Goal: Communication & Community: Answer question/provide support

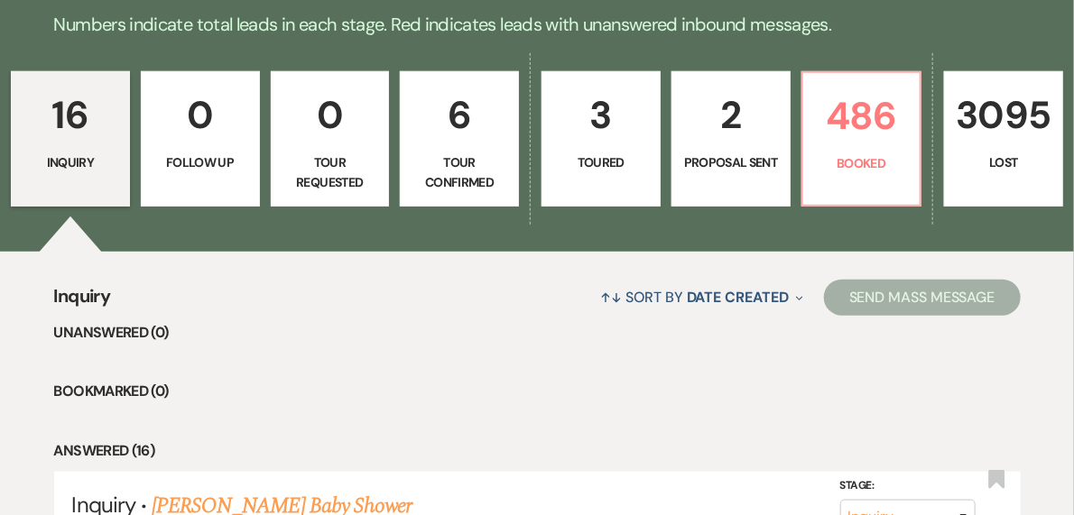
drag, startPoint x: 0, startPoint y: 0, endPoint x: 460, endPoint y: 148, distance: 483.3
click at [460, 148] on link "6 Tour Confirmed" at bounding box center [459, 138] width 119 height 135
select select "4"
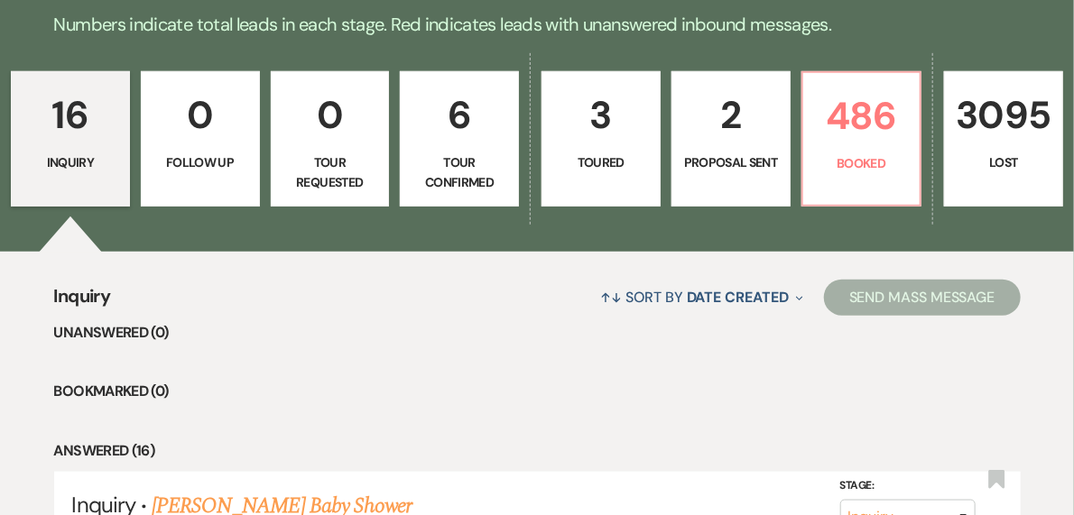
select select "4"
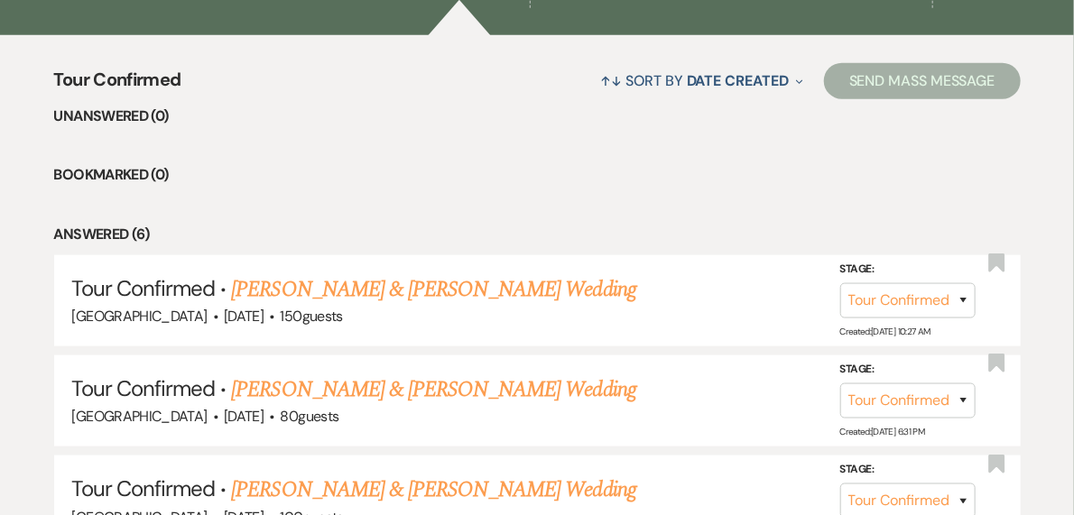
scroll to position [361, 0]
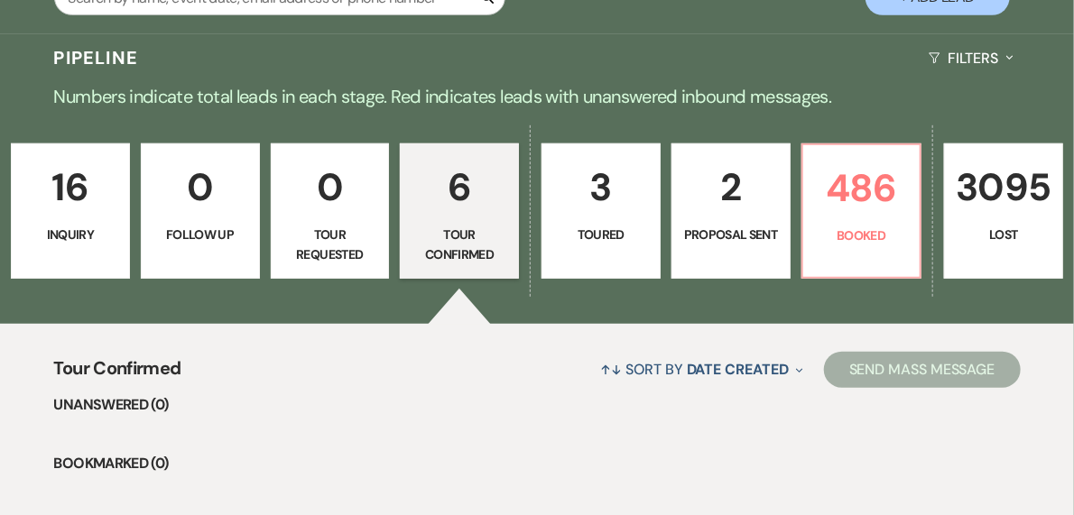
click at [693, 197] on p "2" at bounding box center [731, 187] width 96 height 60
select select "6"
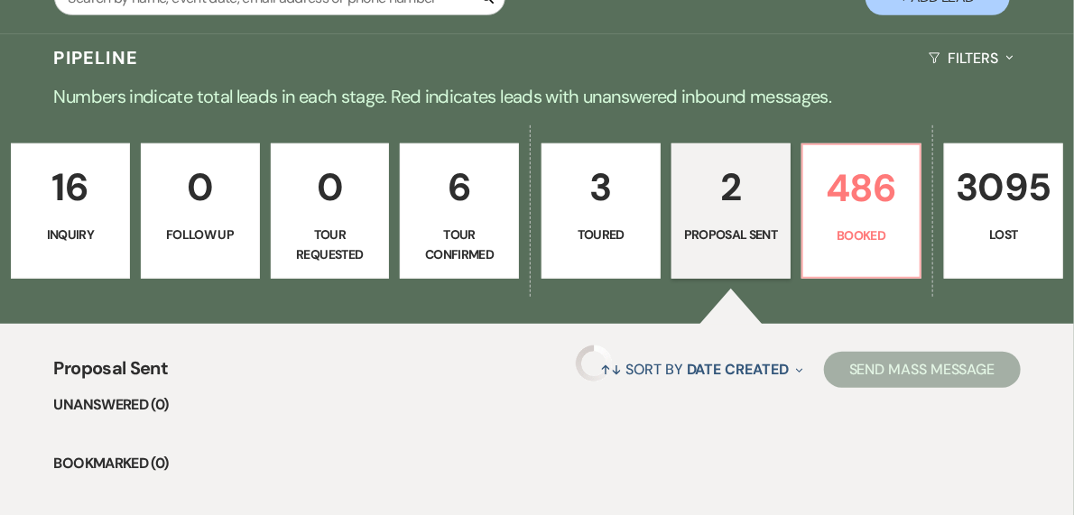
select select "6"
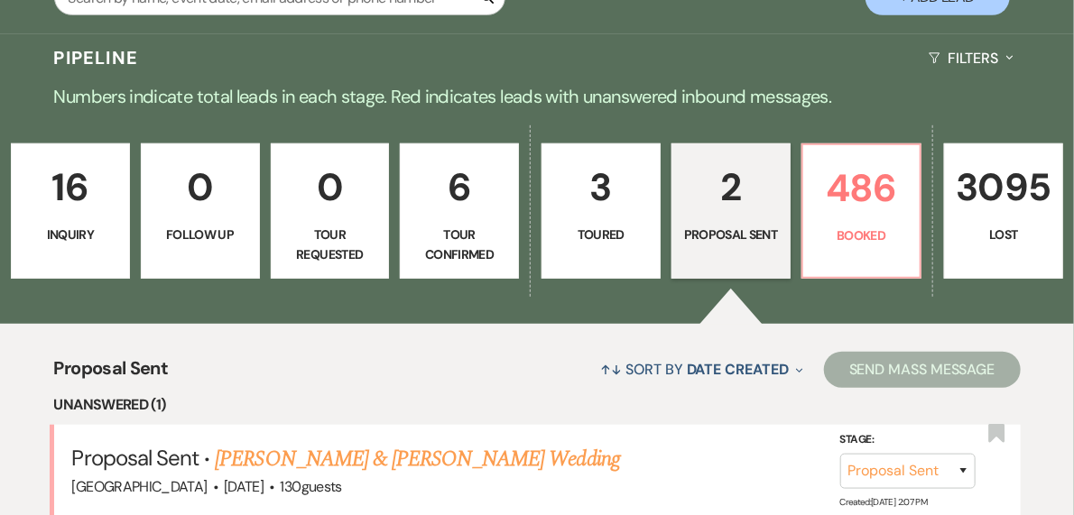
click at [597, 206] on p "3" at bounding box center [601, 187] width 96 height 60
select select "5"
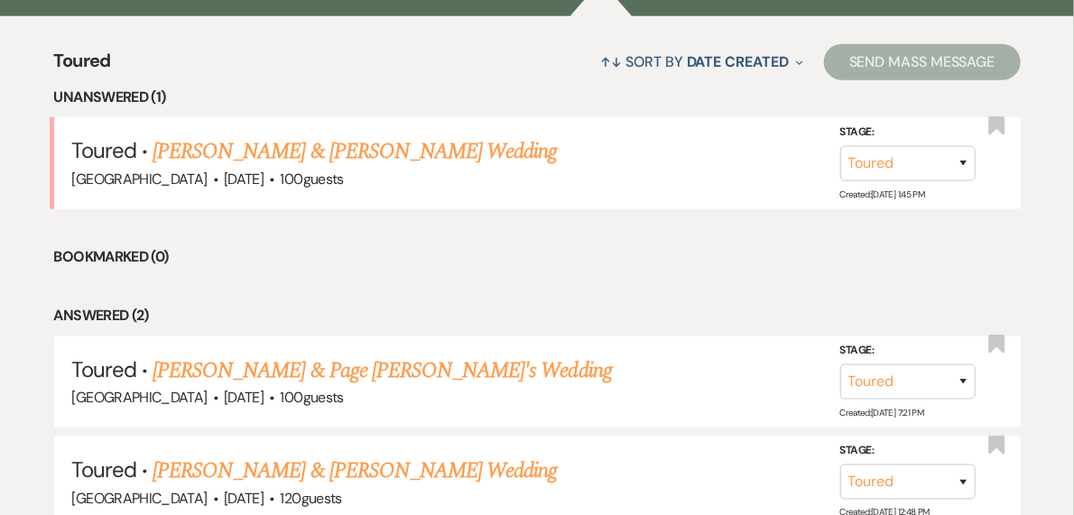
scroll to position [722, 0]
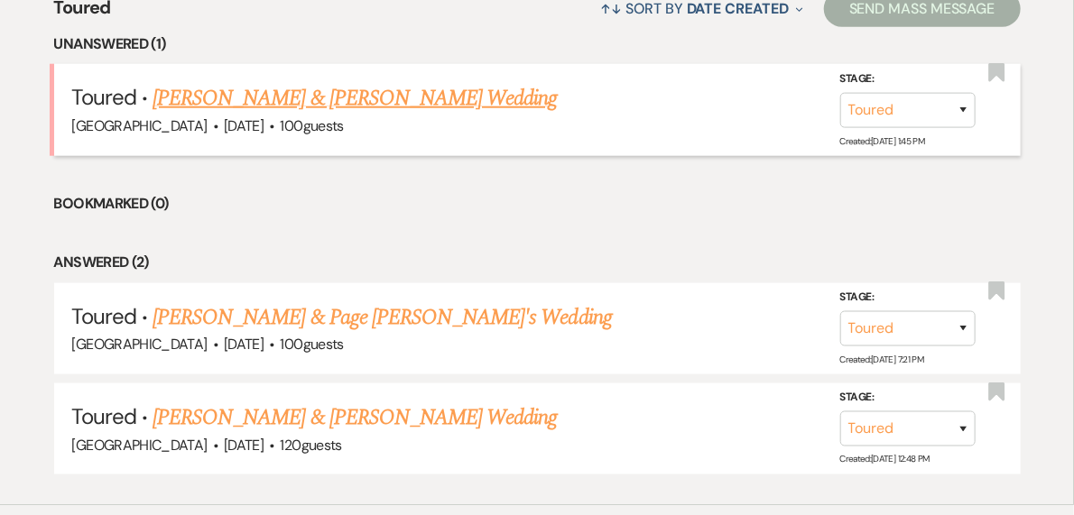
click at [287, 96] on link "[PERSON_NAME] & [PERSON_NAME] Wedding" at bounding box center [354, 98] width 404 height 32
select select "5"
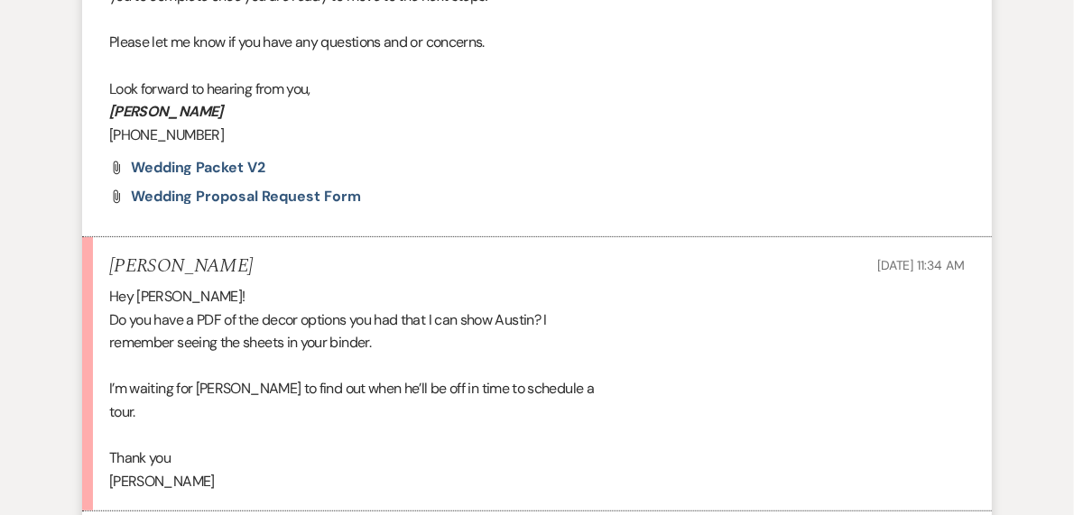
scroll to position [2929, 0]
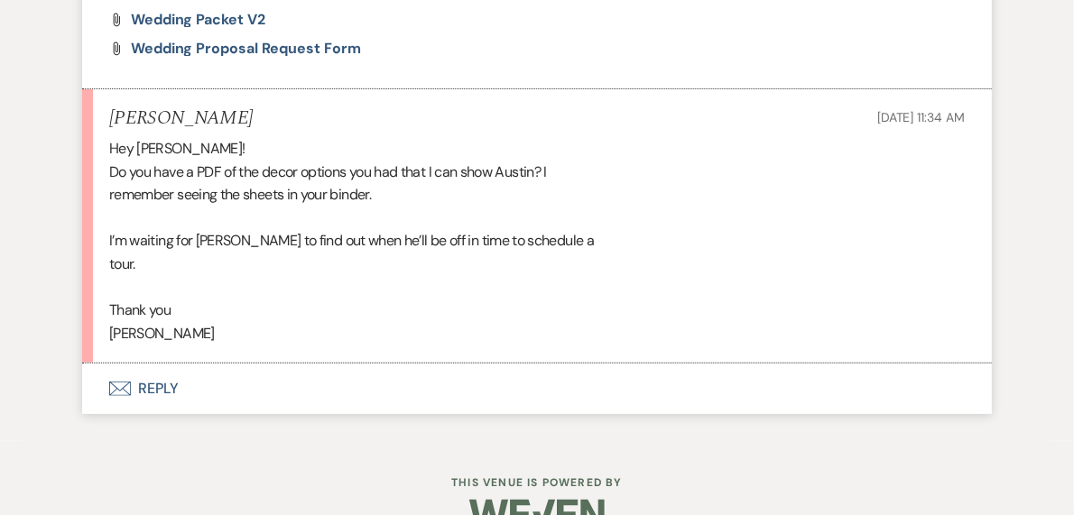
click at [163, 414] on button "Envelope Reply" at bounding box center [536, 389] width 909 height 51
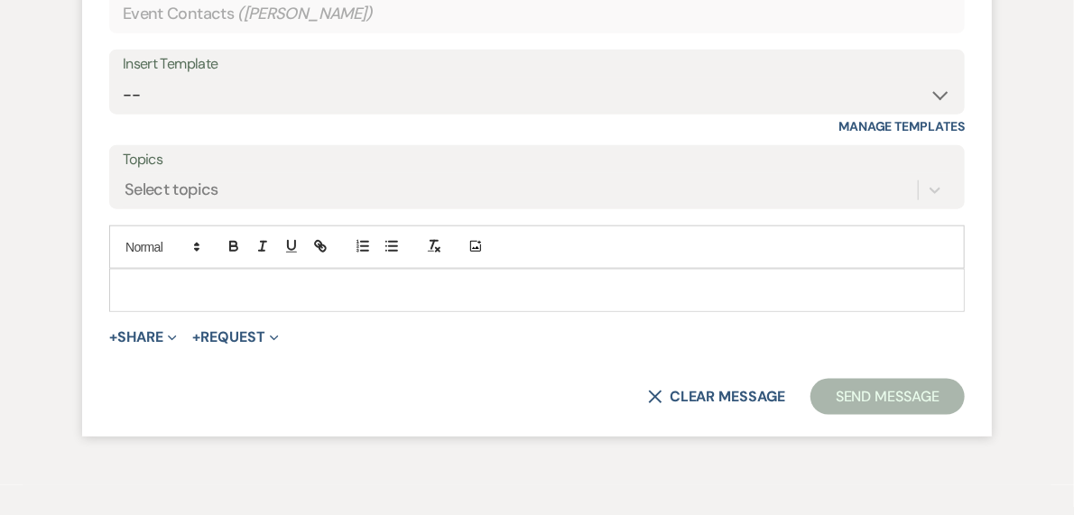
scroll to position [3519, 0]
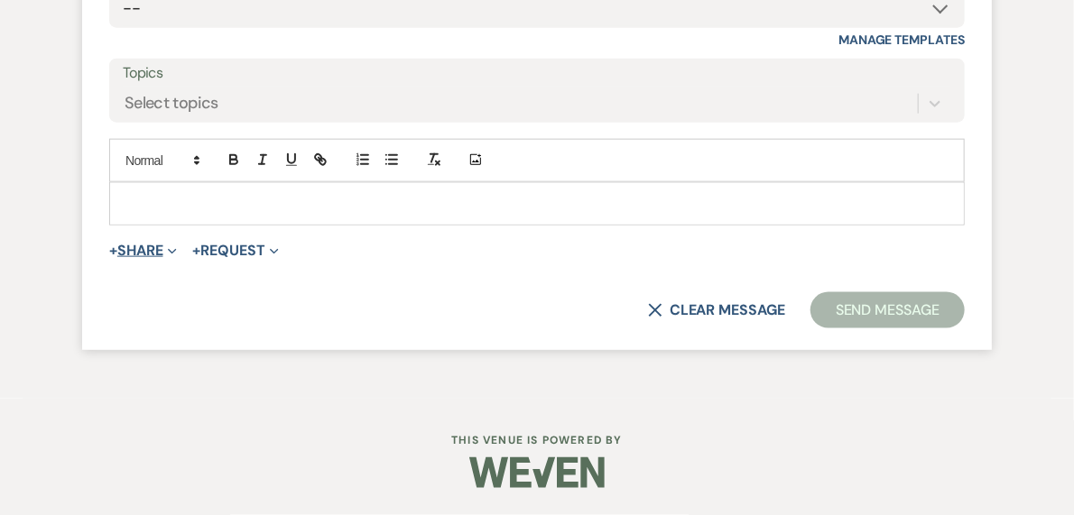
click at [146, 251] on button "+ Share Expand" at bounding box center [143, 251] width 68 height 14
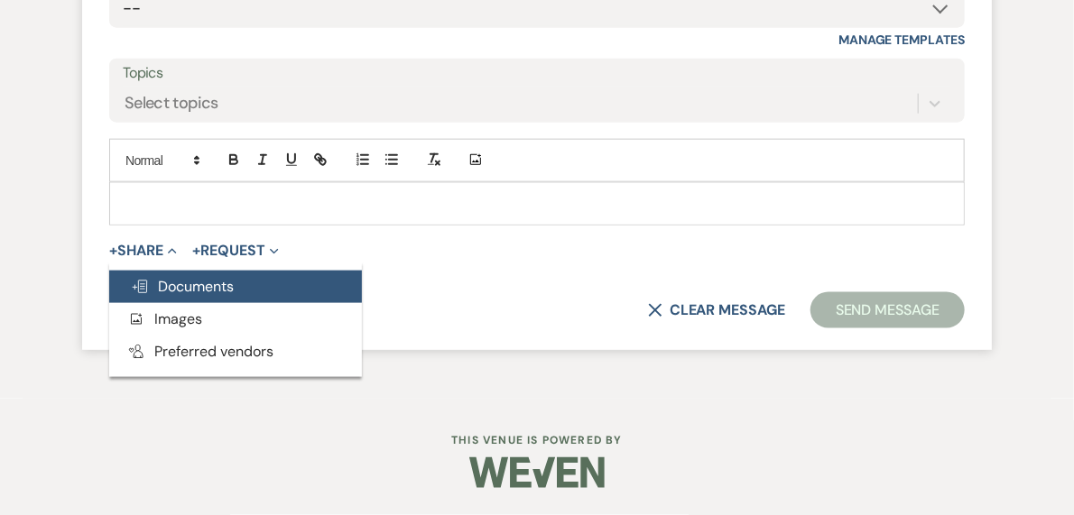
click at [214, 290] on span "Doc Upload Documents" at bounding box center [182, 286] width 103 height 19
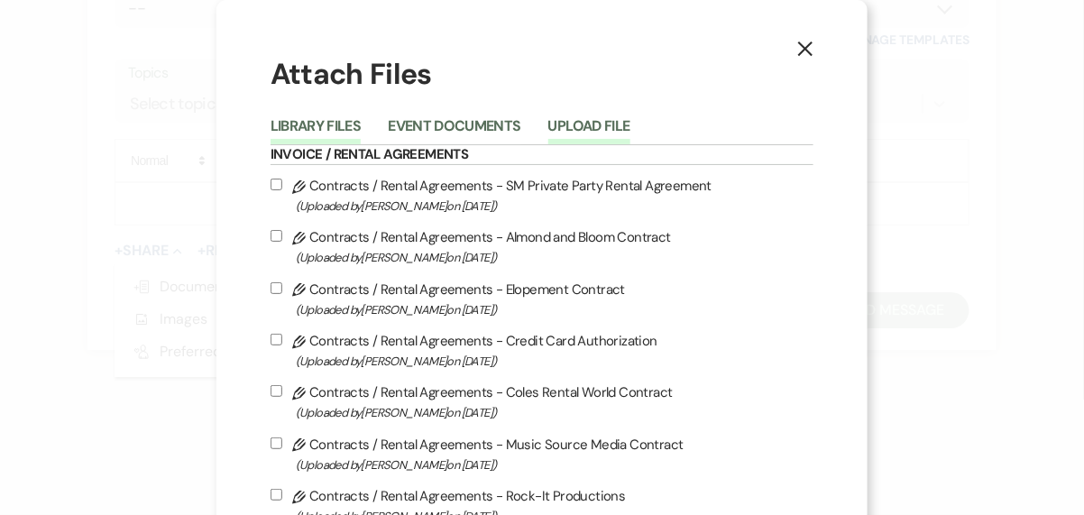
click at [601, 119] on button "Upload File" at bounding box center [590, 131] width 82 height 25
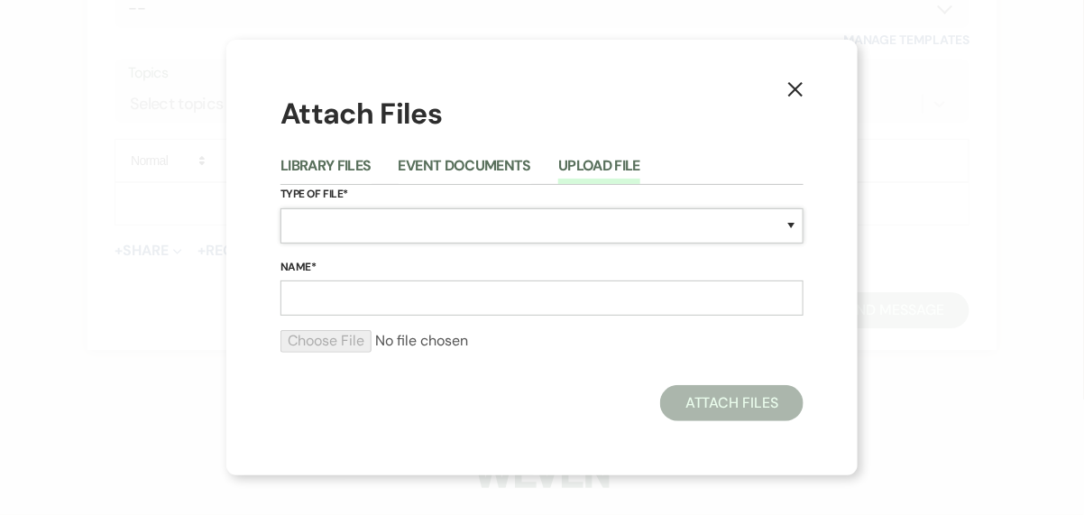
click at [330, 227] on select "Special Event Insurance Vendor Certificate of Insurance Contracts / Rental Agre…" at bounding box center [542, 225] width 523 height 35
select select "43"
click at [281, 208] on select "Special Event Insurance Vendor Certificate of Insurance Contracts / Rental Agre…" at bounding box center [542, 225] width 523 height 35
click at [337, 291] on input "Name*" at bounding box center [542, 298] width 523 height 35
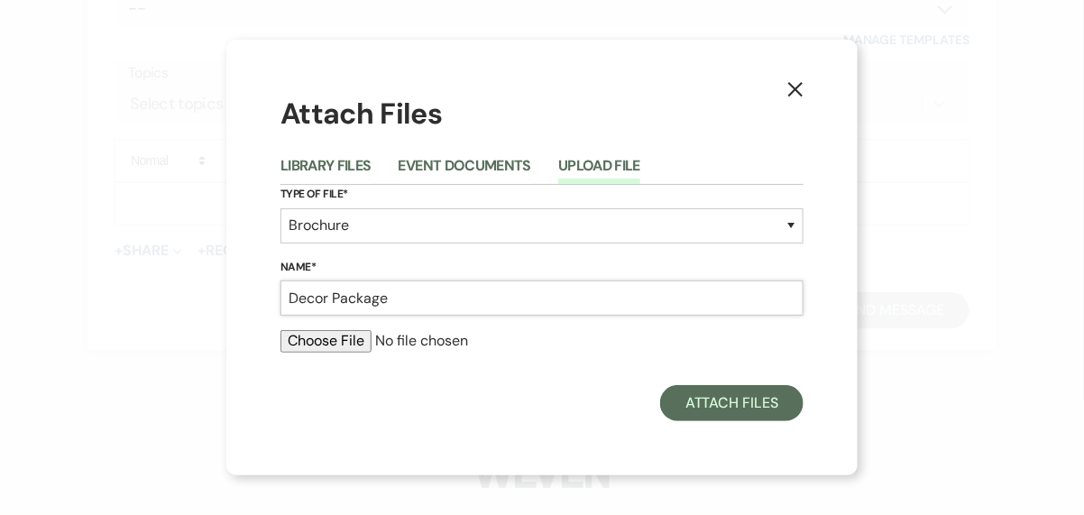
type input "Decor Package"
type input "C:\fakepath\Decor Picture.pdf"
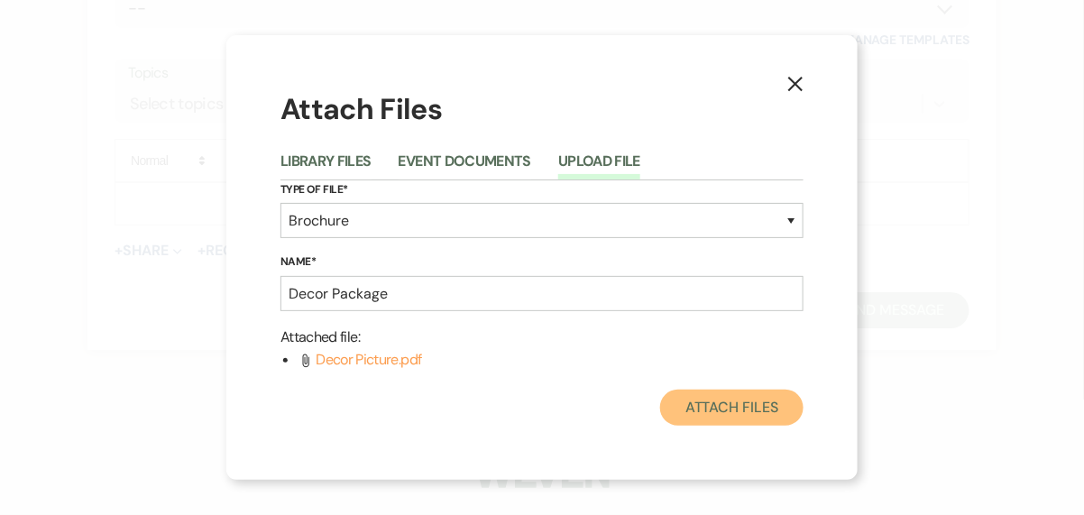
drag, startPoint x: 734, startPoint y: 400, endPoint x: 694, endPoint y: 407, distance: 41.2
click at [734, 400] on button "Attach Files" at bounding box center [731, 408] width 143 height 36
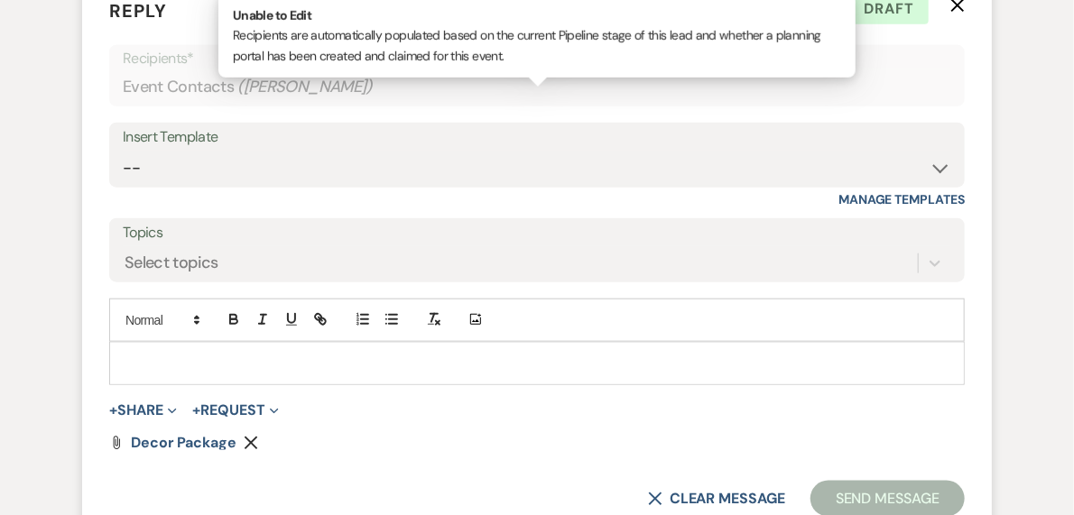
scroll to position [3446, 0]
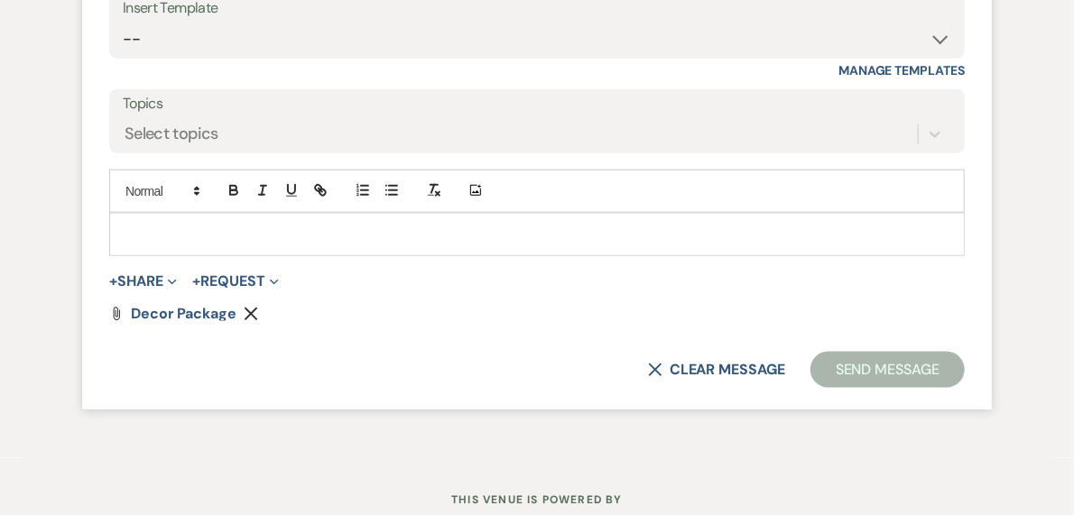
click at [180, 244] on p at bounding box center [537, 235] width 826 height 20
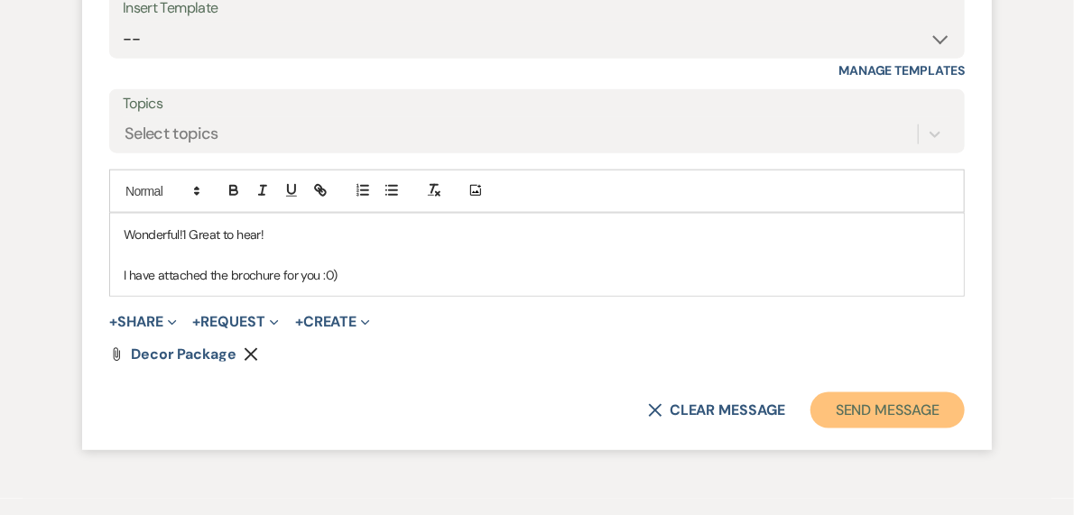
click at [881, 429] on button "Send Message" at bounding box center [887, 410] width 154 height 36
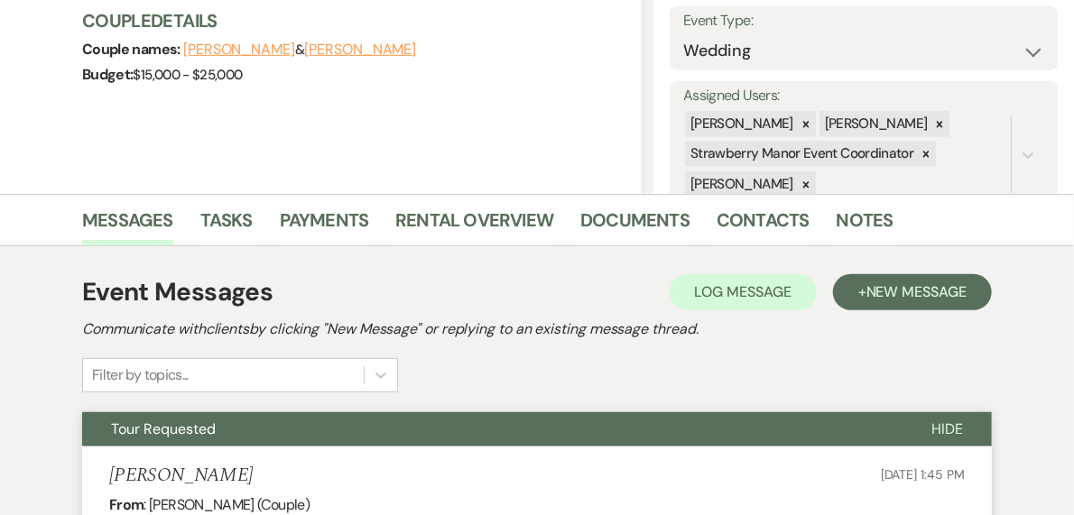
scroll to position [0, 0]
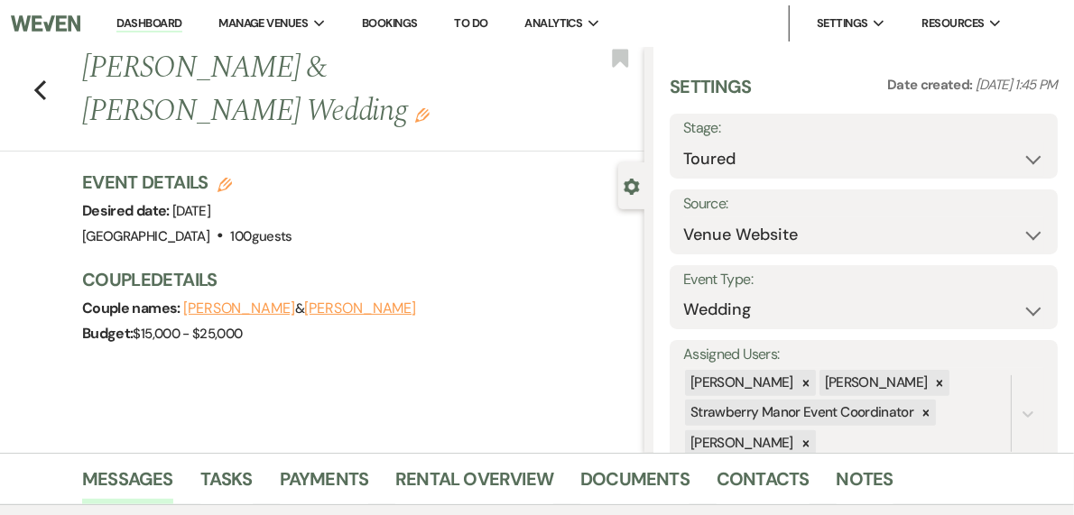
drag, startPoint x: 217, startPoint y: 22, endPoint x: 250, endPoint y: 15, distance: 33.1
click at [181, 22] on link "Dashboard" at bounding box center [148, 23] width 65 height 17
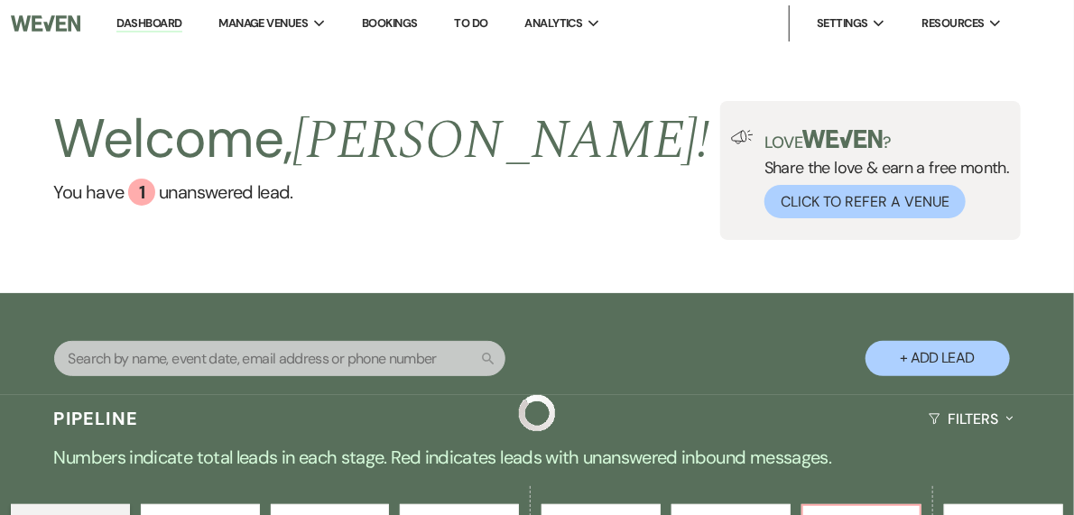
scroll to position [361, 0]
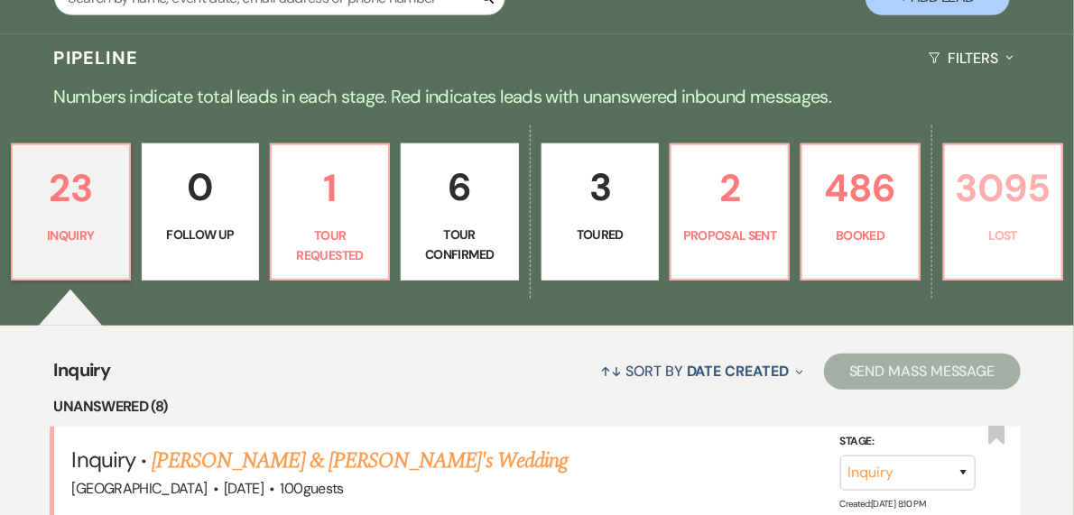
click at [955, 213] on p "3095" at bounding box center [1002, 188] width 95 height 60
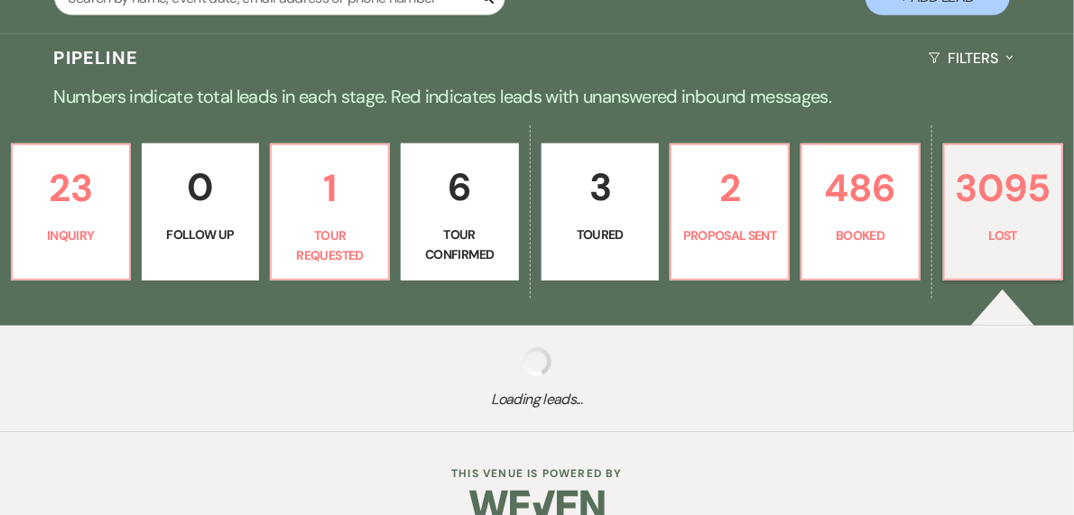
select select "8"
select select "5"
select select "8"
select select "5"
select select "8"
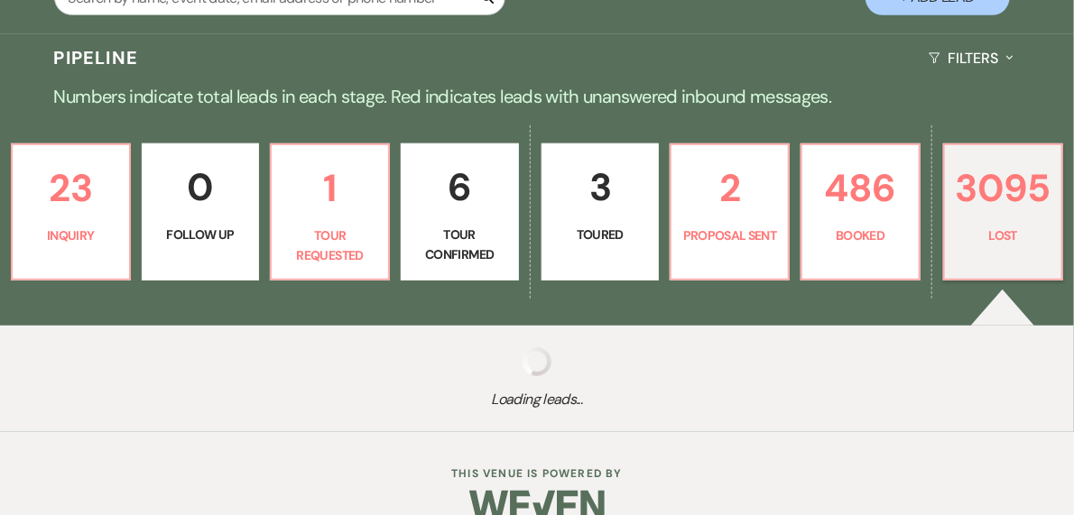
select select "5"
select select "8"
select select "5"
select select "8"
select select "5"
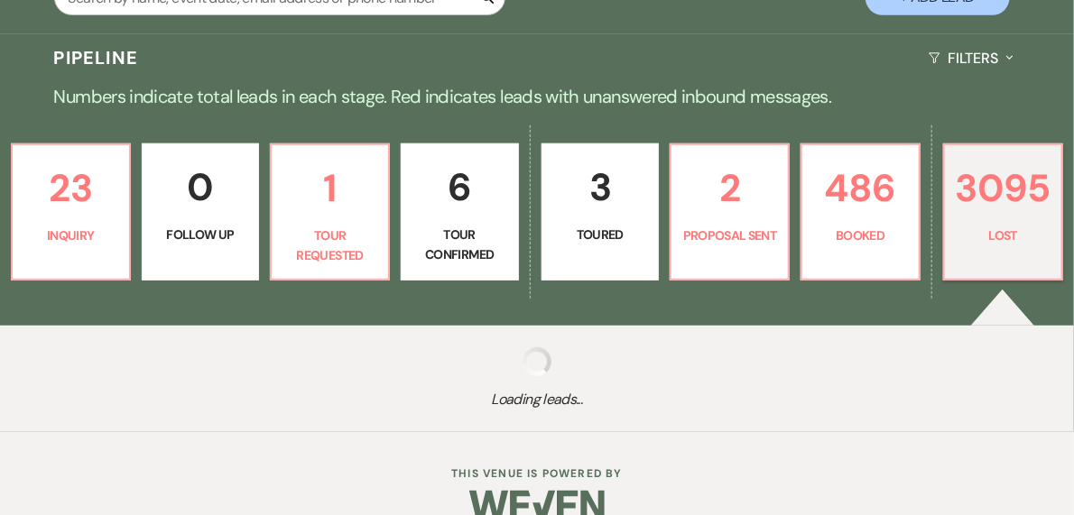
select select "8"
select select "5"
select select "8"
select select "5"
select select "8"
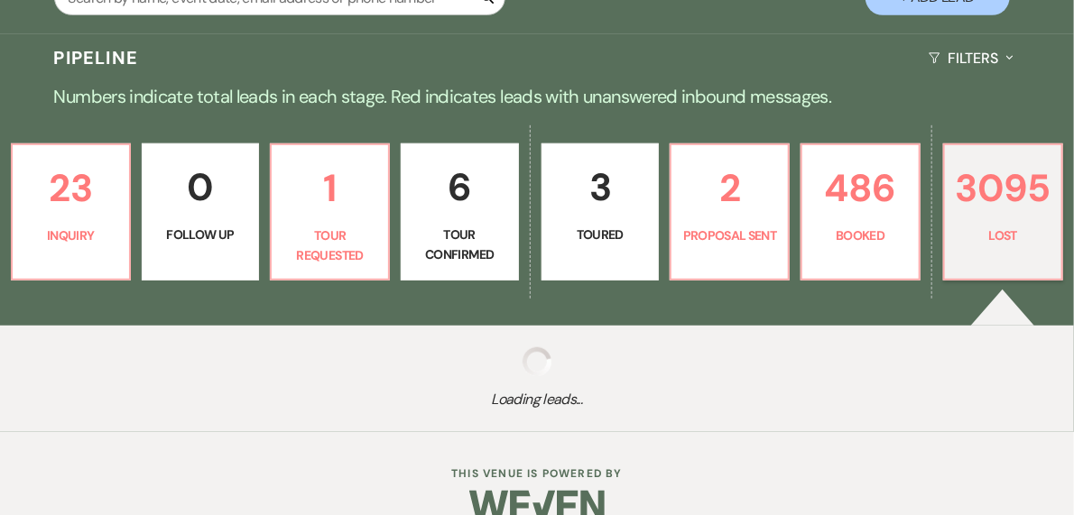
select select "5"
select select "8"
select select "5"
select select "8"
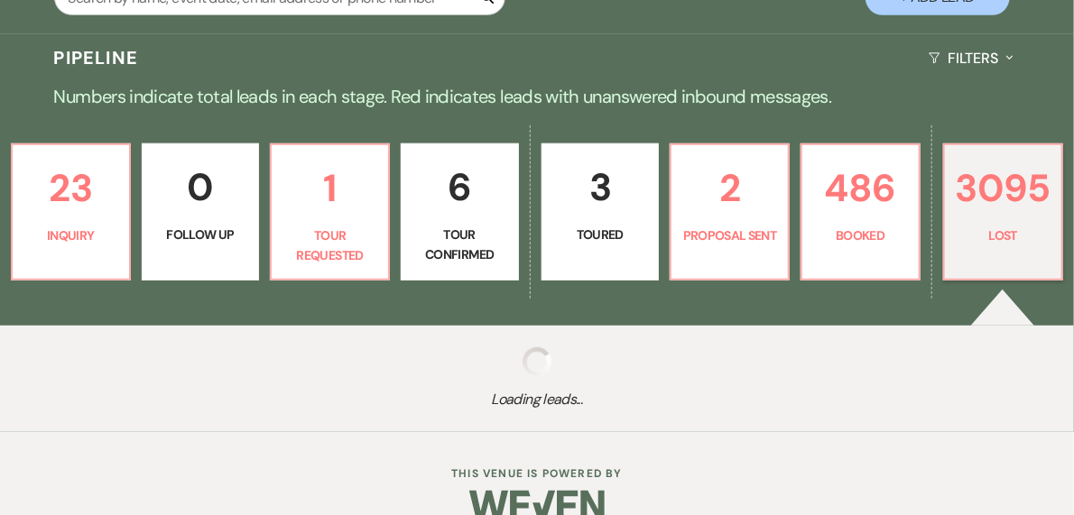
select select "8"
select select "5"
select select "8"
select select "5"
select select "8"
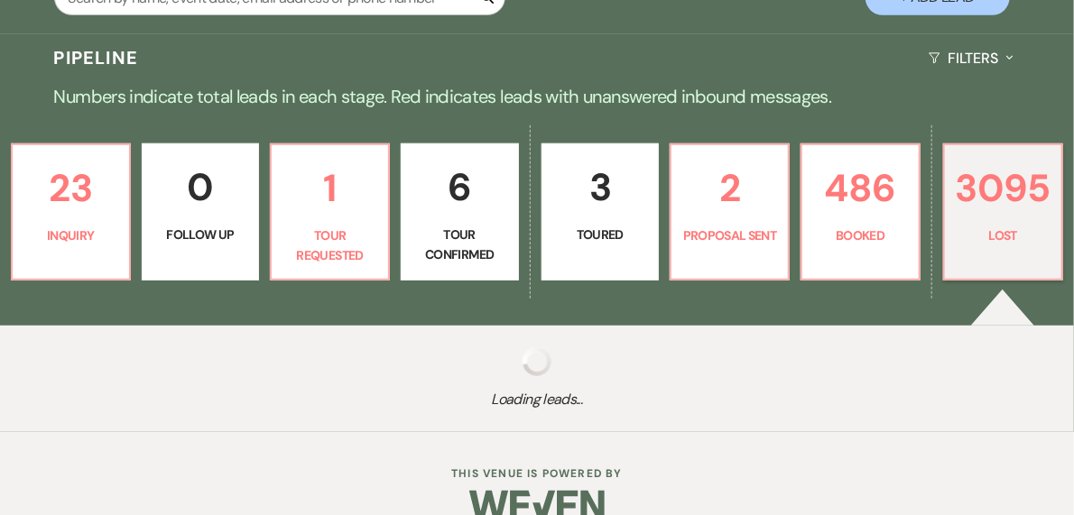
select select "8"
select select "5"
select select "8"
select select "5"
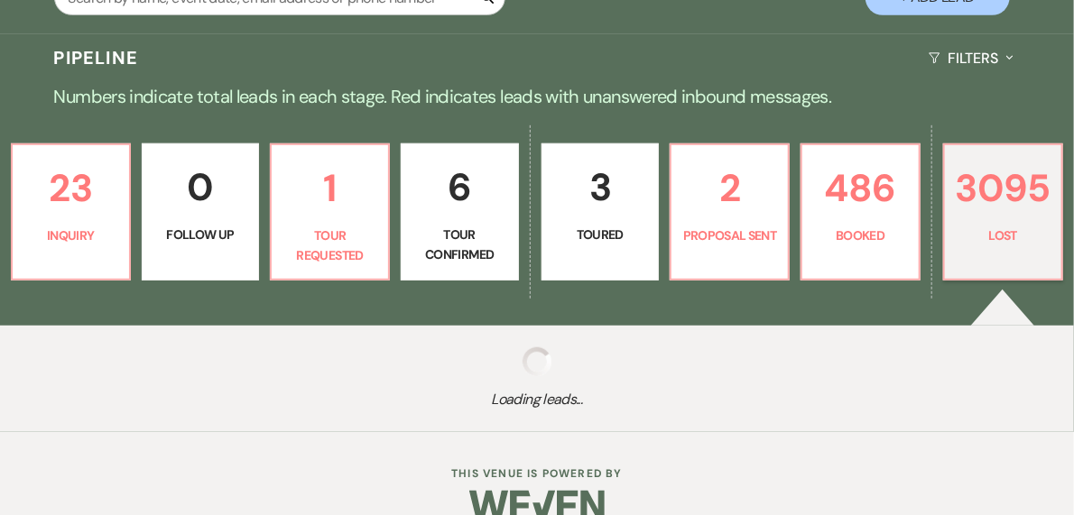
select select "8"
select select "5"
select select "8"
select select "5"
select select "8"
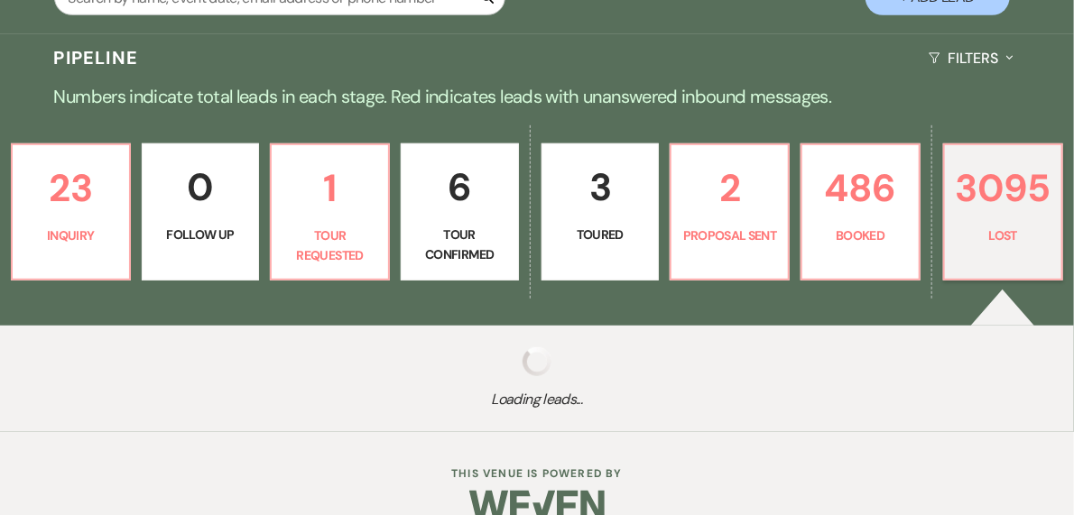
select select "5"
select select "8"
select select "5"
select select "8"
select select "5"
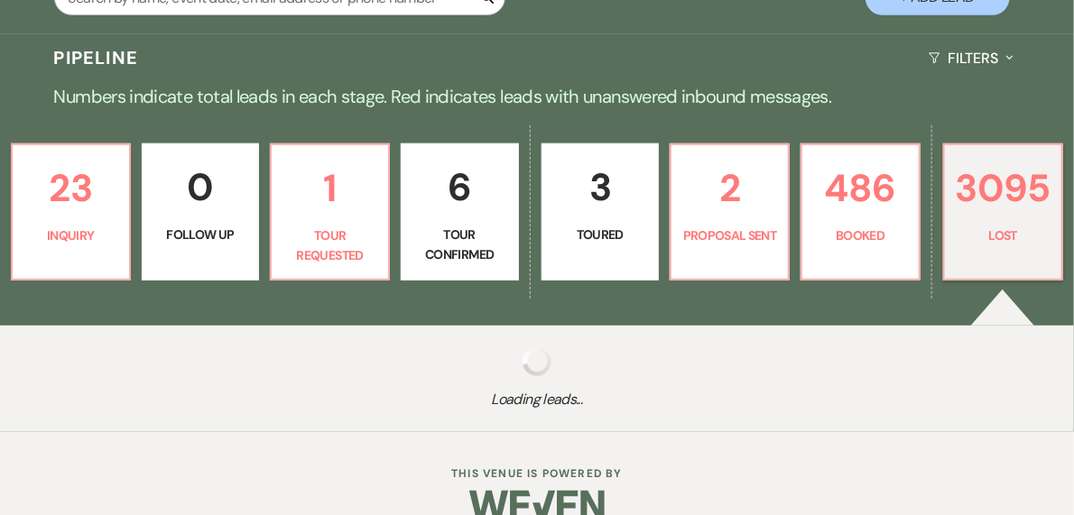
select select "8"
select select "5"
select select "8"
select select "5"
select select "8"
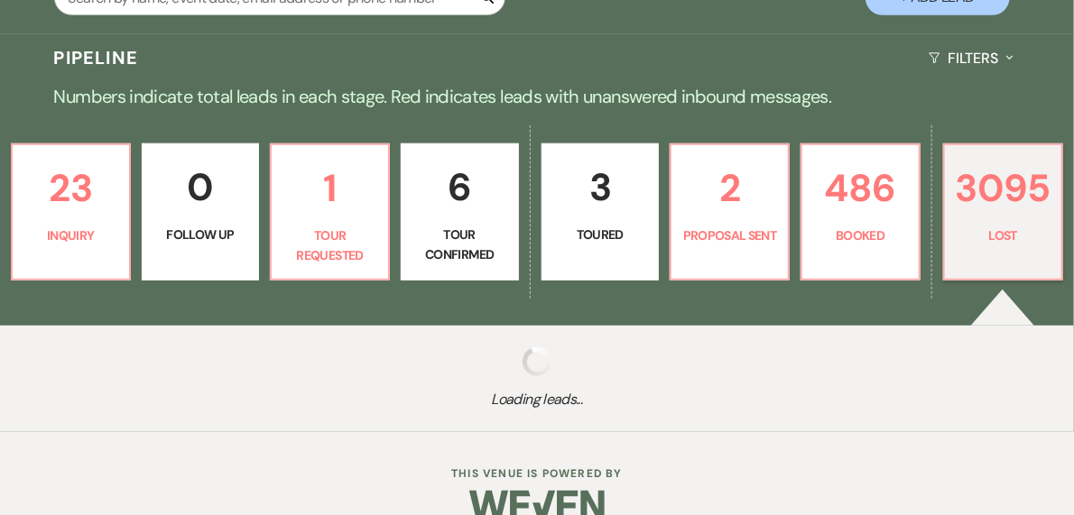
select select "5"
select select "8"
select select "5"
select select "8"
select select "5"
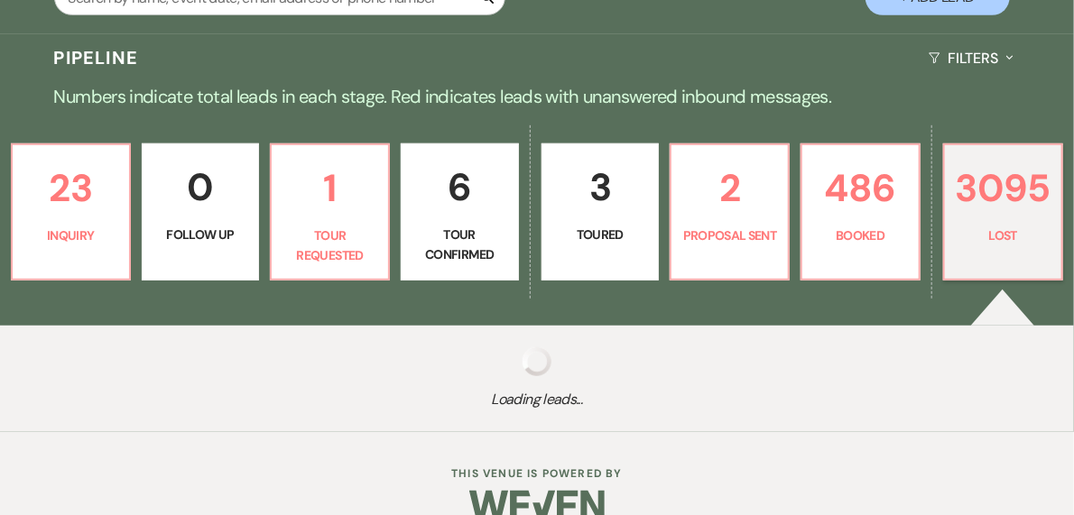
select select "8"
select select "6"
select select "8"
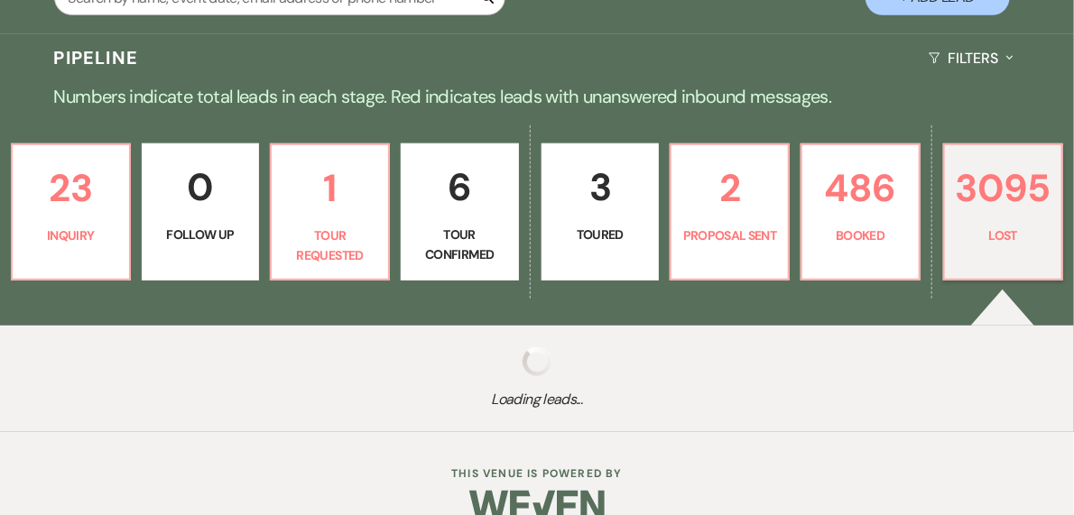
select select "5"
select select "8"
select select "11"
select select "8"
select select "5"
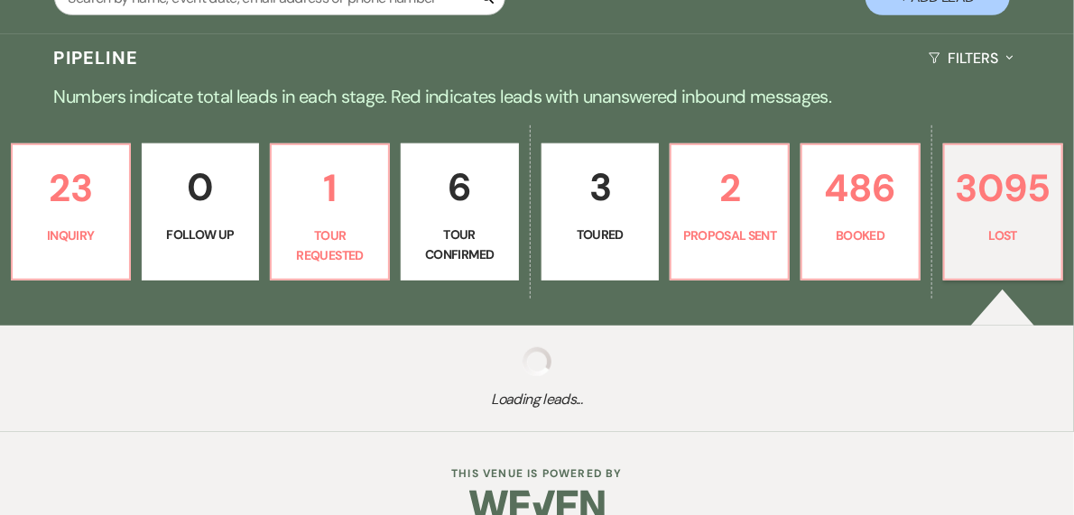
select select "8"
select select "5"
select select "8"
select select "5"
select select "8"
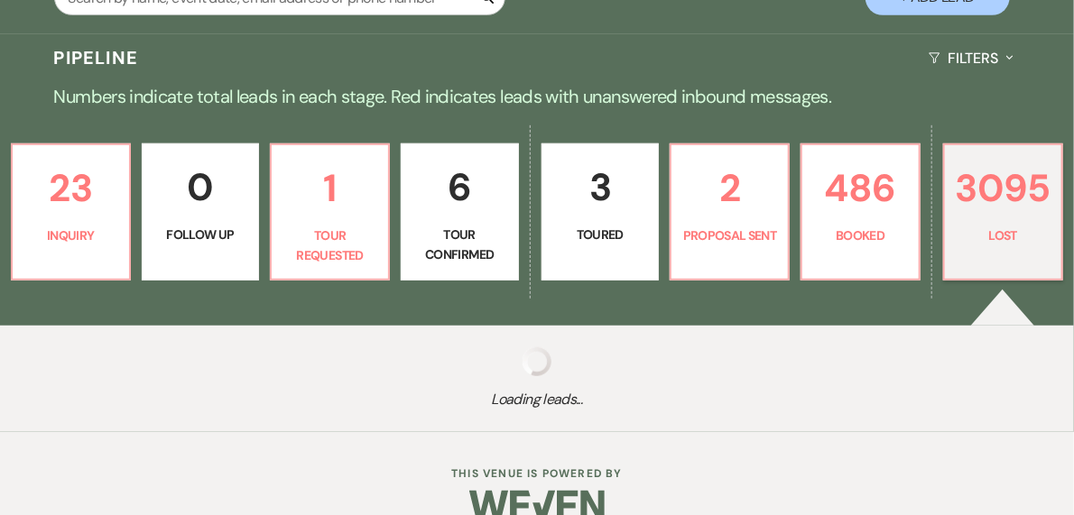
select select "5"
select select "8"
select select "5"
select select "8"
select select "5"
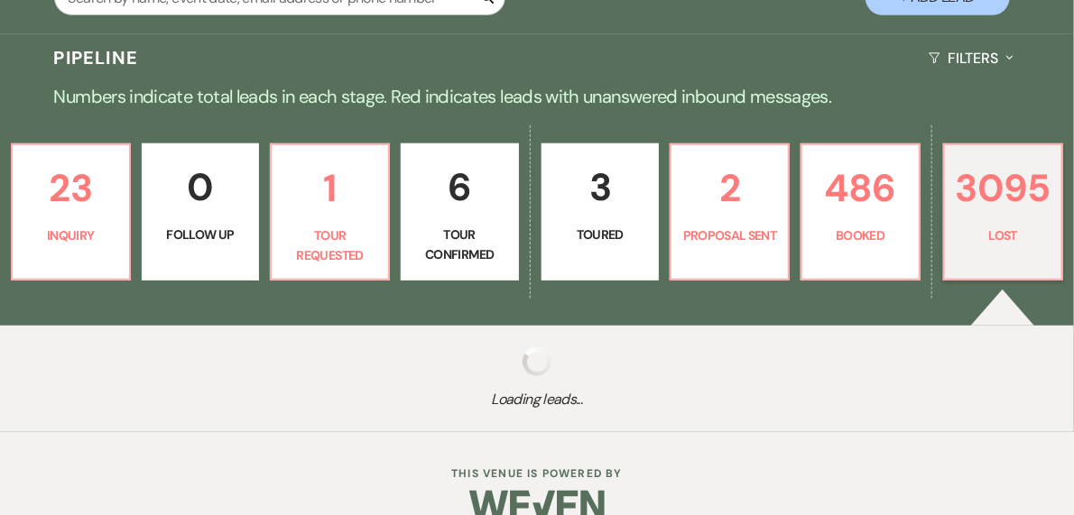
select select "8"
select select "5"
select select "8"
select select "5"
select select "8"
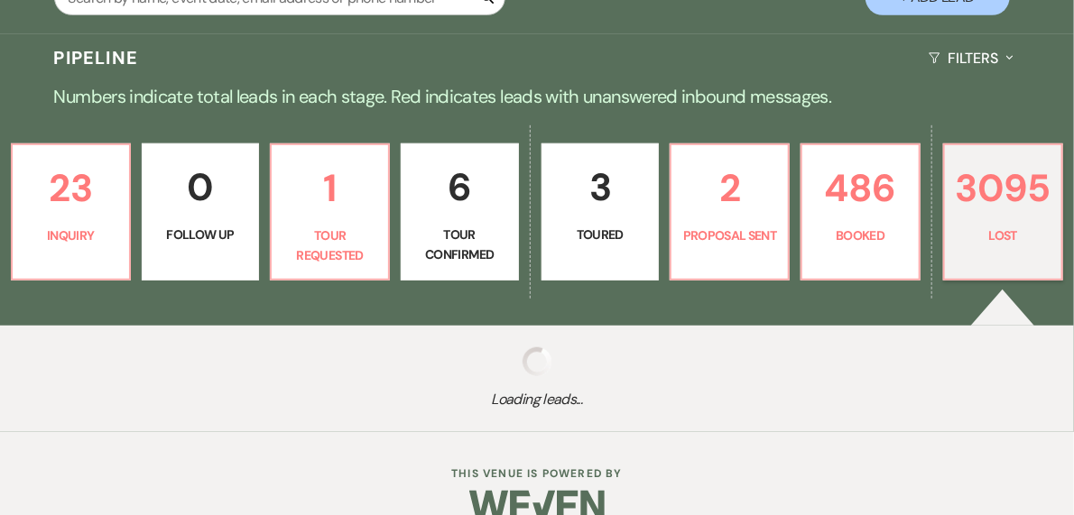
select select "5"
select select "8"
select select "5"
select select "8"
select select "5"
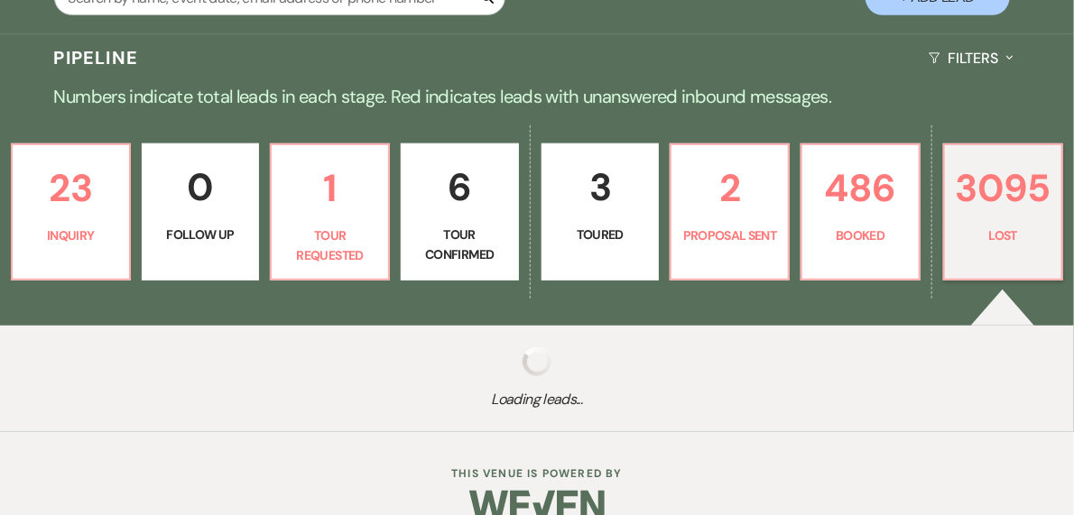
select select "8"
select select "5"
select select "8"
select select "5"
select select "8"
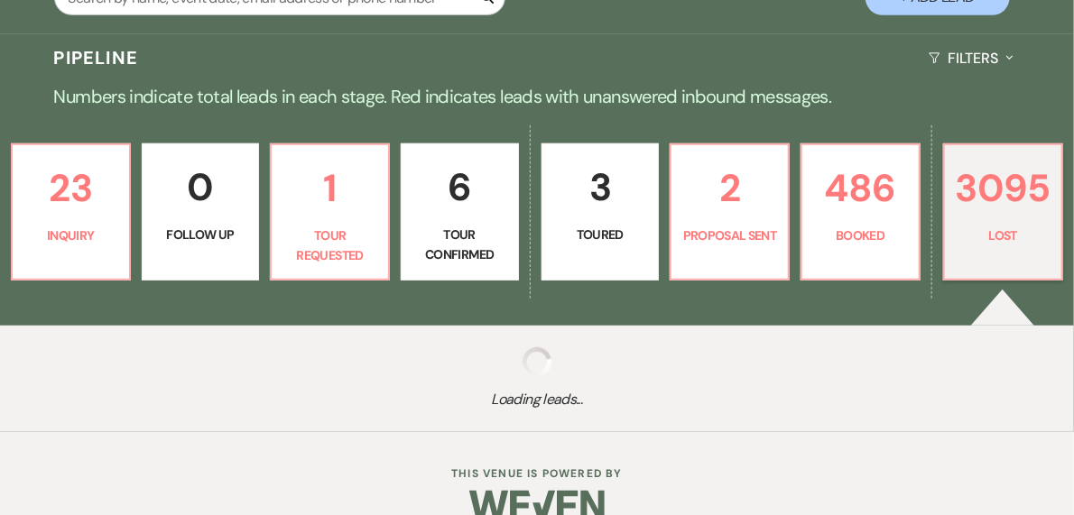
select select "5"
select select "8"
select select "5"
select select "8"
select select "5"
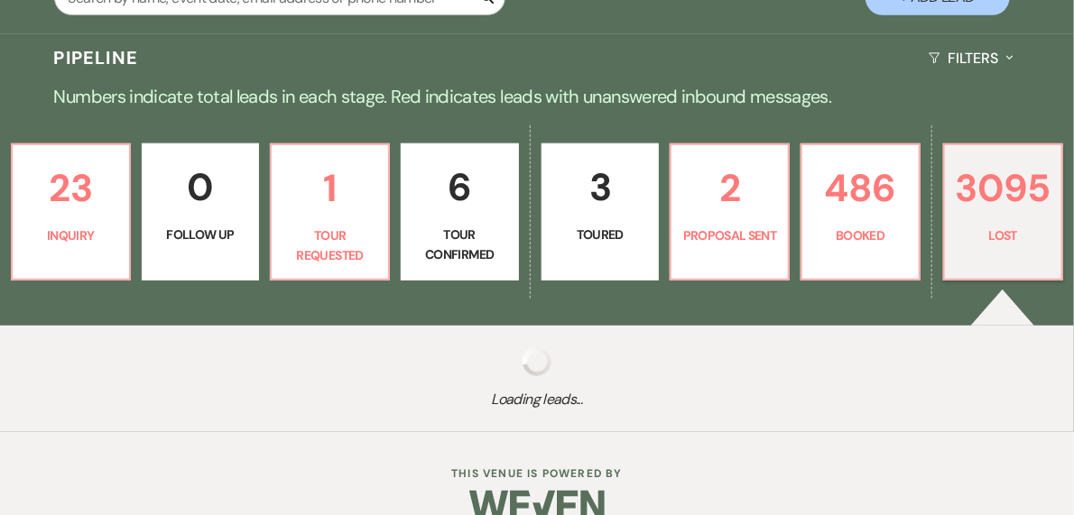
select select "8"
select select "5"
select select "8"
select select "5"
select select "8"
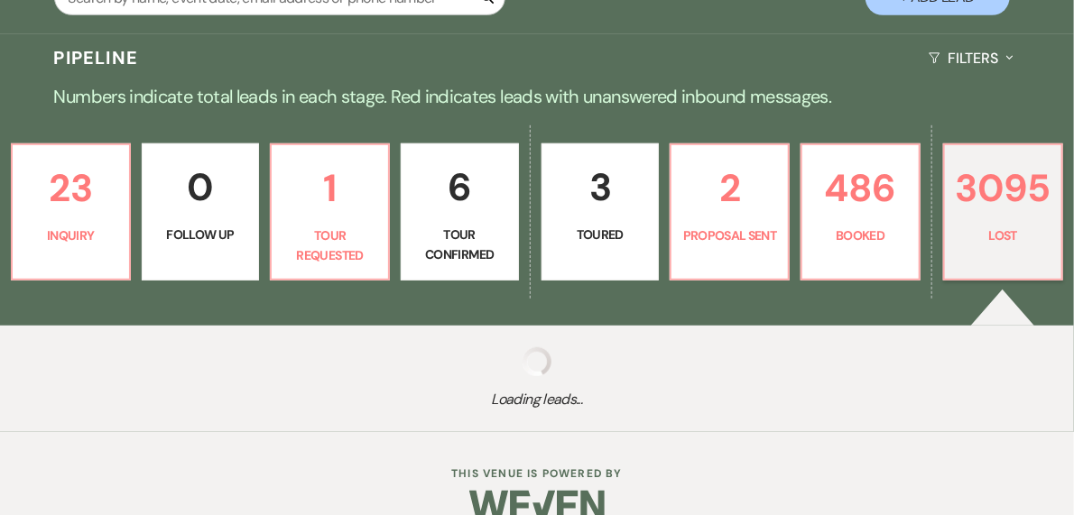
select select "5"
select select "8"
select select "5"
select select "8"
select select "5"
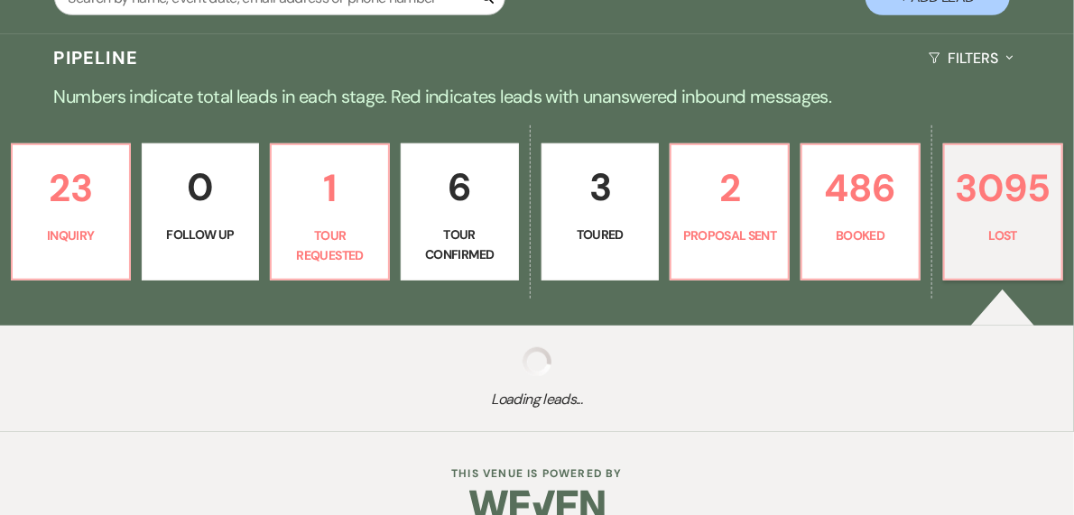
select select "8"
select select "5"
select select "8"
select select "5"
select select "8"
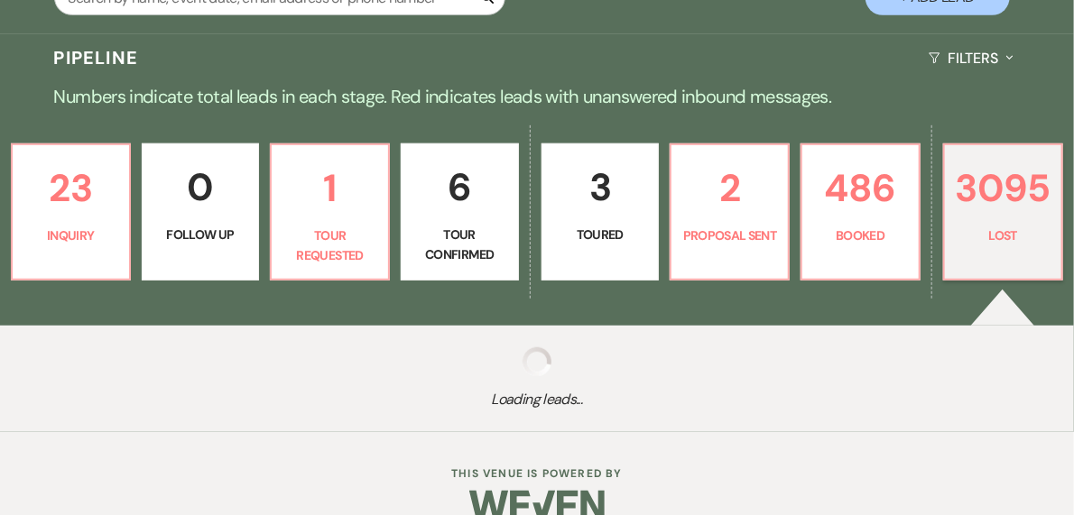
select select "5"
select select "8"
select select "5"
select select "8"
select select "5"
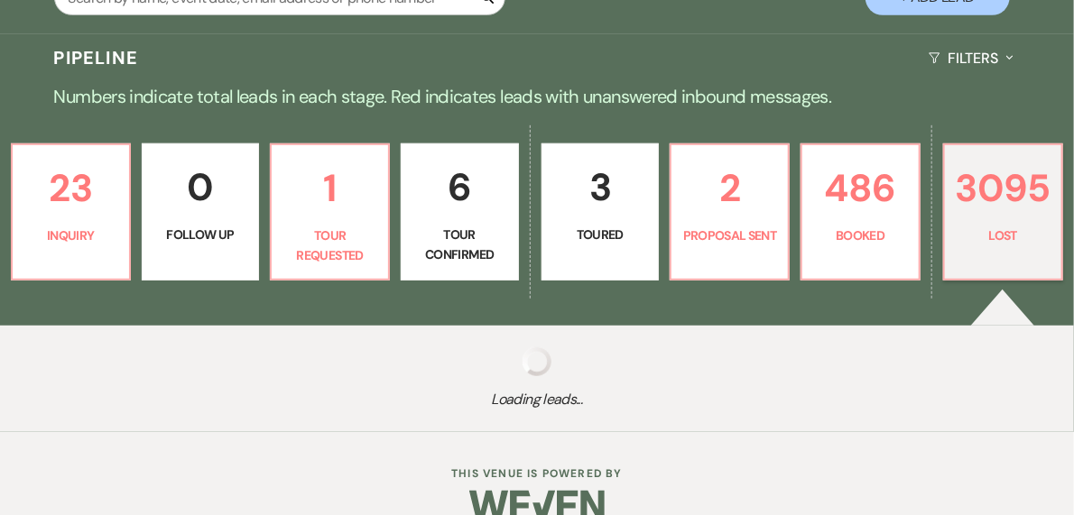
select select "8"
select select "6"
select select "8"
select select "5"
select select "8"
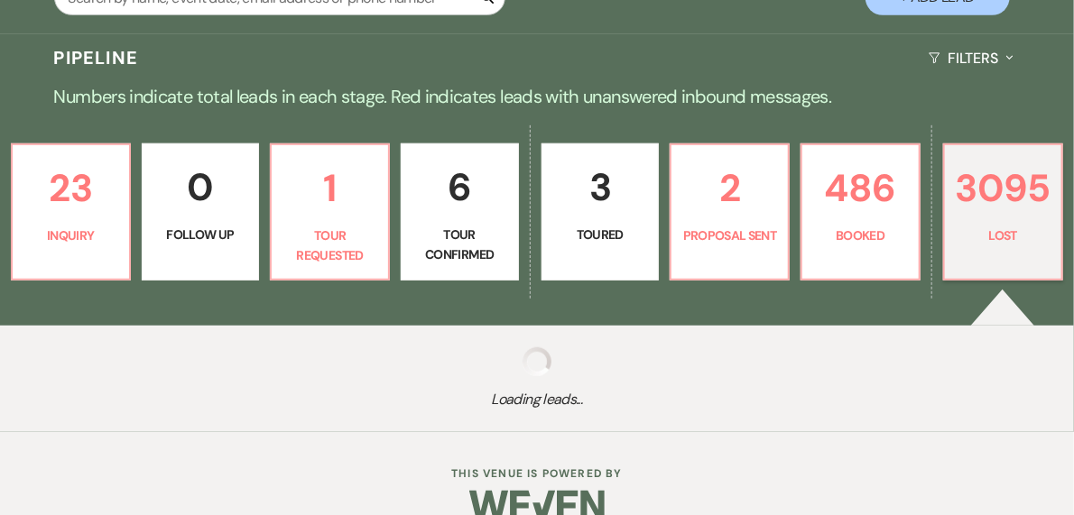
select select "5"
select select "8"
select select "5"
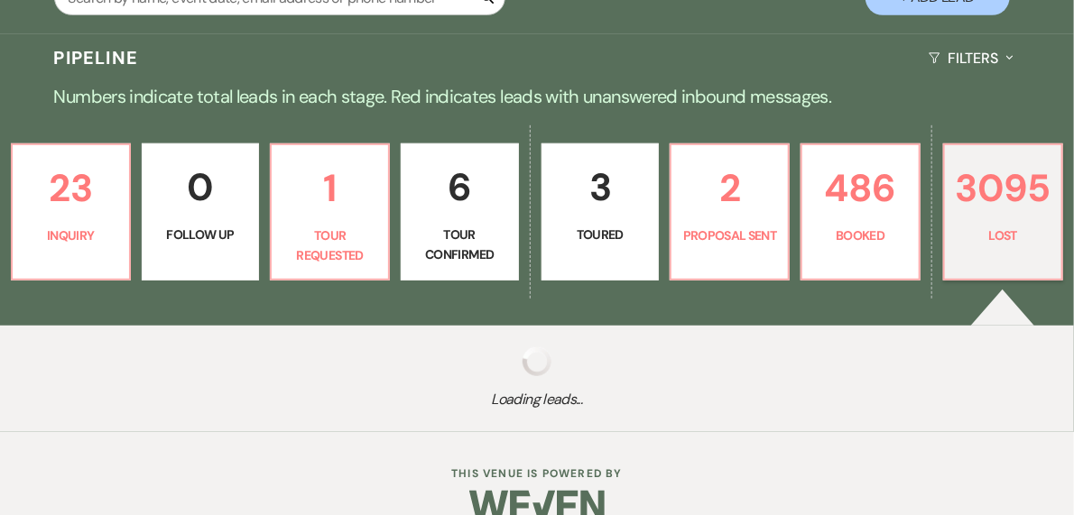
select select "8"
select select "5"
select select "8"
select select "5"
select select "8"
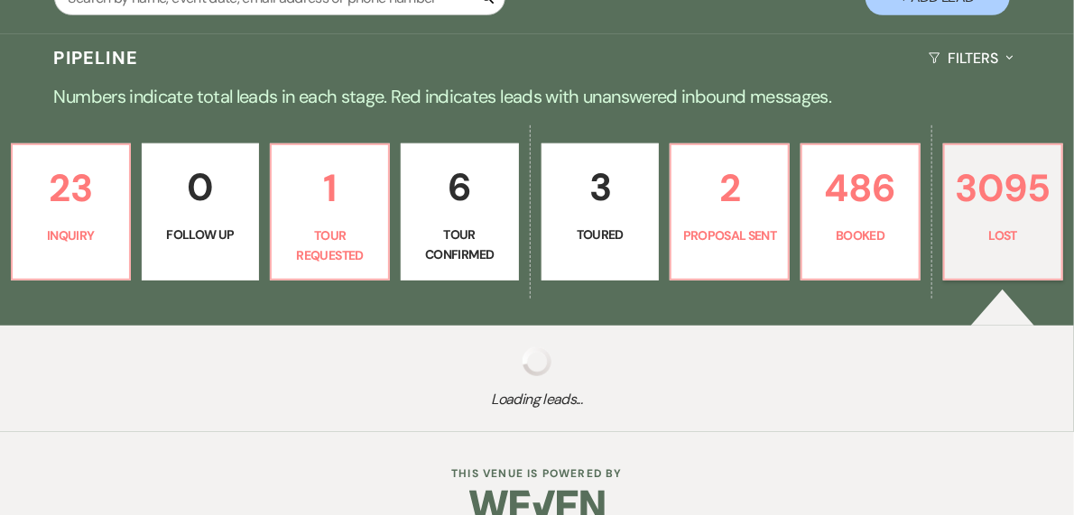
select select "5"
select select "8"
select select "5"
select select "8"
select select "5"
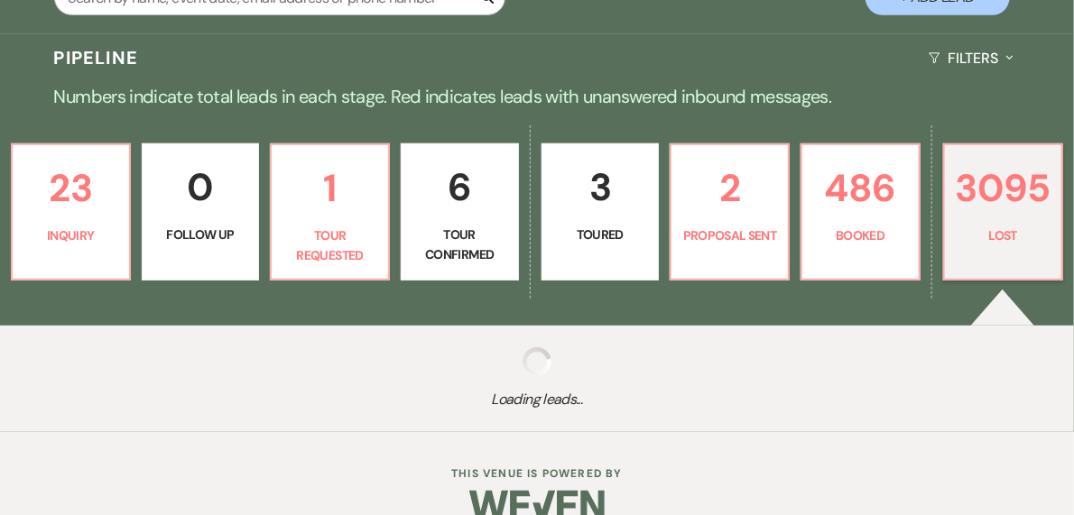
select select "8"
select select "5"
select select "8"
select select "5"
select select "8"
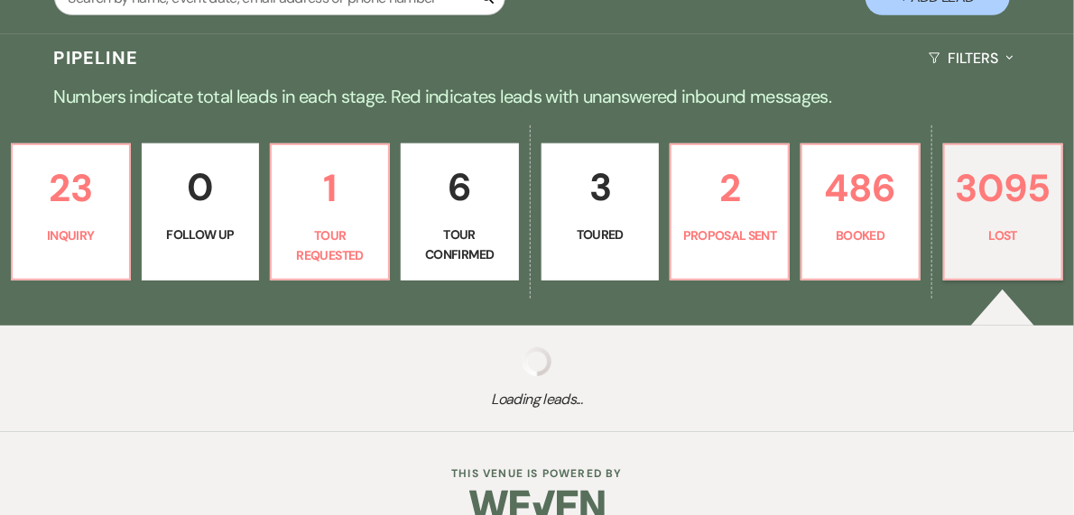
select select "5"
select select "8"
select select "5"
select select "8"
select select "5"
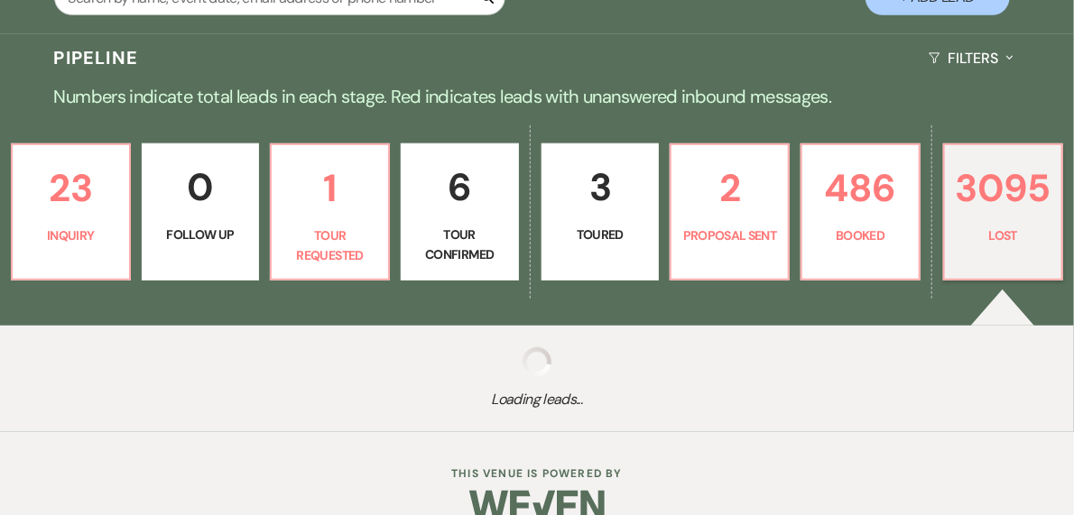
select select "8"
select select "5"
select select "8"
select select "5"
select select "8"
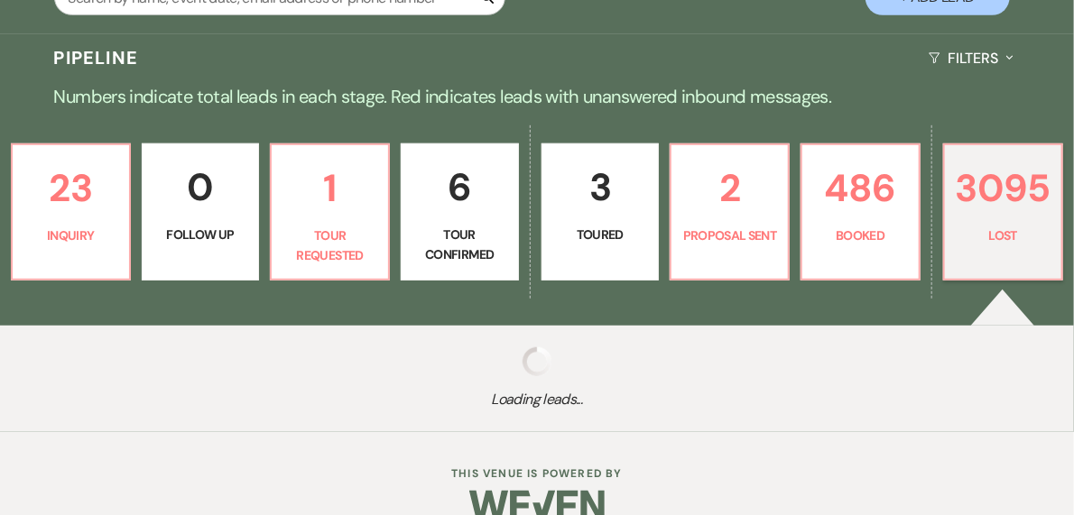
select select "5"
select select "8"
select select "5"
select select "8"
select select "5"
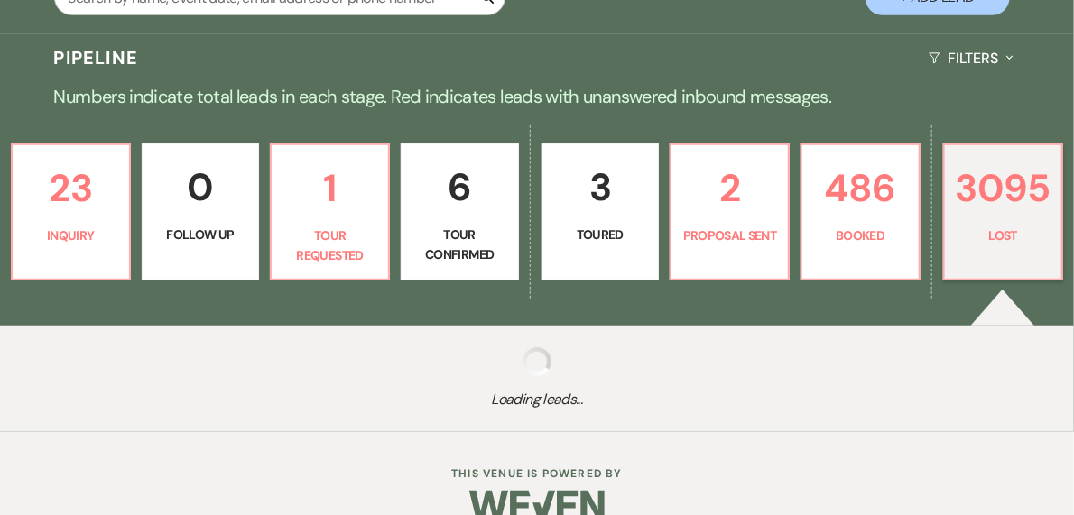
select select "8"
select select "6"
select select "8"
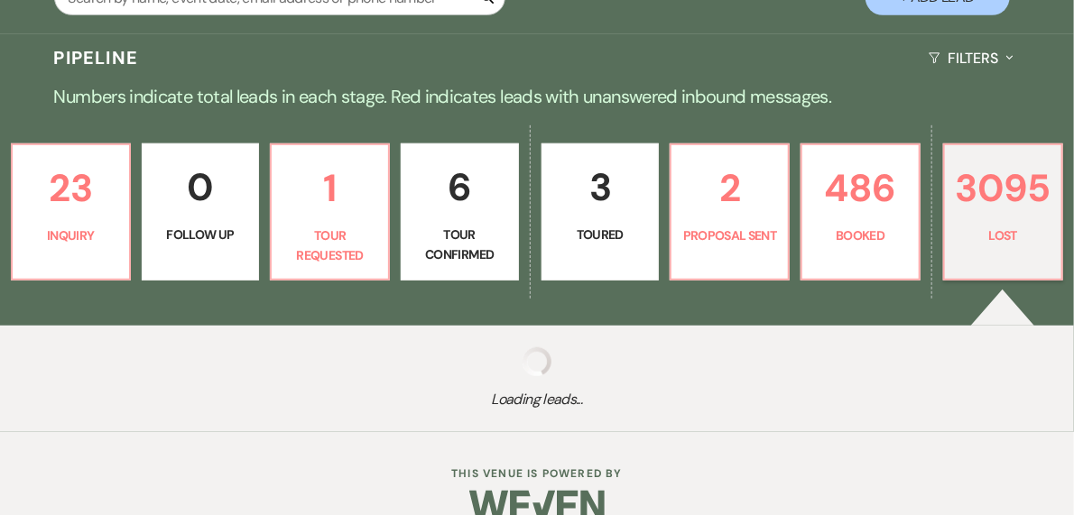
select select "5"
select select "8"
select select "5"
select select "8"
select select "5"
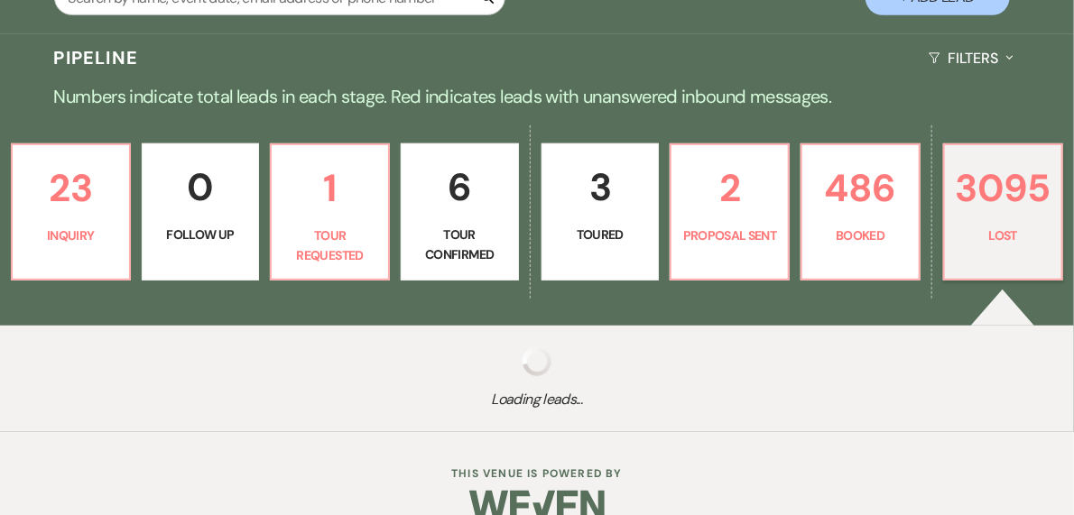
select select "8"
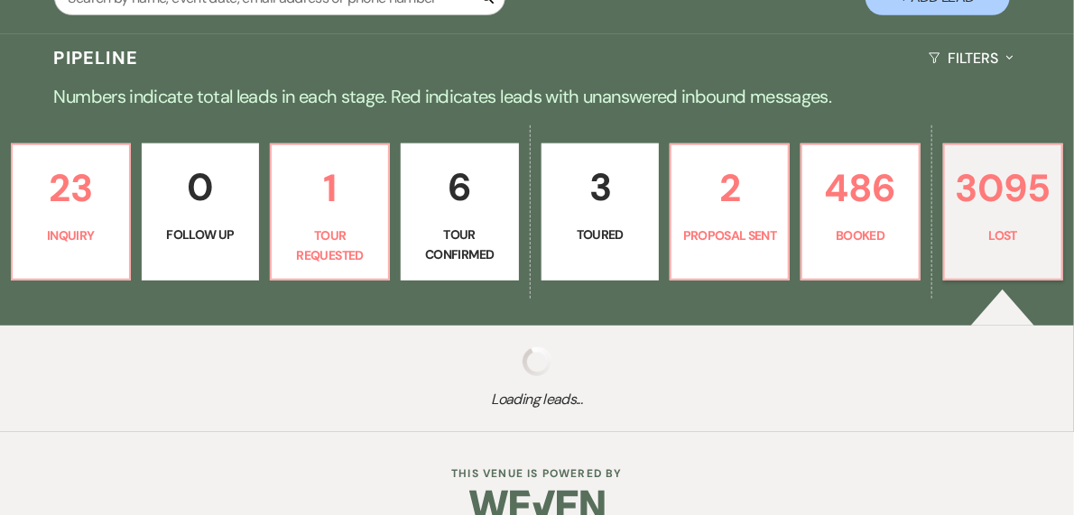
select select "5"
select select "8"
select select "5"
select select "8"
select select "5"
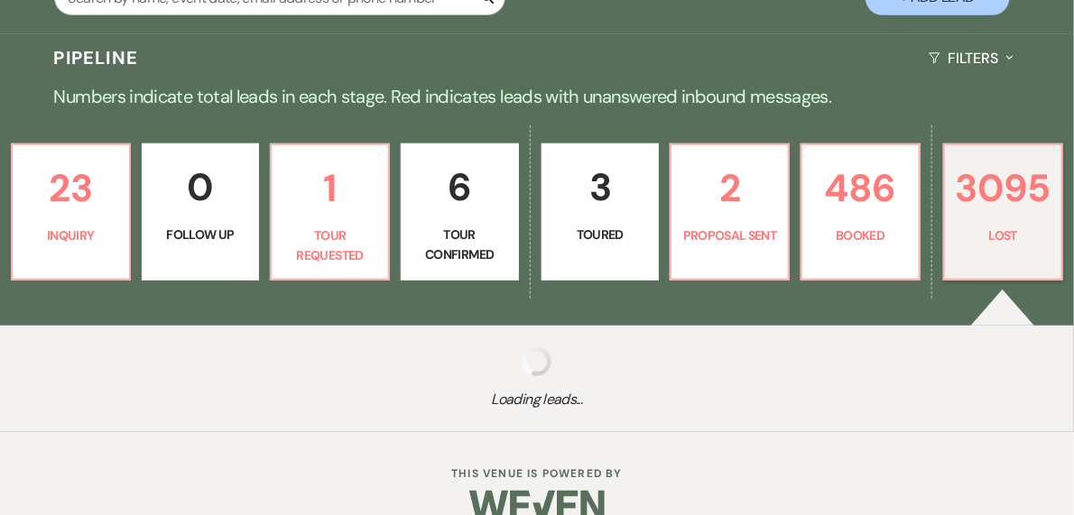
select select "8"
select select "5"
select select "8"
select select "5"
select select "8"
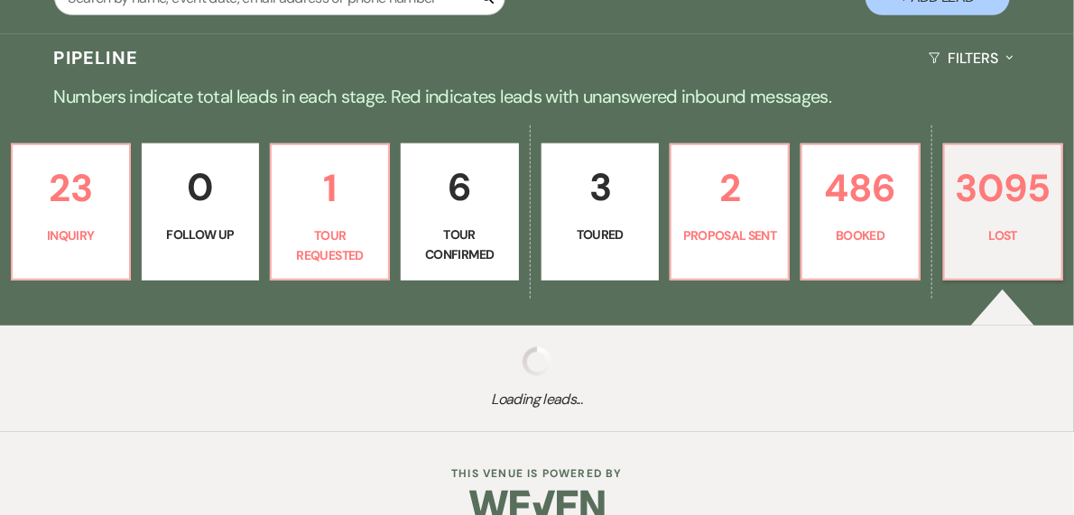
select select "5"
select select "8"
select select "5"
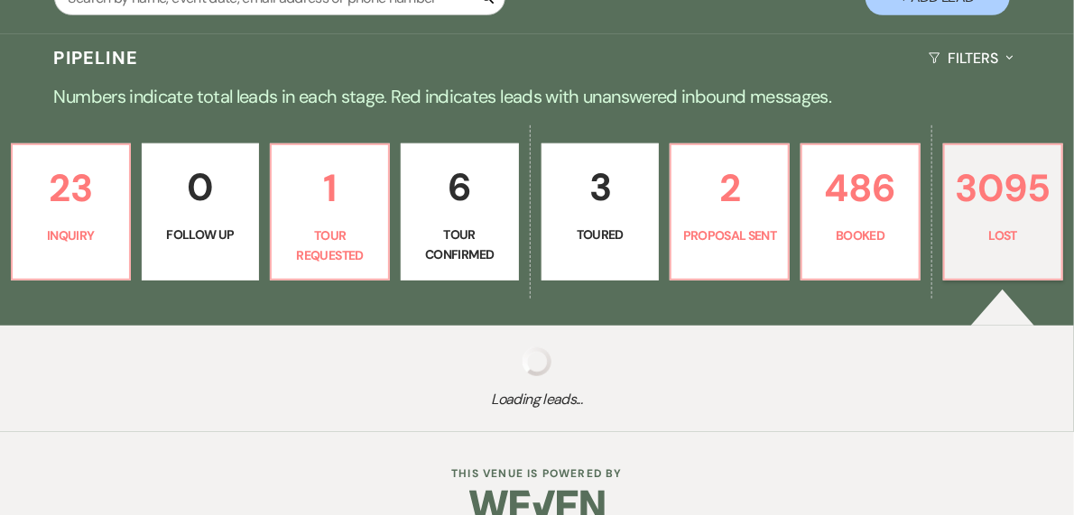
select select "8"
select select "5"
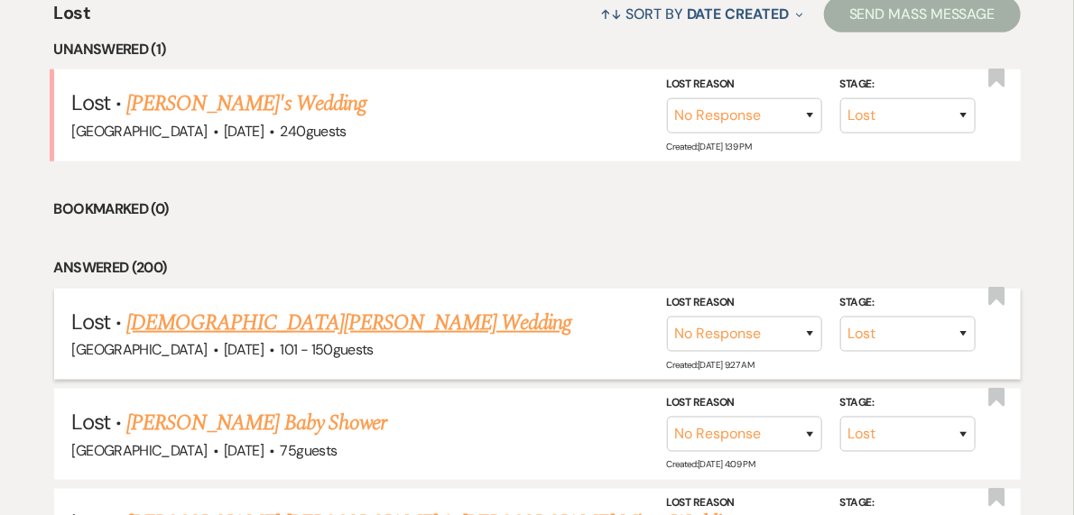
scroll to position [722, 0]
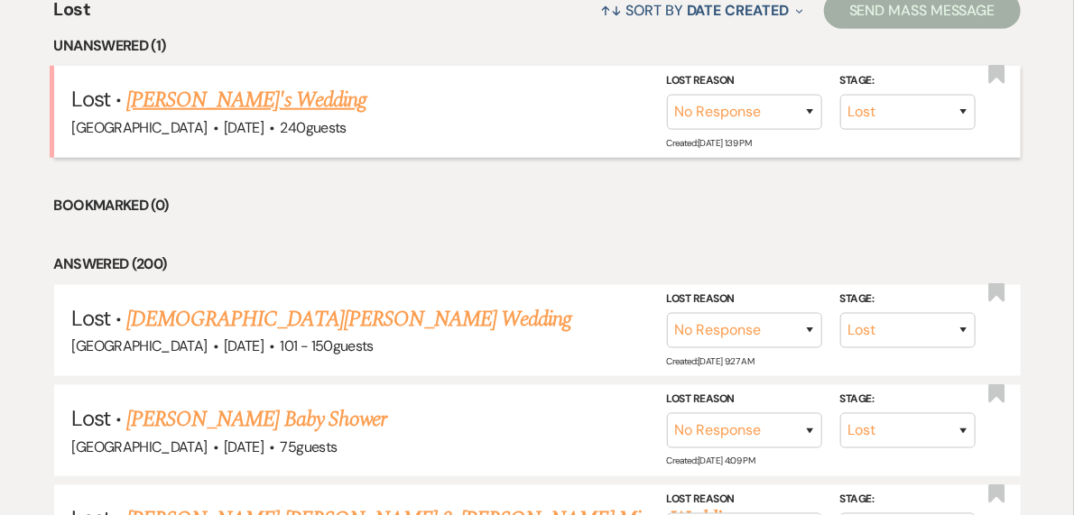
click at [174, 104] on link "[PERSON_NAME]'s Wedding" at bounding box center [246, 100] width 240 height 32
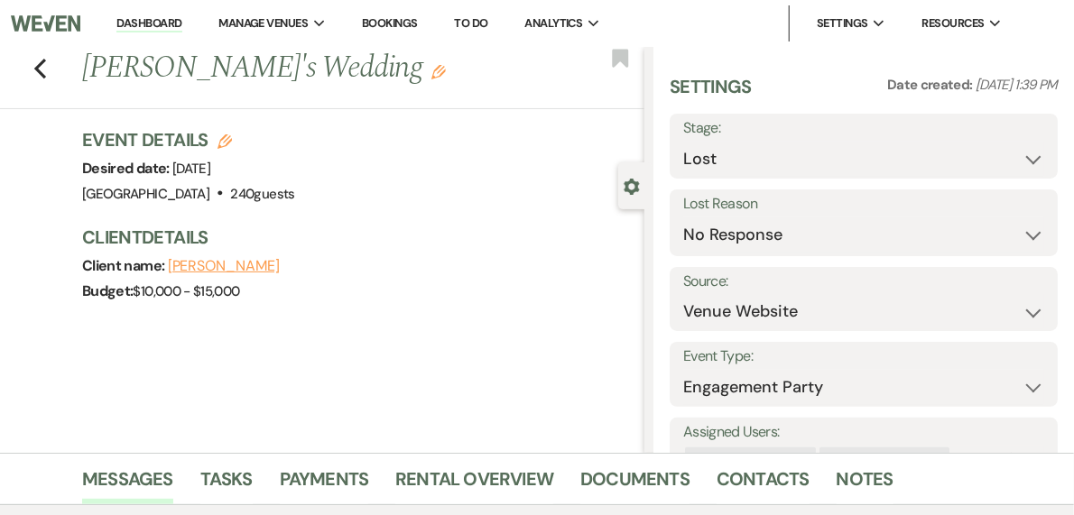
click at [189, 14] on li "Dashboard" at bounding box center [148, 23] width 83 height 36
click at [181, 27] on link "Dashboard" at bounding box center [148, 23] width 65 height 17
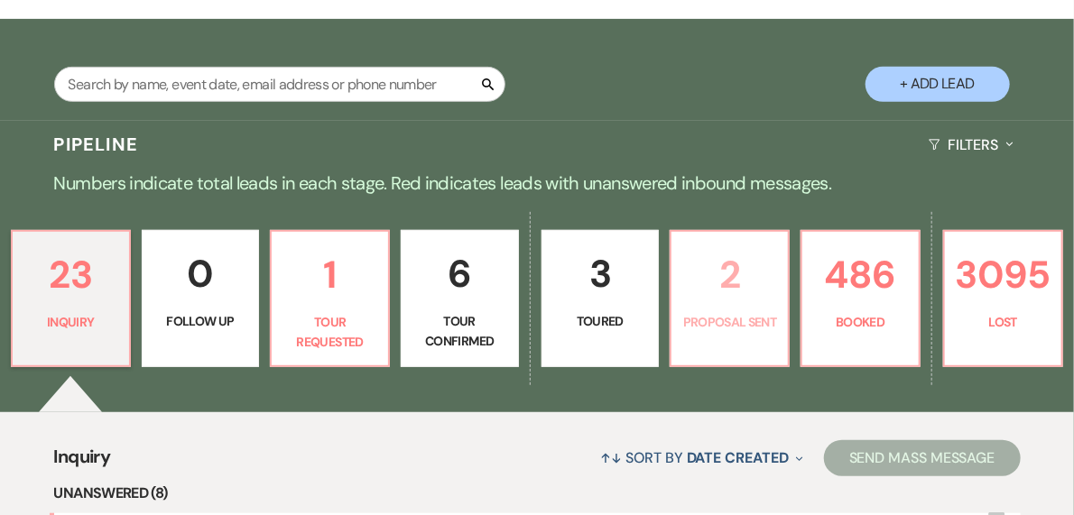
scroll to position [361, 0]
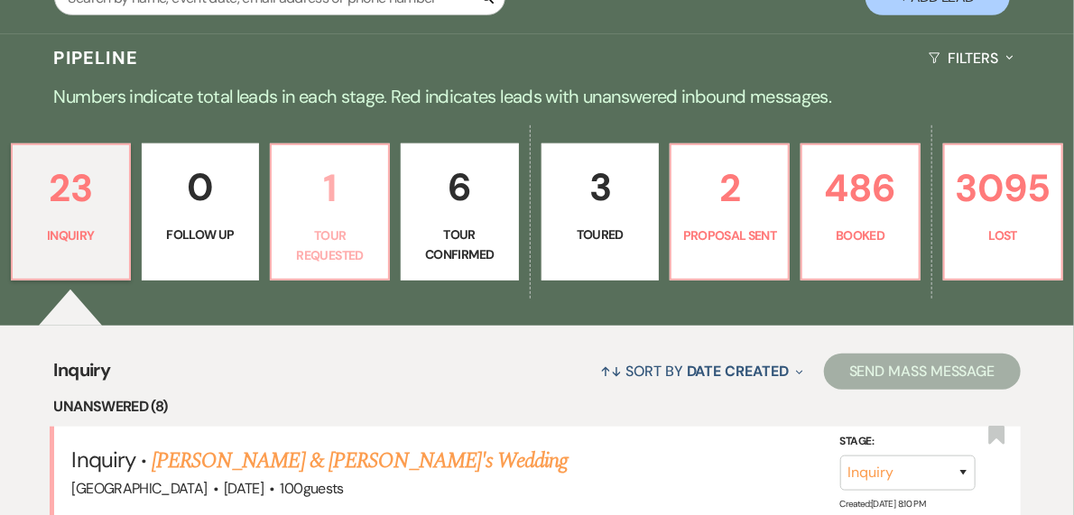
click at [351, 203] on p "1" at bounding box center [329, 188] width 95 height 60
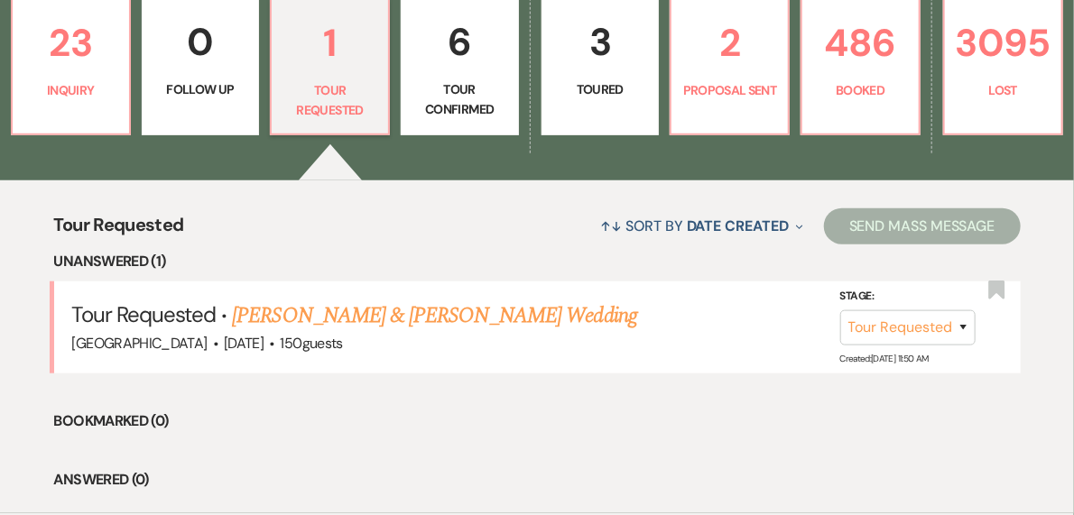
scroll to position [619, 0]
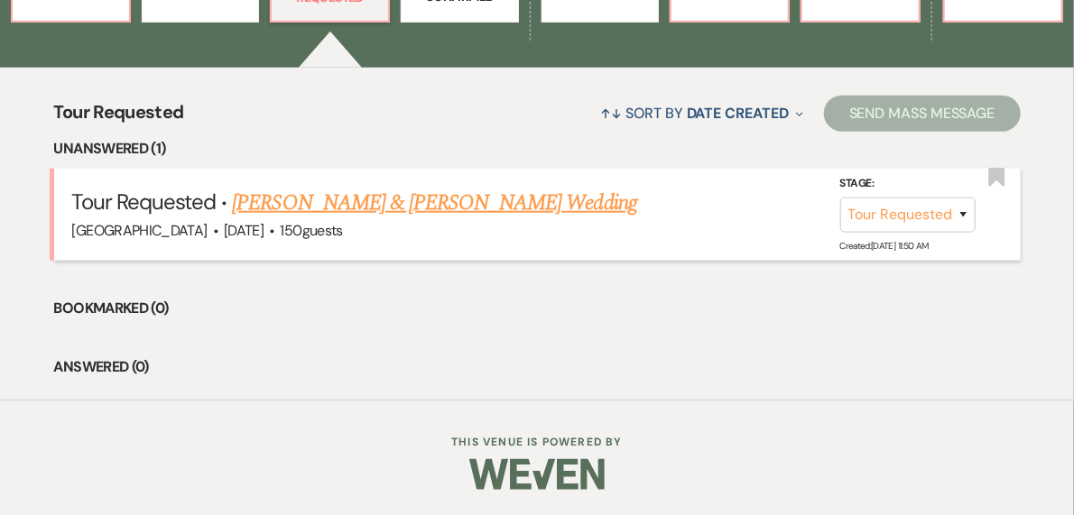
click at [367, 203] on link "[PERSON_NAME] & [PERSON_NAME] Wedding" at bounding box center [434, 203] width 404 height 32
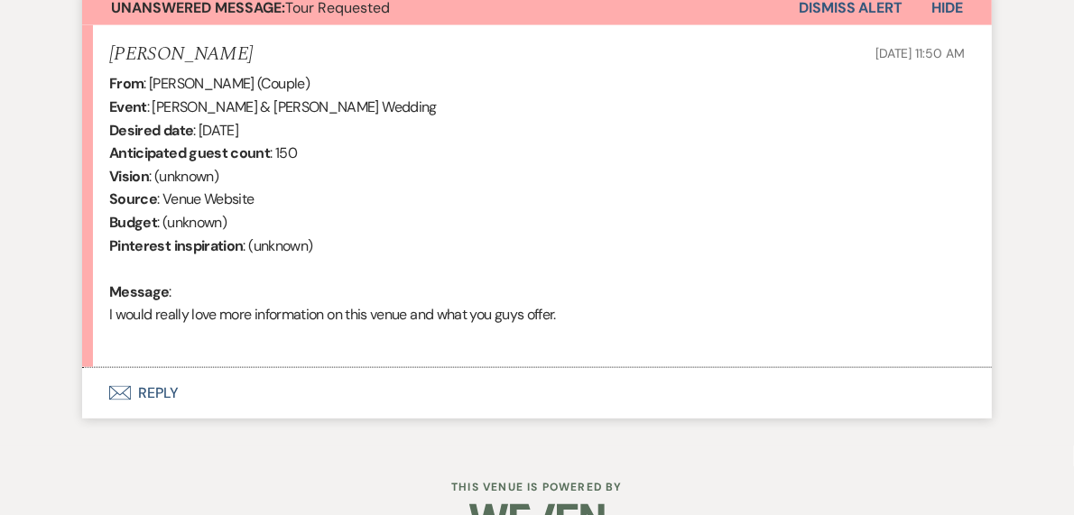
scroll to position [726, 0]
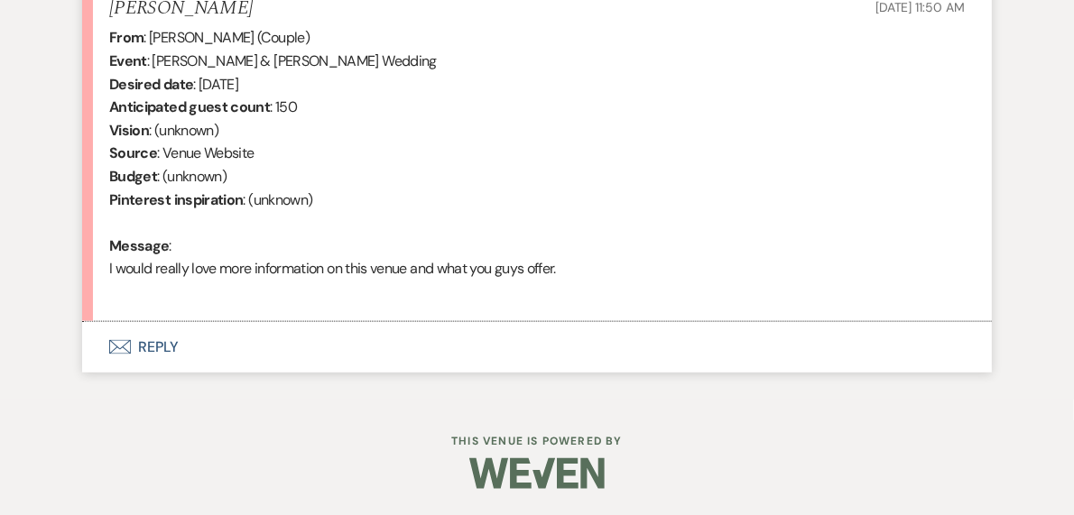
click at [167, 346] on button "Envelope Reply" at bounding box center [536, 347] width 909 height 51
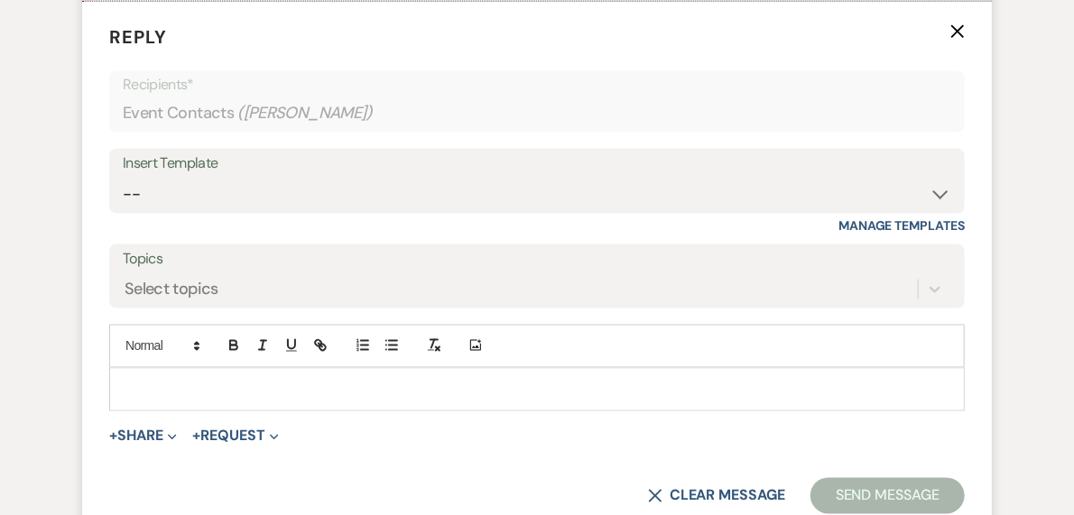
scroll to position [1056, 0]
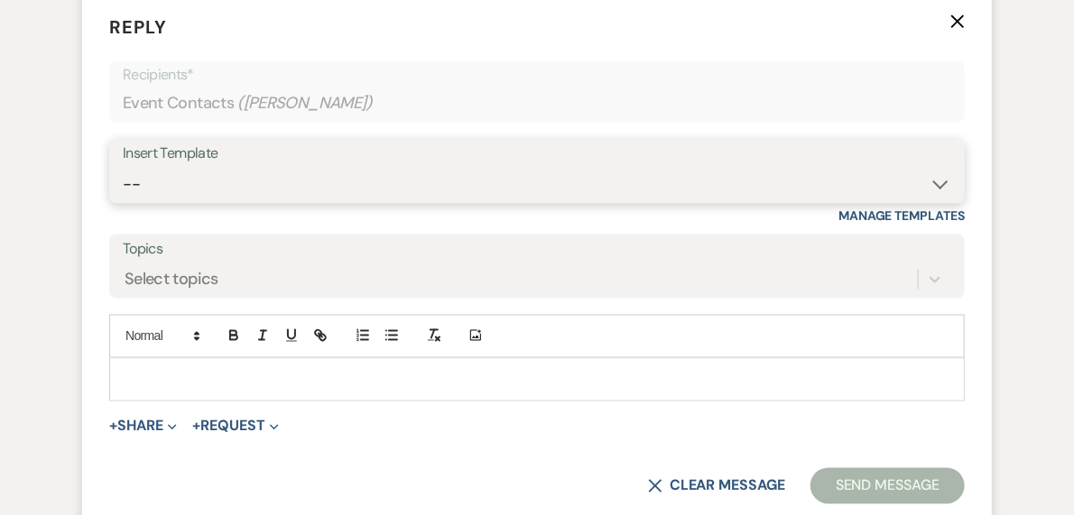
drag, startPoint x: 211, startPoint y: 171, endPoint x: 215, endPoint y: 186, distance: 14.9
click at [211, 171] on select "-- Weven Planning Portal Introduction (Booked Events) Private Party Inquiry Res…" at bounding box center [537, 184] width 828 height 35
click at [123, 167] on select "-- Weven Planning Portal Introduction (Booked Events) Private Party Inquiry Res…" at bounding box center [537, 184] width 828 height 35
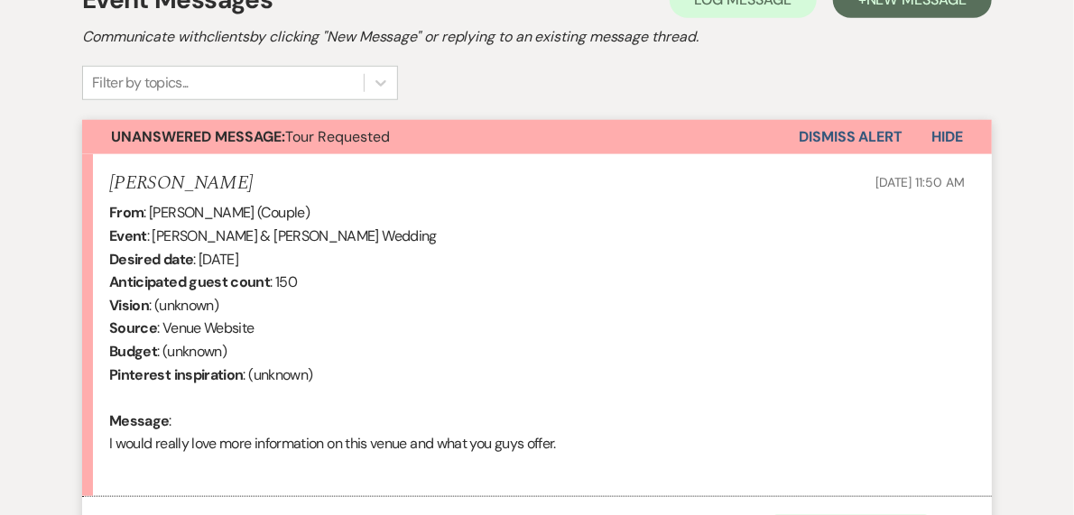
scroll to position [984, 0]
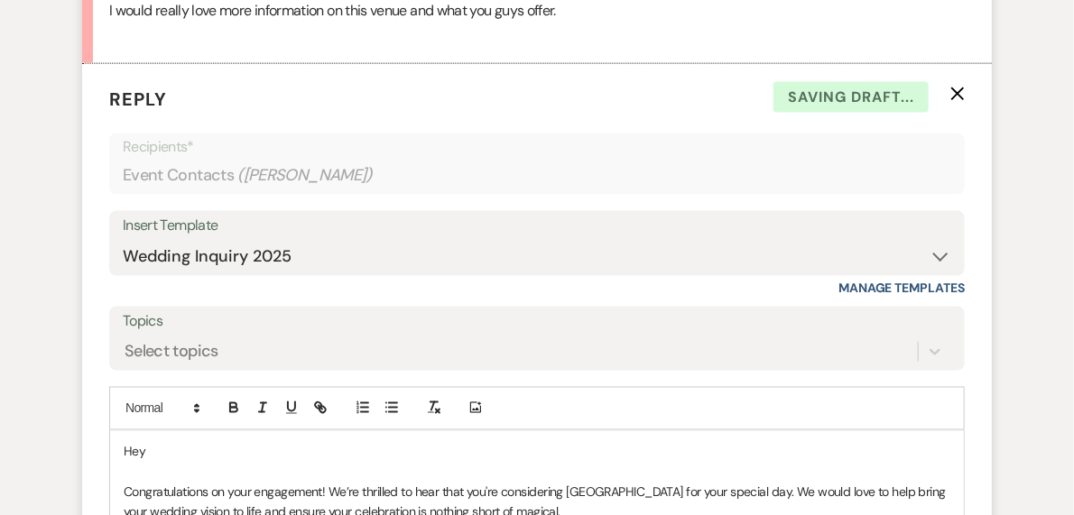
click at [184, 455] on p "Hey" at bounding box center [537, 452] width 826 height 20
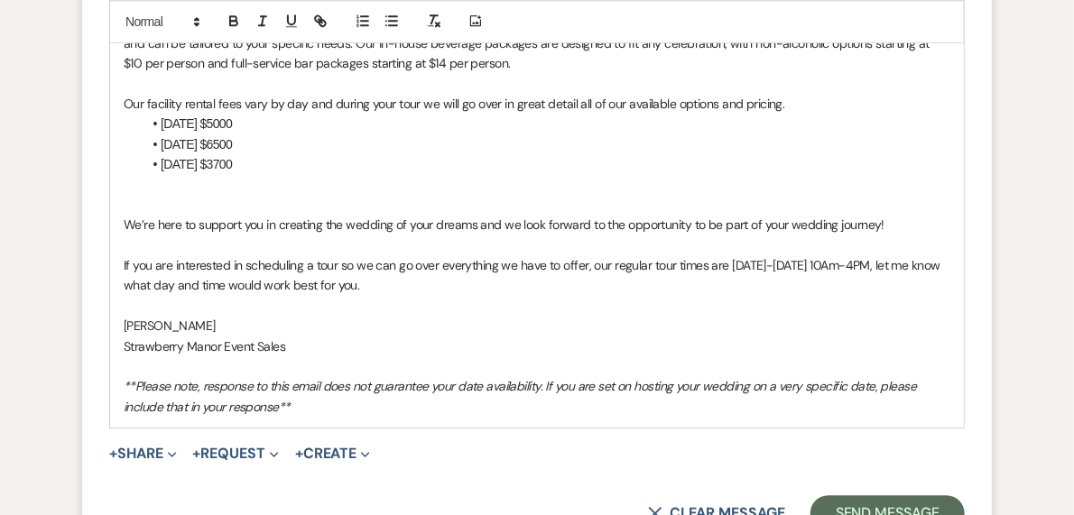
scroll to position [1923, 0]
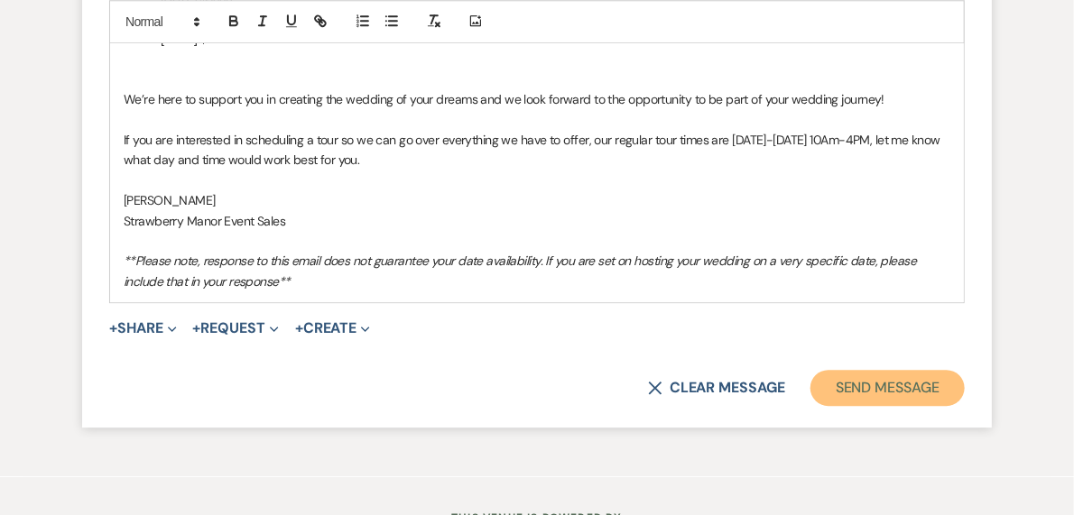
click at [897, 380] on button "Send Message" at bounding box center [887, 388] width 154 height 36
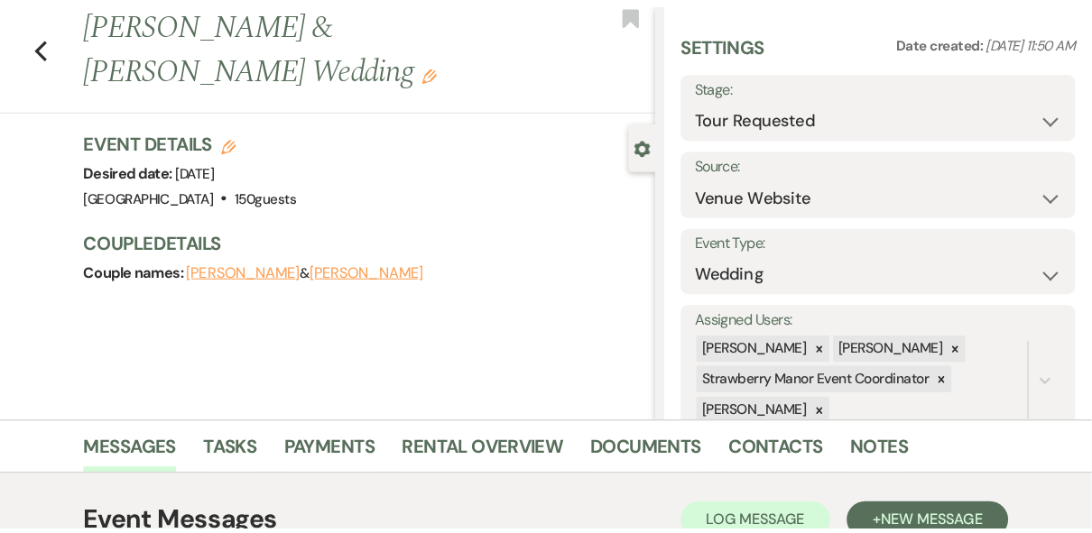
scroll to position [0, 0]
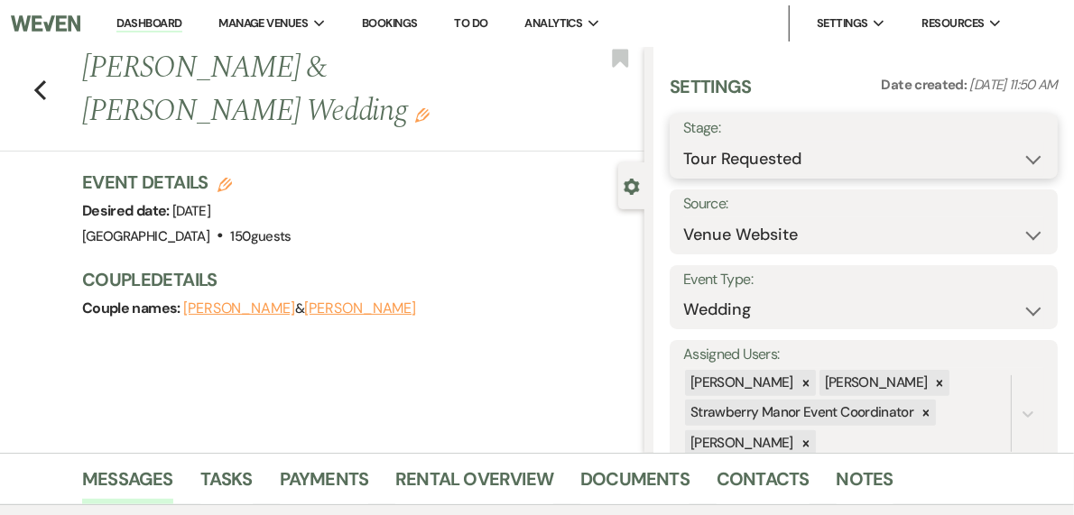
click at [1013, 162] on select "Inquiry Follow Up Tour Requested Tour Confirmed Toured Proposal Sent Booked Lost" at bounding box center [863, 159] width 361 height 35
click at [736, 142] on select "Inquiry Follow Up Tour Requested Tour Confirmed Toured Proposal Sent Booked Lost" at bounding box center [863, 159] width 361 height 35
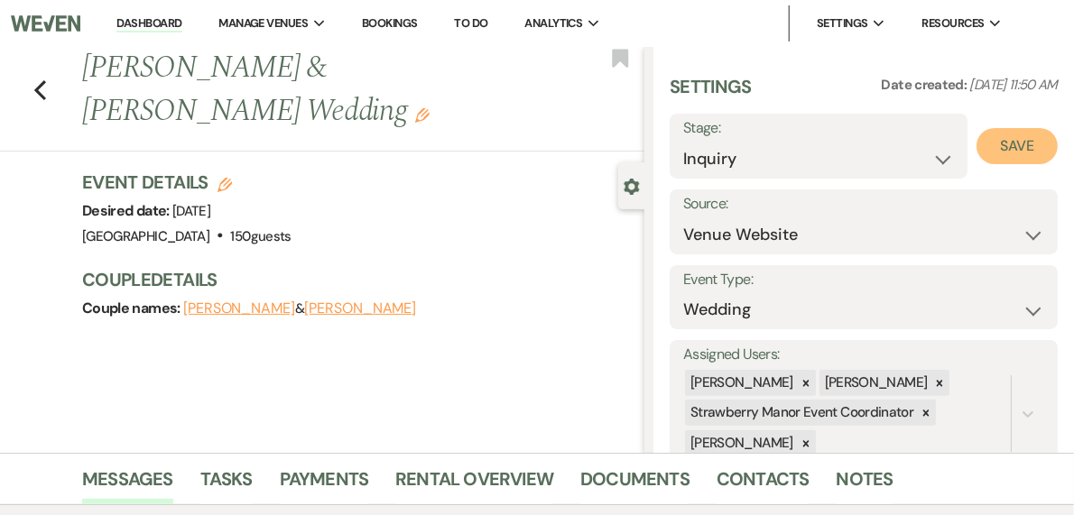
click at [1001, 145] on button "Save" at bounding box center [1016, 146] width 81 height 36
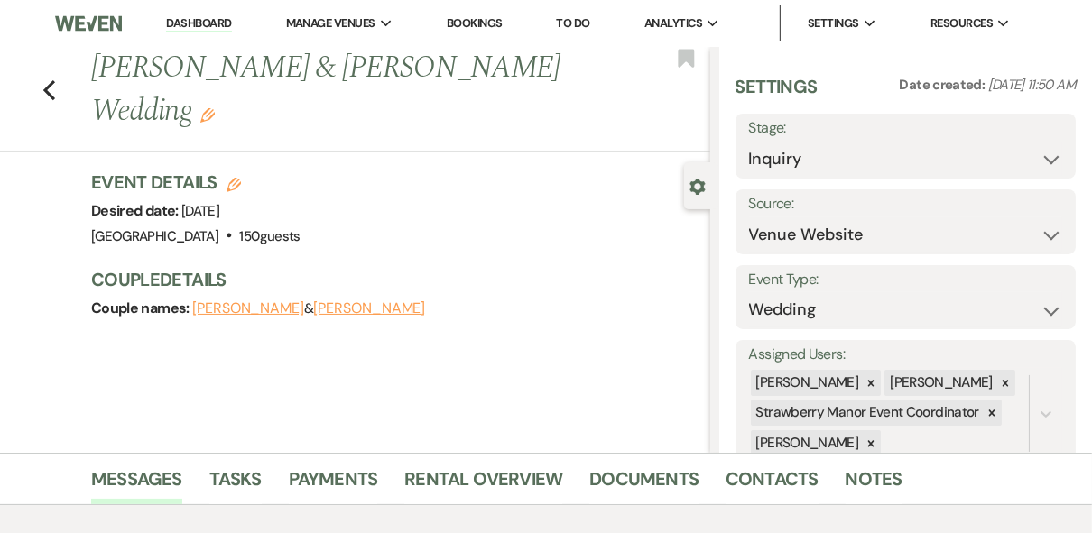
click at [184, 20] on link "Dashboard" at bounding box center [198, 23] width 65 height 17
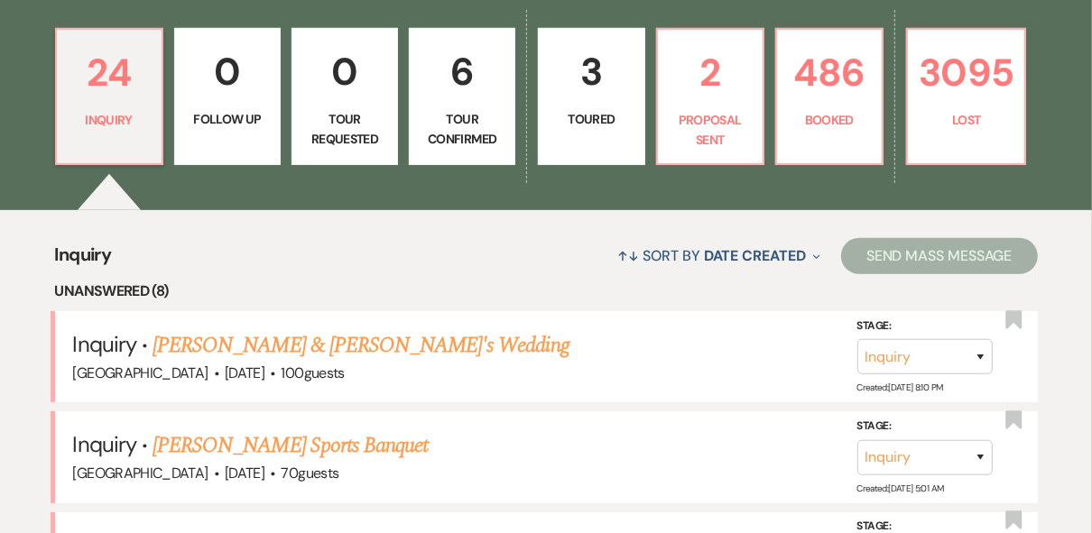
scroll to position [505, 0]
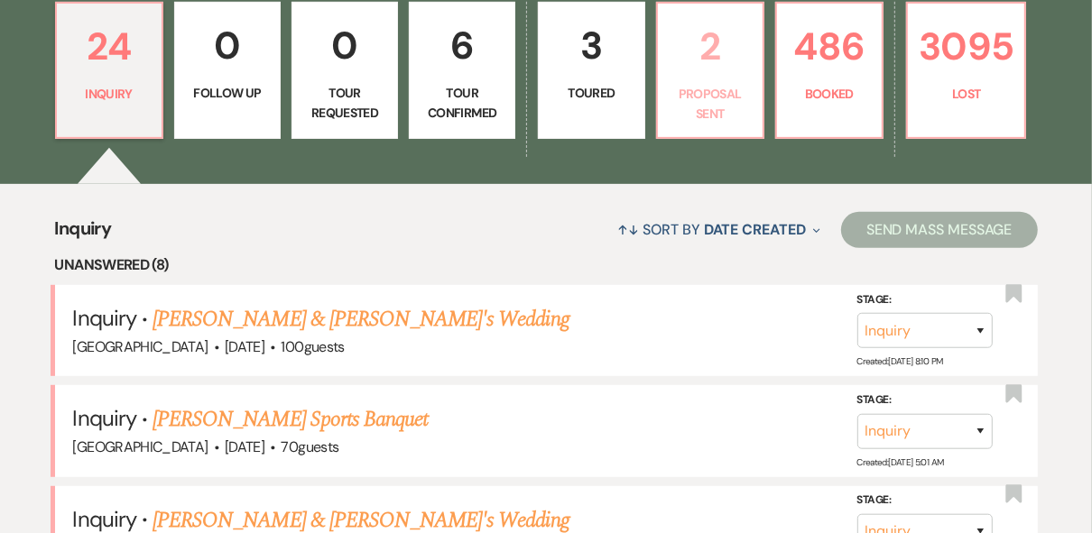
click at [711, 78] on link "2 Proposal Sent" at bounding box center [710, 70] width 108 height 137
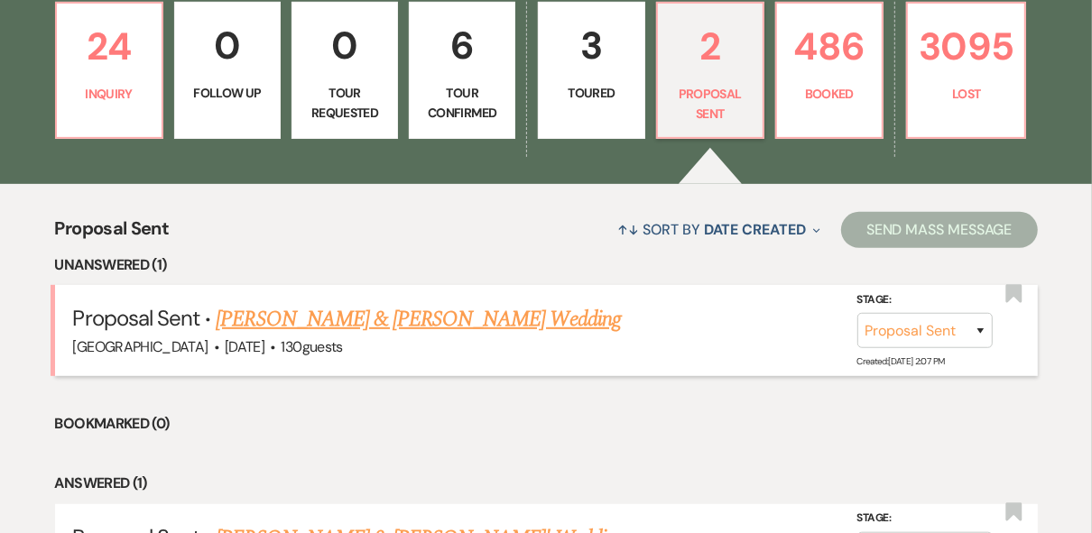
click at [452, 319] on link "[PERSON_NAME] & [PERSON_NAME] Wedding" at bounding box center [418, 319] width 404 height 32
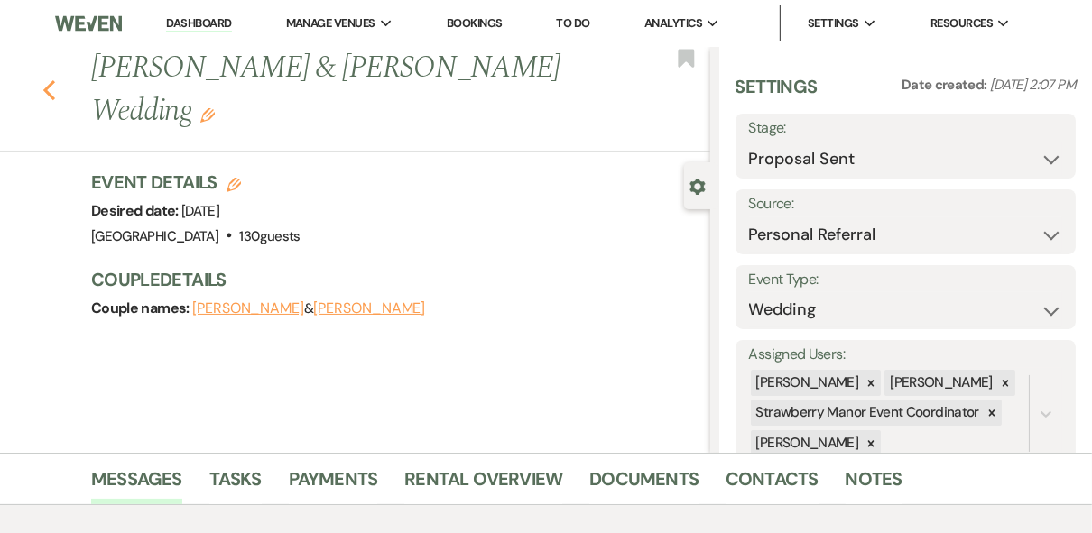
click at [51, 95] on icon "Previous" at bounding box center [49, 90] width 14 height 22
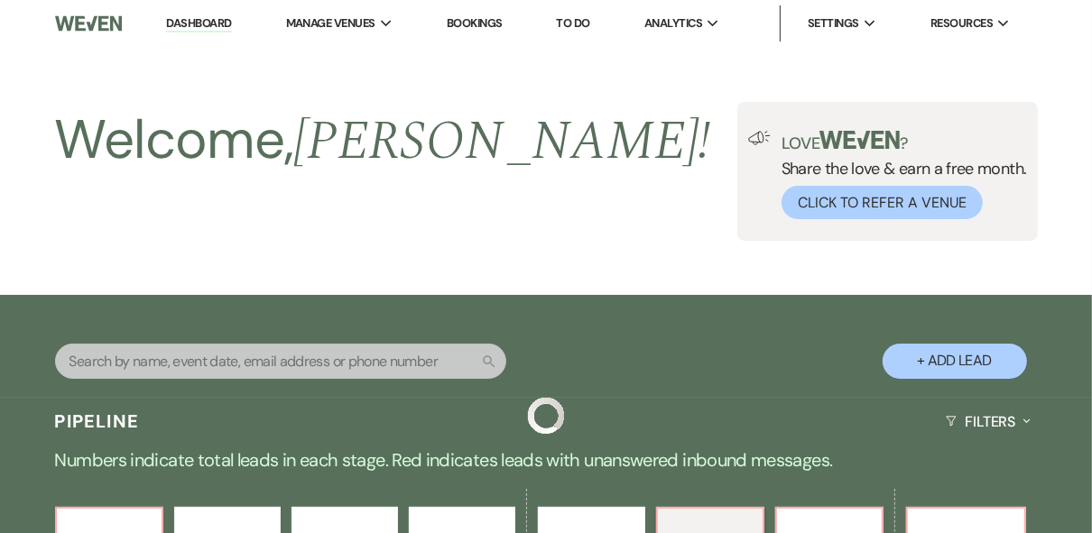
scroll to position [505, 0]
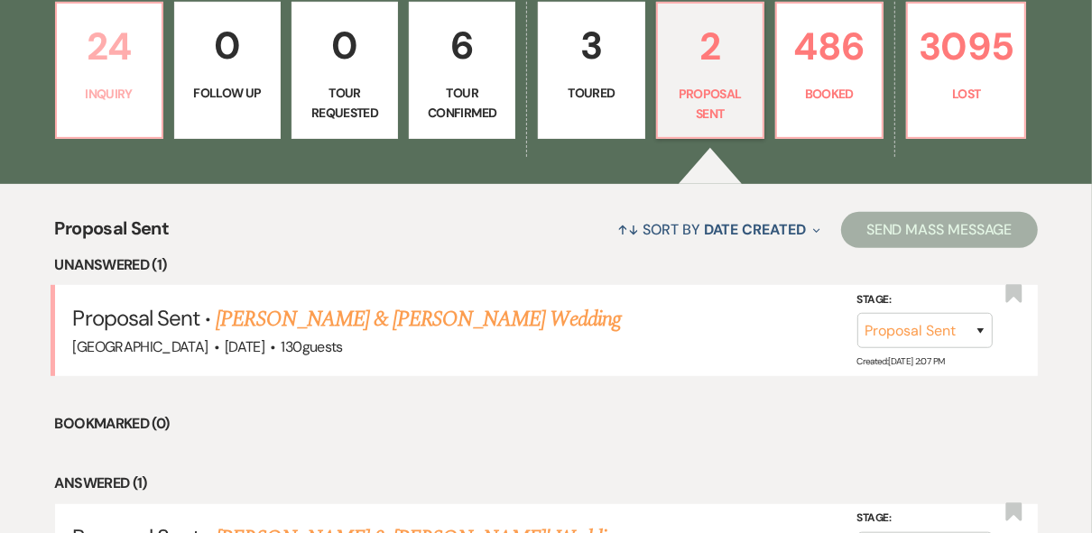
click at [91, 94] on p "Inquiry" at bounding box center [109, 94] width 83 height 20
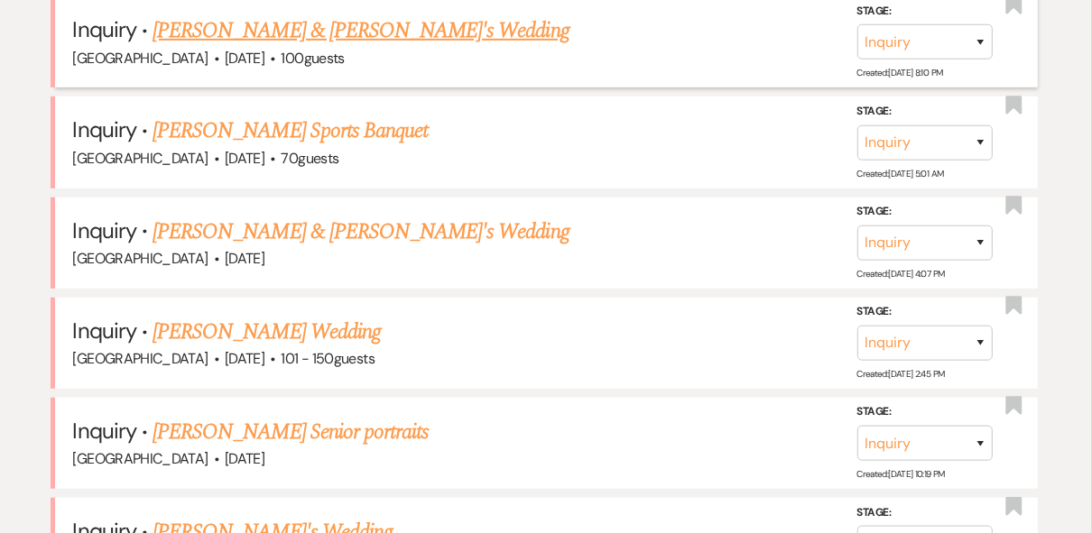
scroll to position [1227, 0]
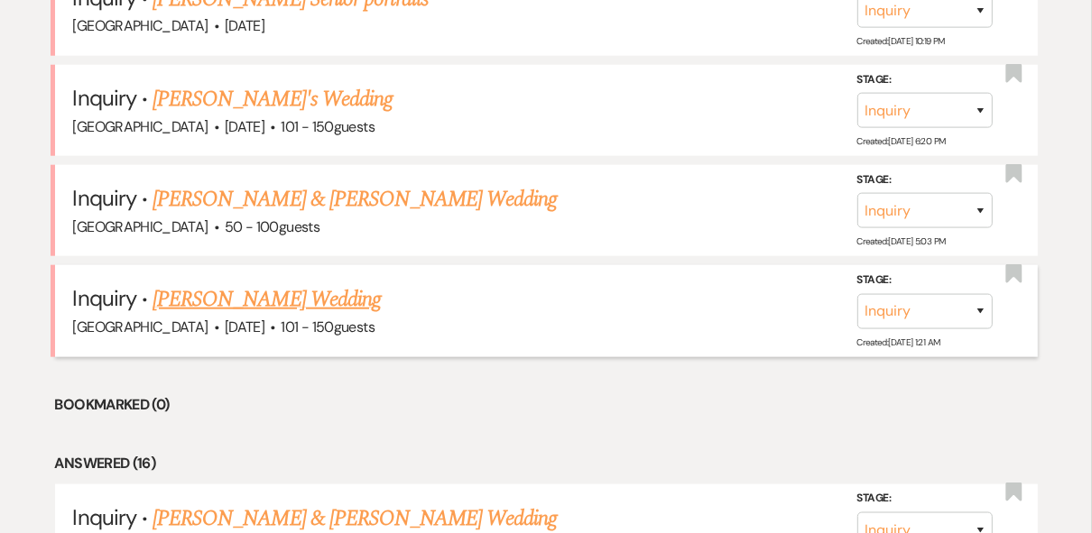
click at [213, 297] on link "[PERSON_NAME] Wedding" at bounding box center [266, 299] width 228 height 32
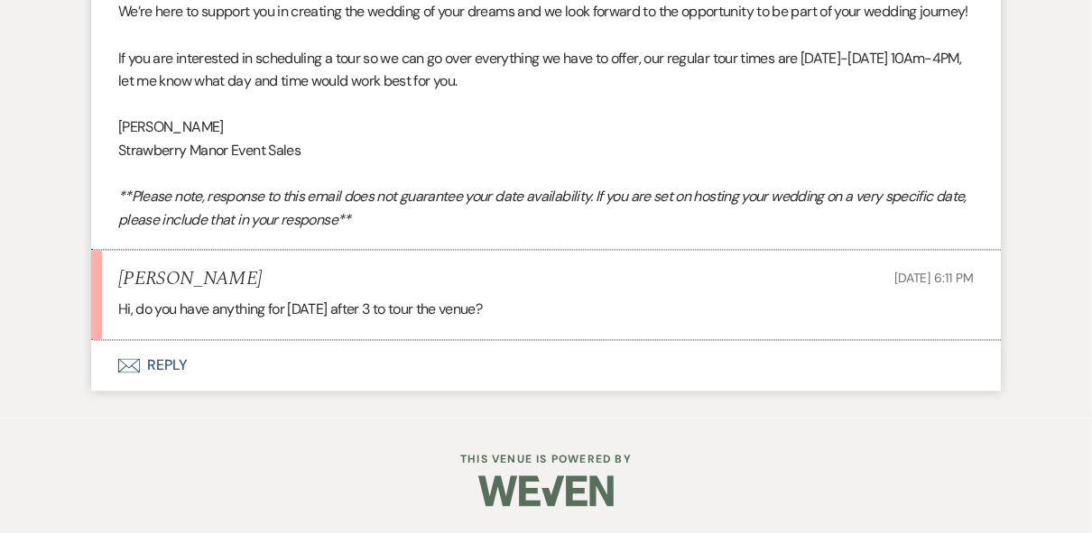
scroll to position [2382, 0]
click at [161, 362] on button "Envelope Reply" at bounding box center [545, 365] width 909 height 51
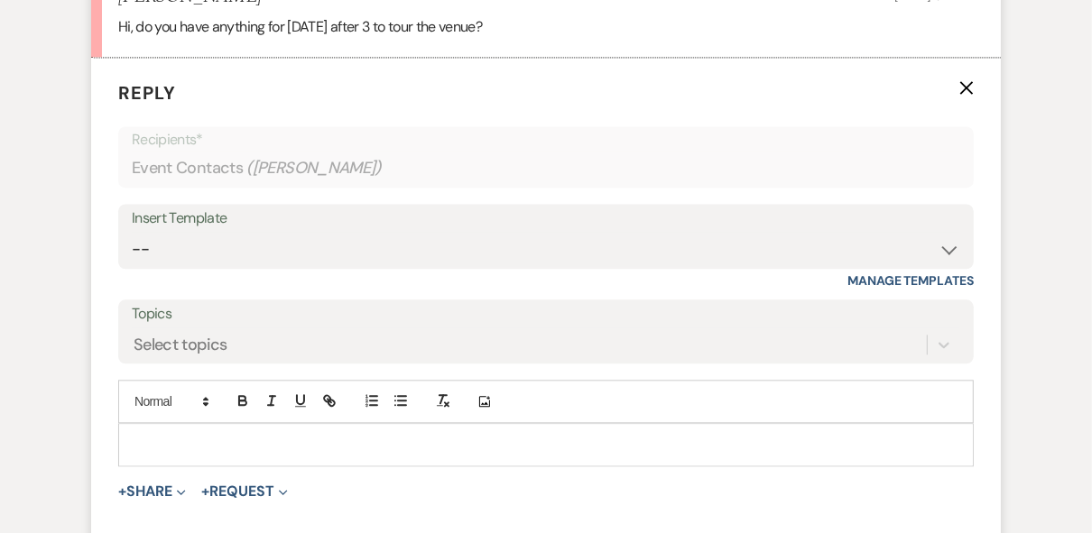
scroll to position [2721, 0]
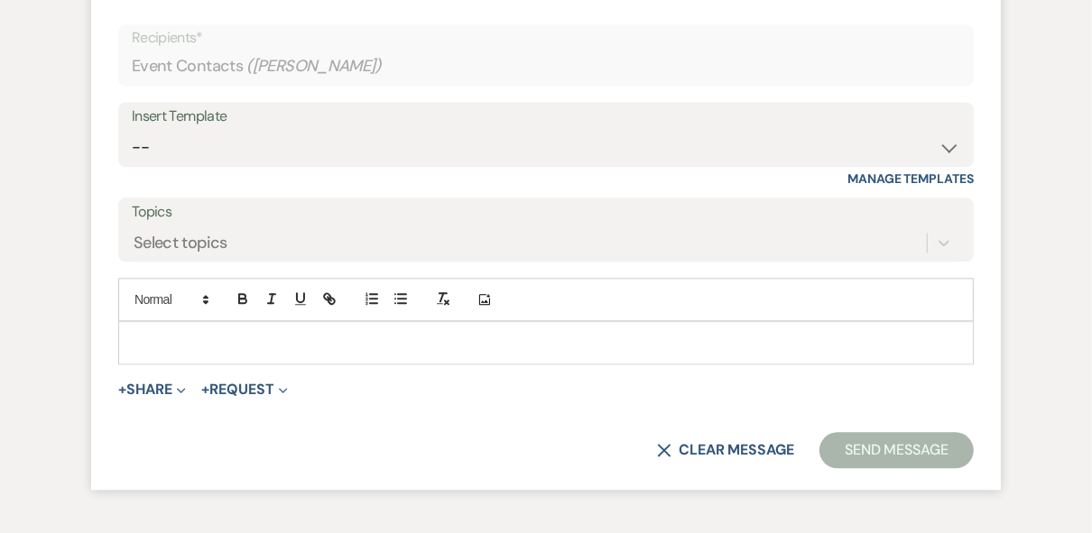
click at [192, 353] on p at bounding box center [546, 343] width 826 height 20
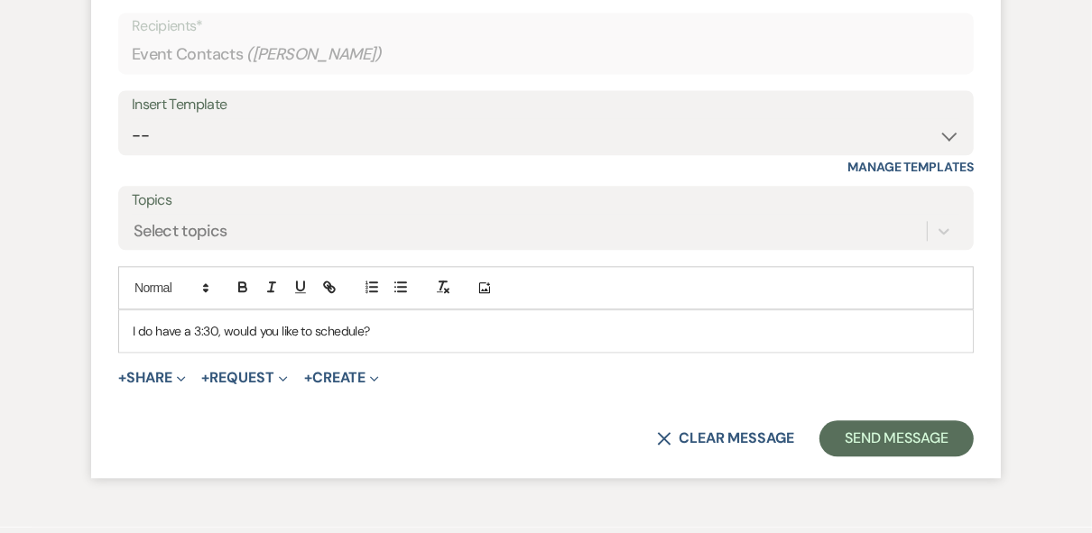
scroll to position [2865, 0]
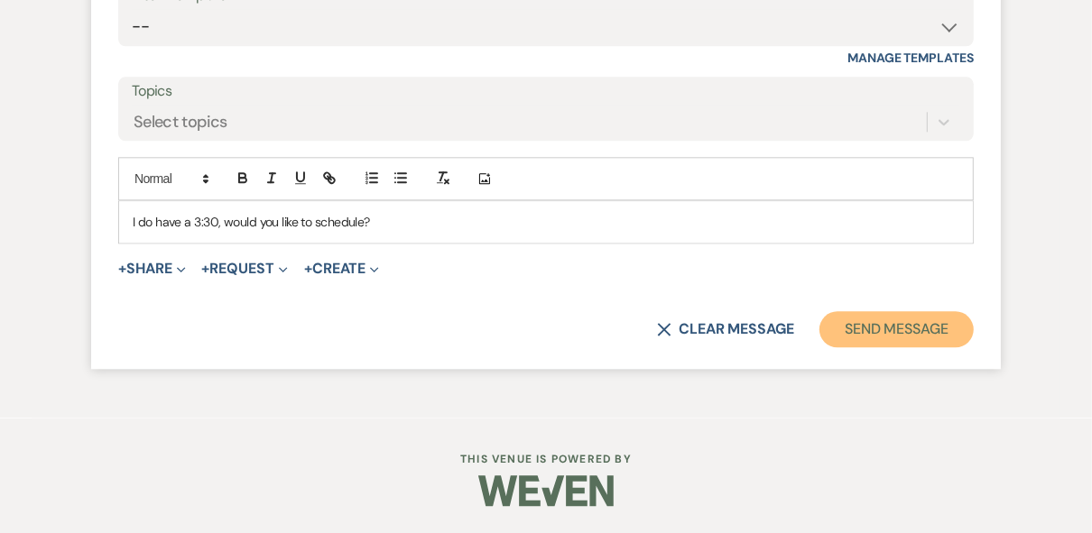
click at [881, 346] on button "Send Message" at bounding box center [896, 329] width 154 height 36
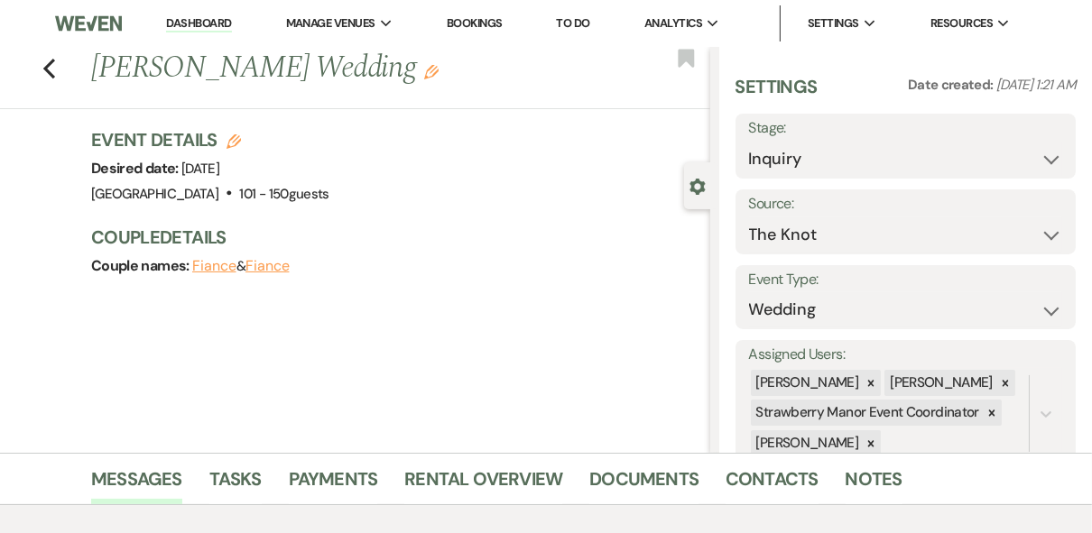
scroll to position [0, 0]
click at [56, 72] on icon "Previous" at bounding box center [49, 69] width 14 height 22
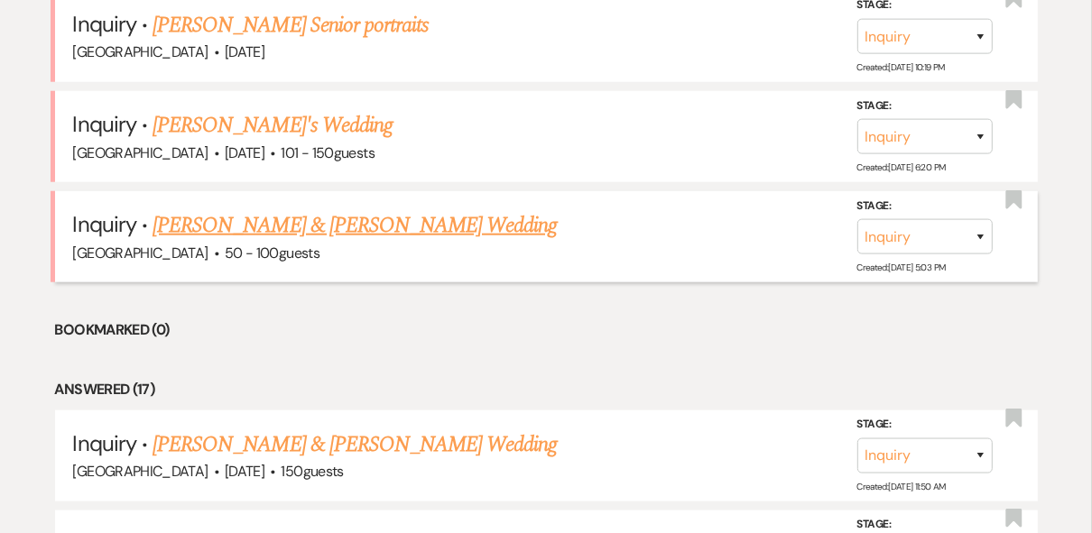
scroll to position [1299, 0]
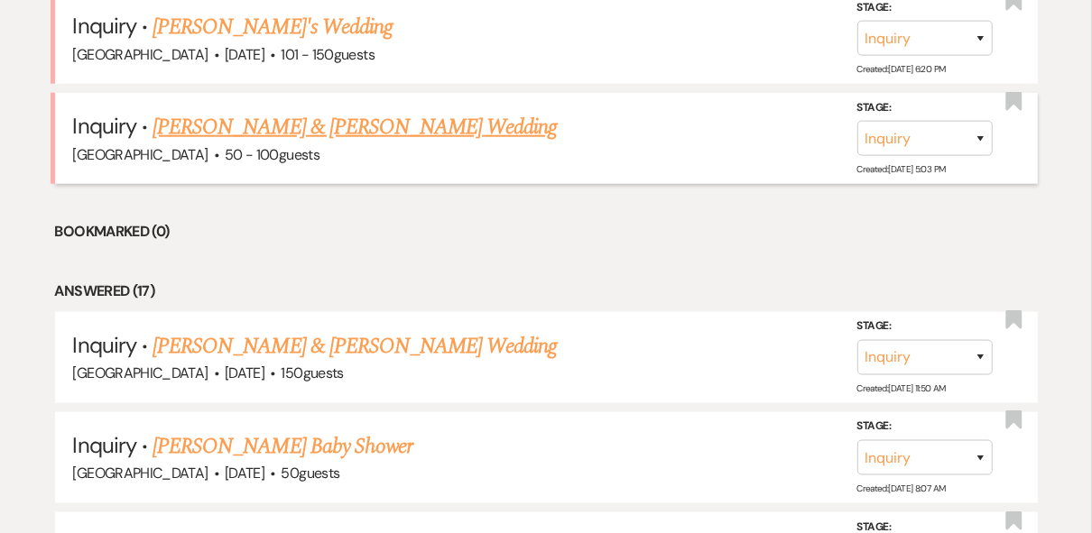
click at [379, 125] on link "[PERSON_NAME] & [PERSON_NAME] Wedding" at bounding box center [354, 127] width 404 height 32
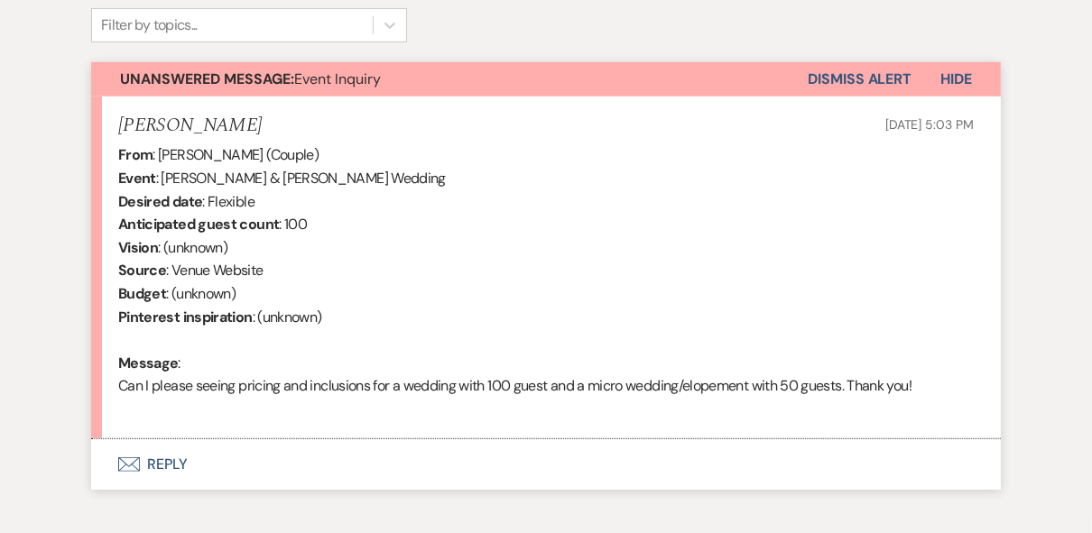
scroll to position [708, 0]
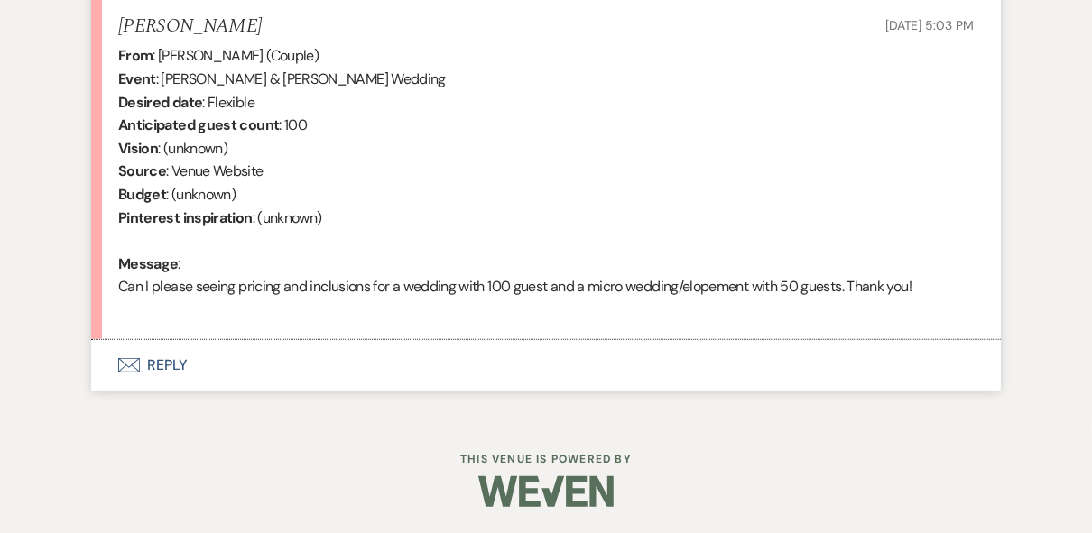
click at [171, 368] on button "Envelope Reply" at bounding box center [545, 365] width 909 height 51
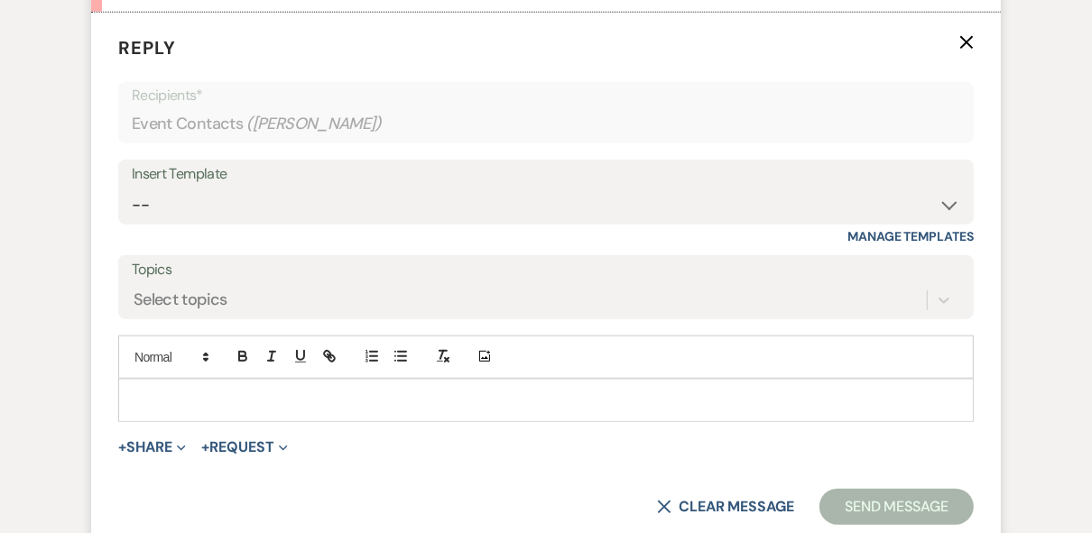
scroll to position [1047, 0]
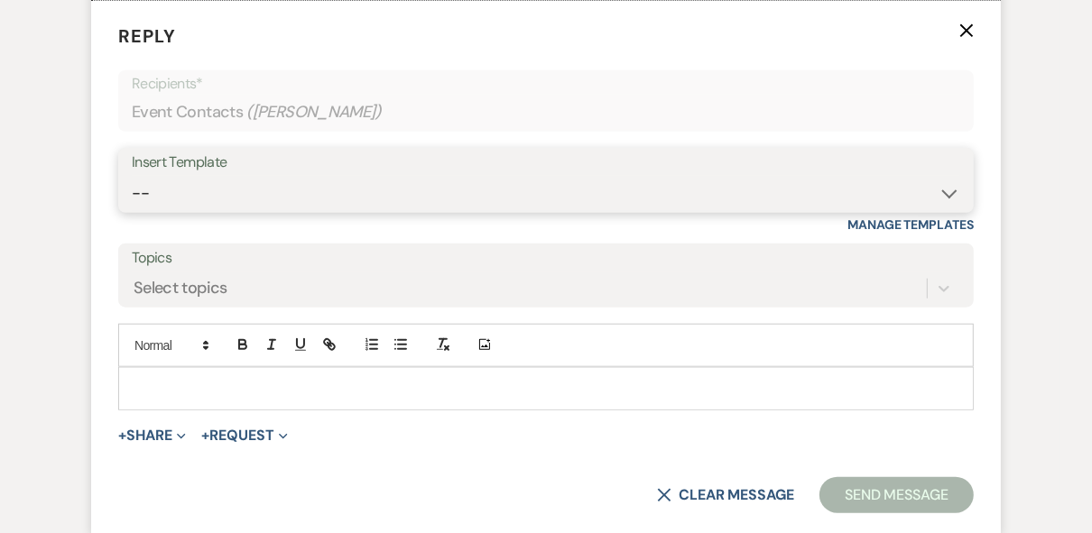
click at [250, 181] on select "-- Weven Planning Portal Introduction (Booked Events) Private Party Inquiry Res…" at bounding box center [546, 193] width 828 height 35
click at [132, 176] on select "-- Weven Planning Portal Introduction (Booked Events) Private Party Inquiry Res…" at bounding box center [546, 193] width 828 height 35
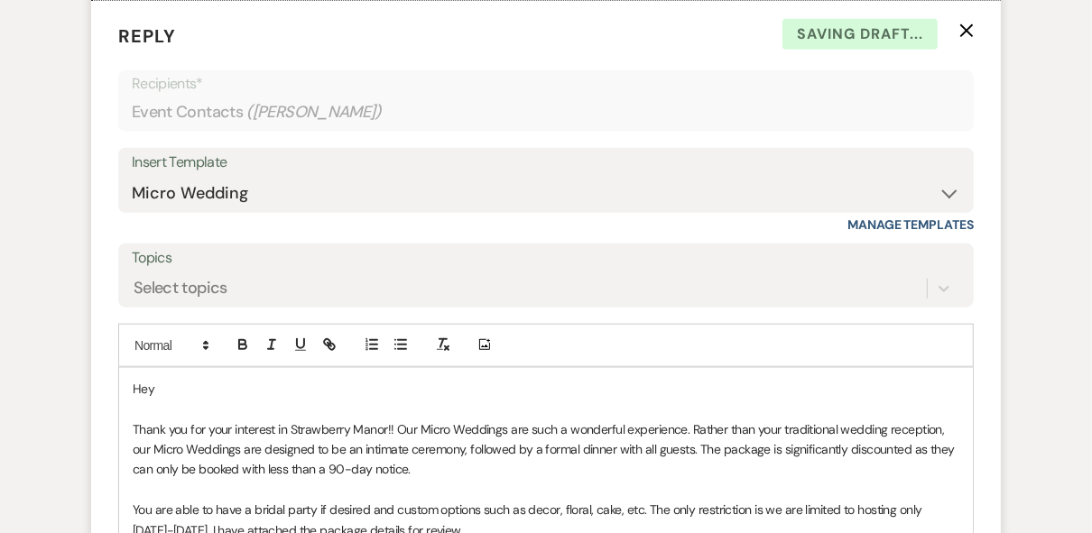
click at [178, 388] on p "Hey" at bounding box center [546, 389] width 826 height 20
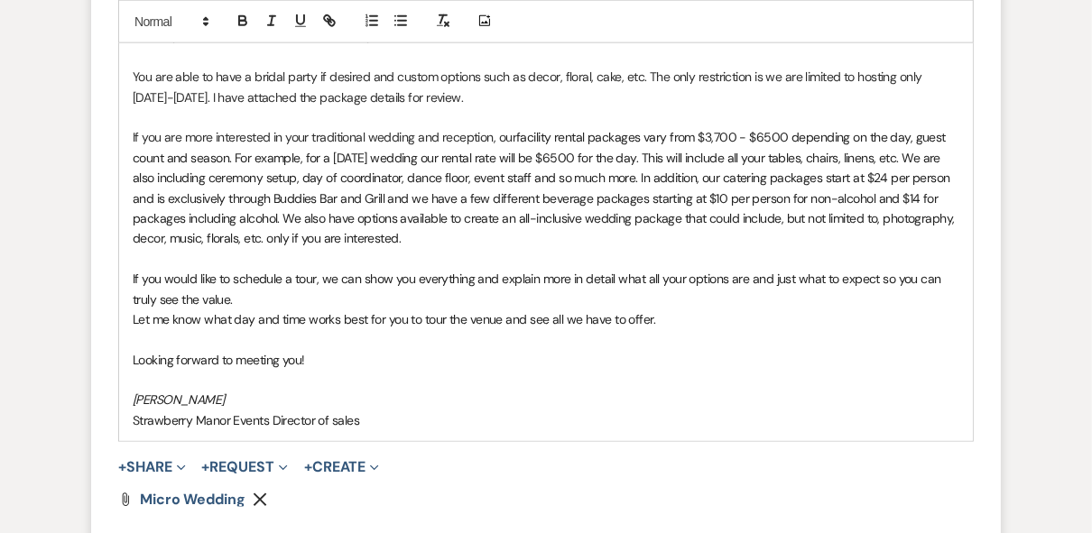
scroll to position [1706, 0]
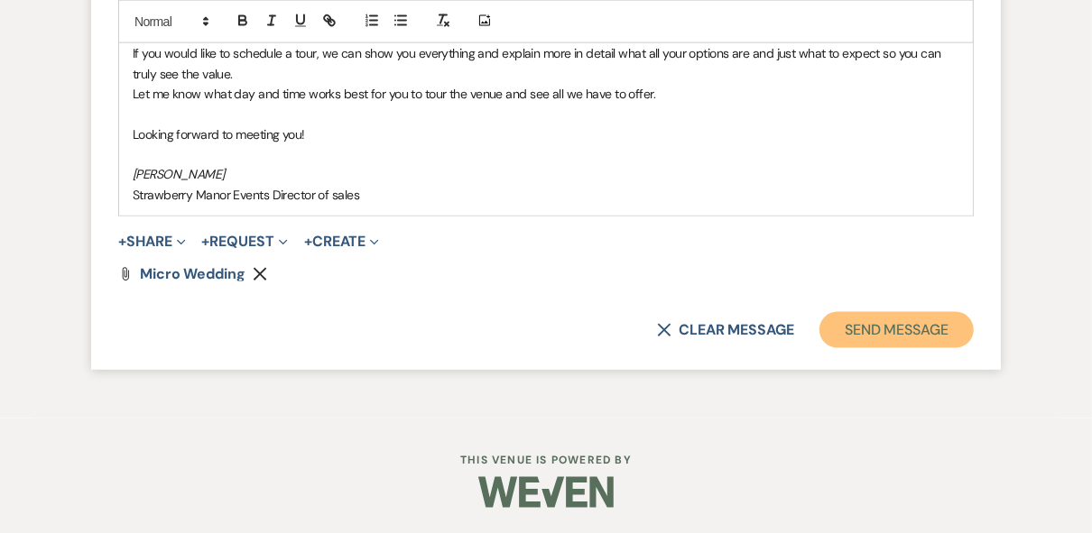
click at [866, 335] on button "Send Message" at bounding box center [896, 330] width 154 height 36
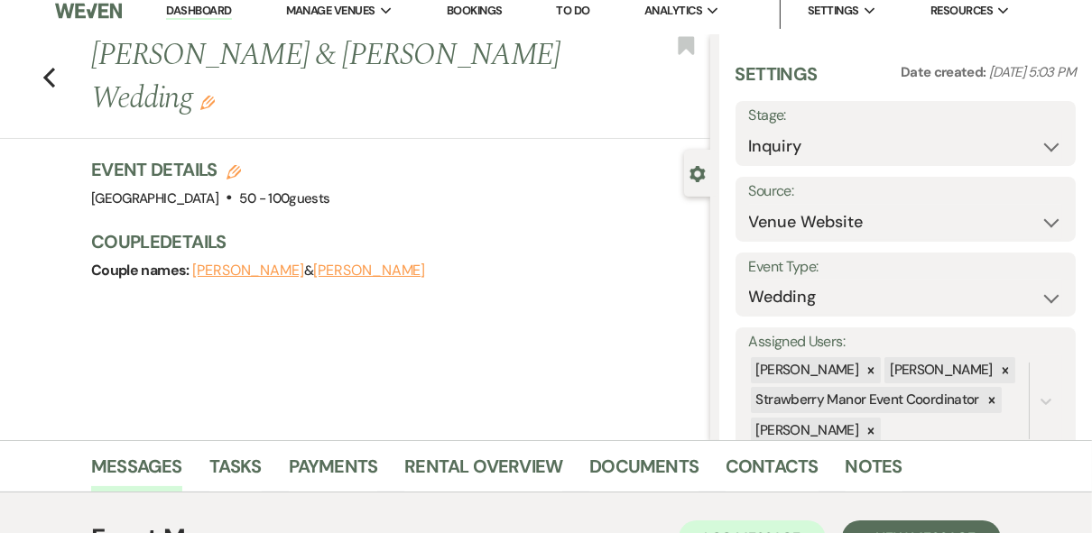
scroll to position [0, 0]
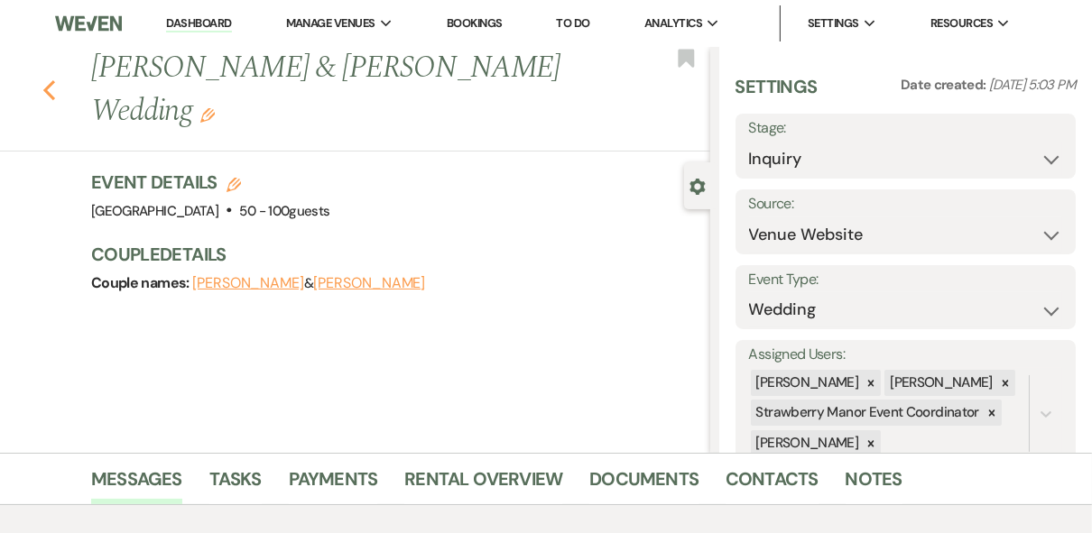
click at [55, 93] on use "button" at bounding box center [49, 90] width 12 height 20
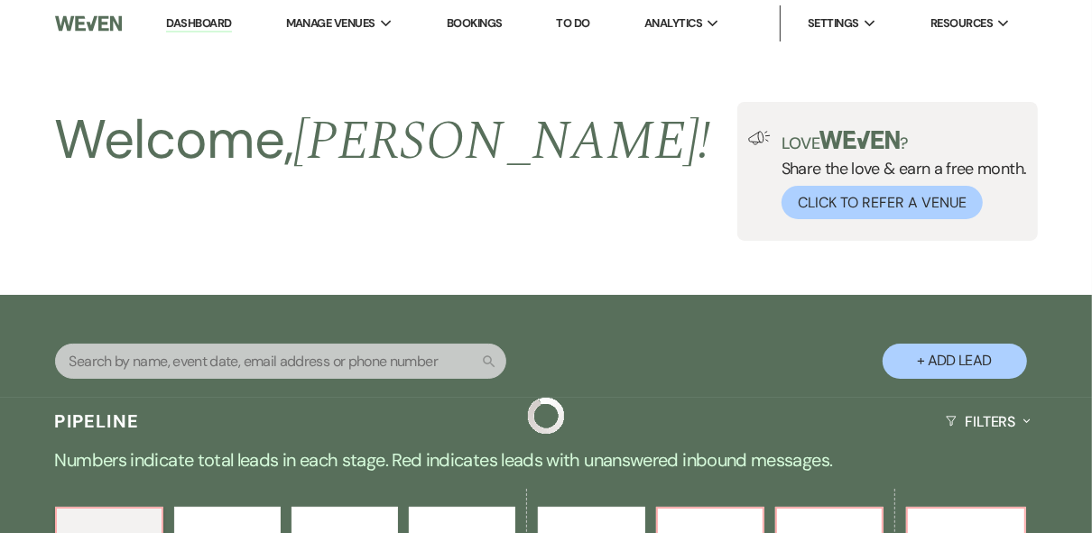
scroll to position [1299, 0]
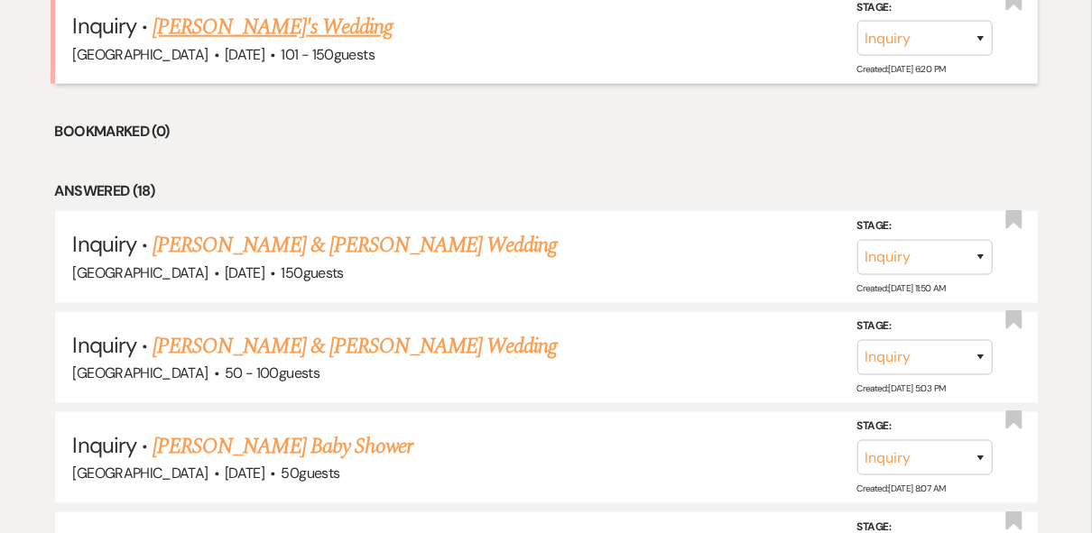
click at [313, 16] on link "[PERSON_NAME]'s Wedding" at bounding box center [272, 27] width 240 height 32
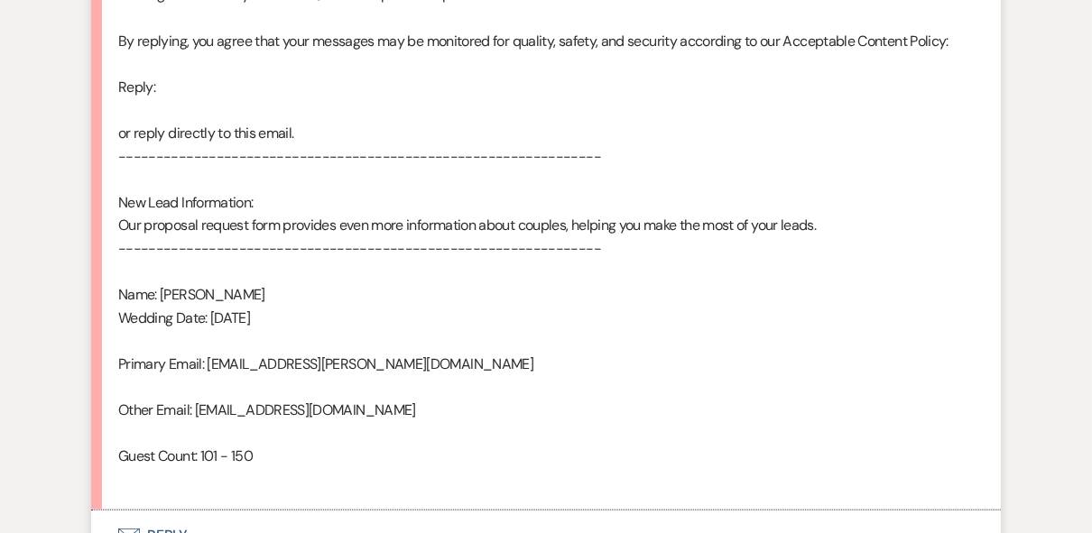
scroll to position [1144, 0]
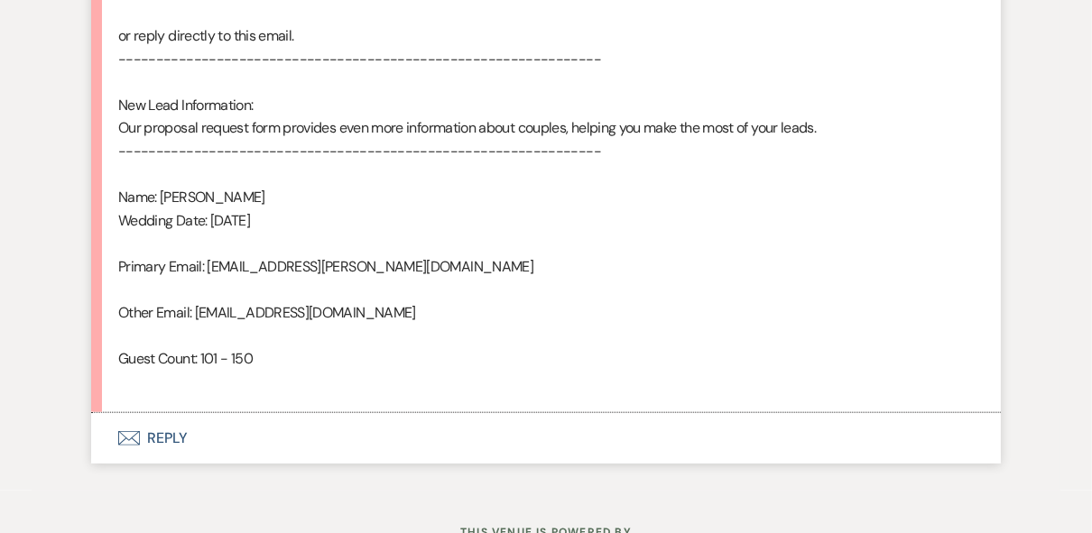
click at [165, 443] on button "Envelope Reply" at bounding box center [545, 438] width 909 height 51
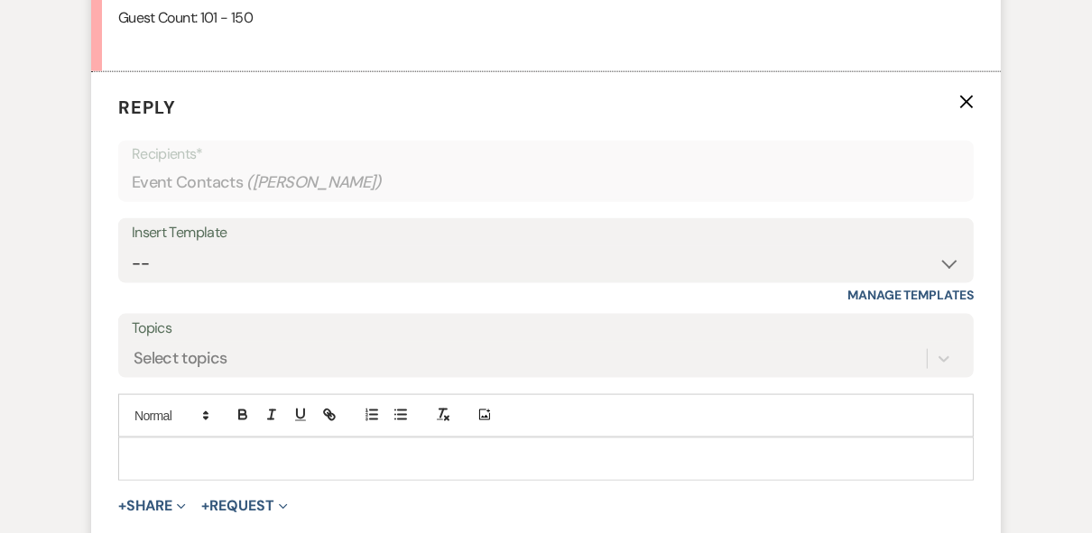
scroll to position [1555, 0]
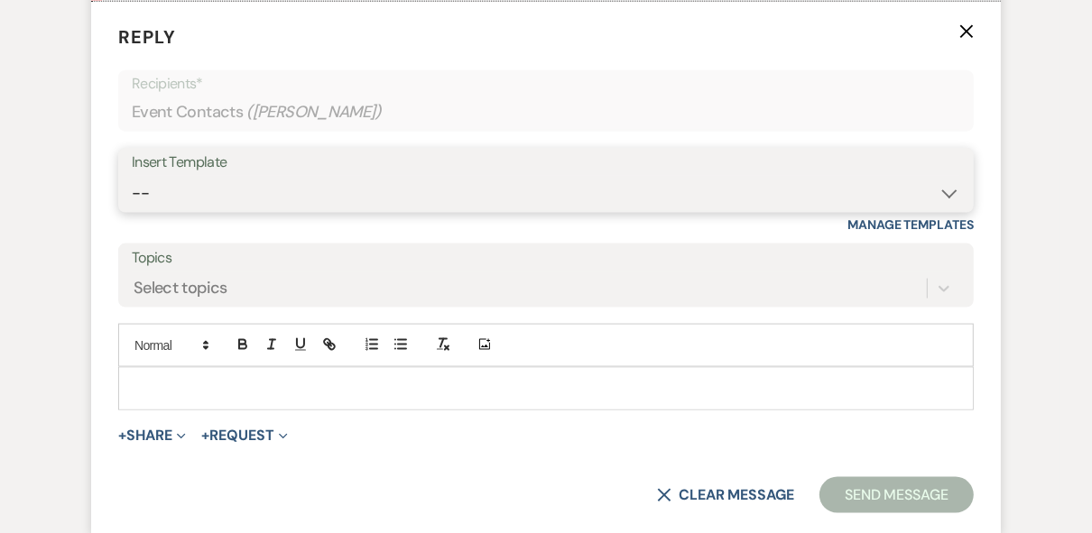
click at [238, 190] on select "-- Weven Planning Portal Introduction (Booked Events) Private Party Inquiry Res…" at bounding box center [546, 193] width 828 height 35
click at [132, 176] on select "-- Weven Planning Portal Introduction (Booked Events) Private Party Inquiry Res…" at bounding box center [546, 193] width 828 height 35
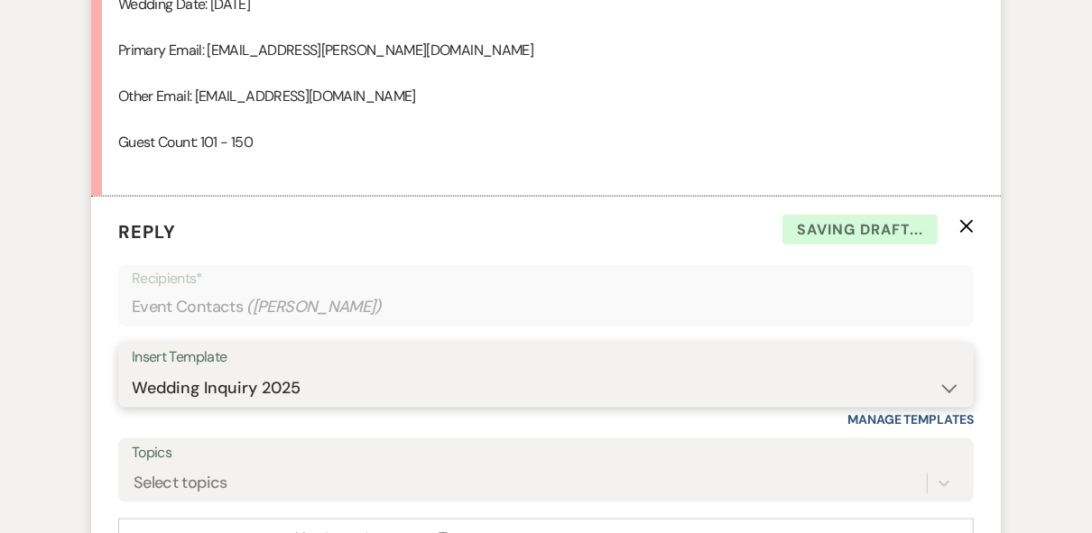
scroll to position [1483, 0]
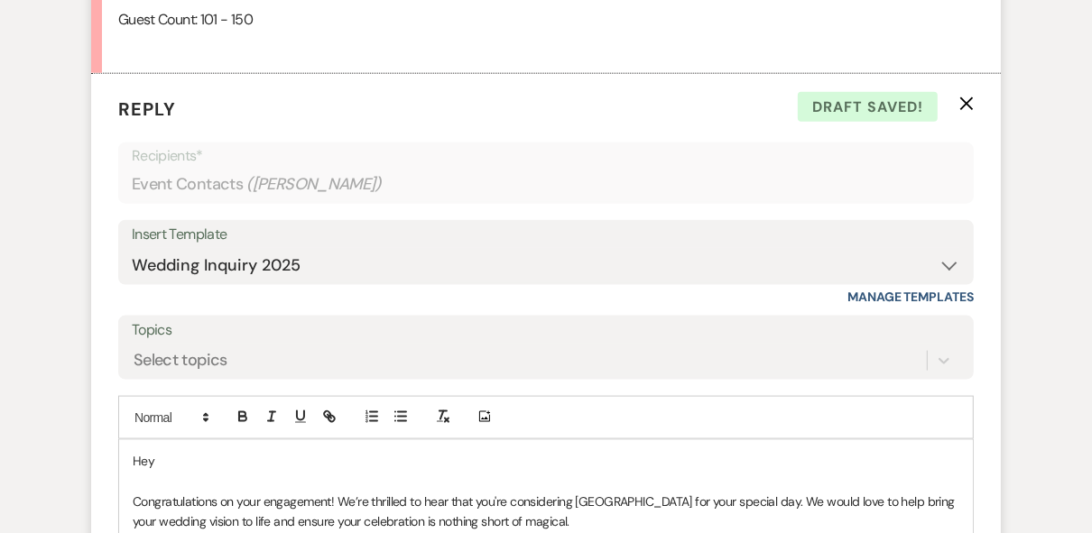
click at [184, 462] on p "Hey" at bounding box center [546, 461] width 826 height 20
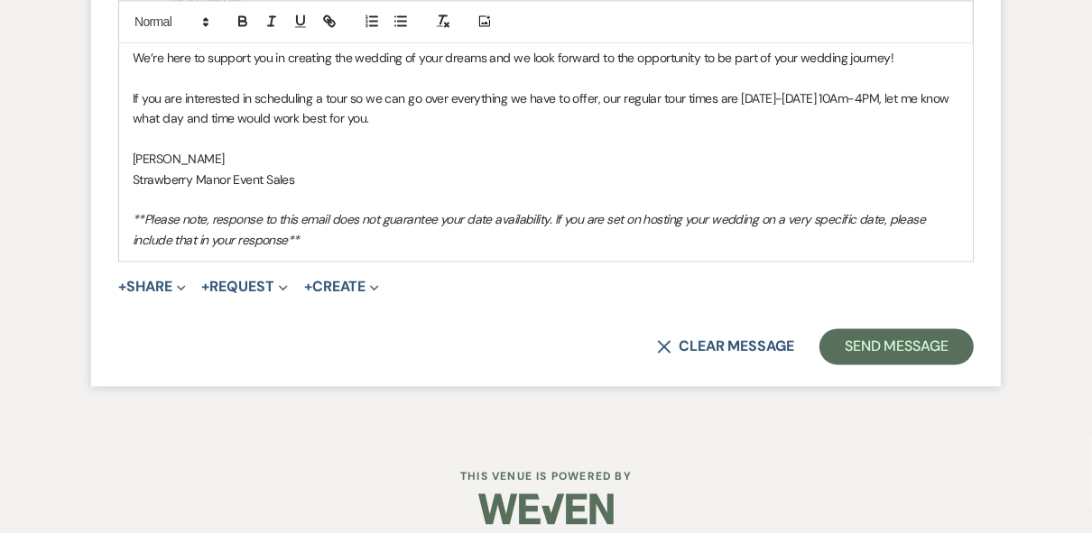
scroll to position [2488, 0]
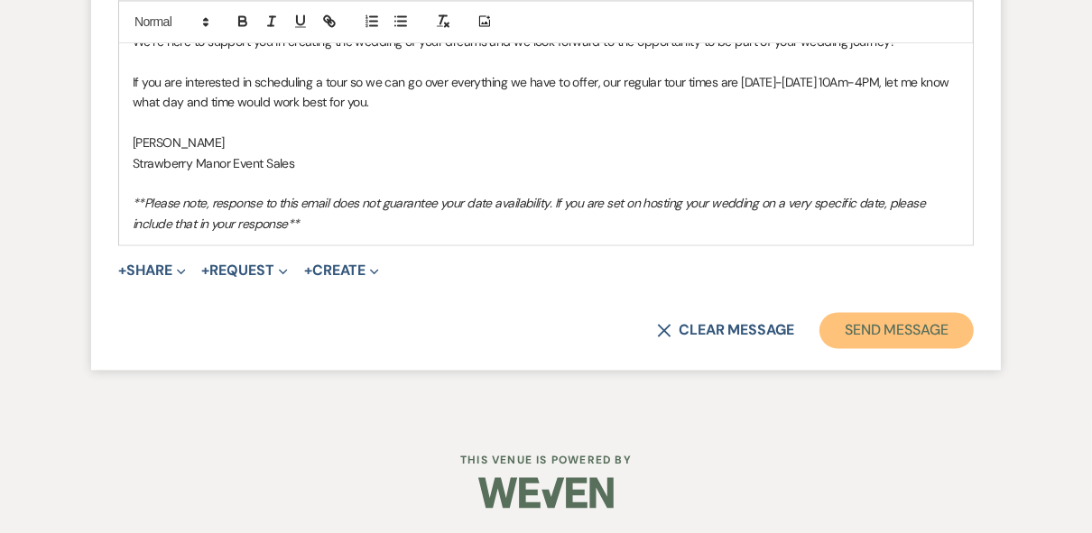
click at [899, 327] on button "Send Message" at bounding box center [896, 330] width 154 height 36
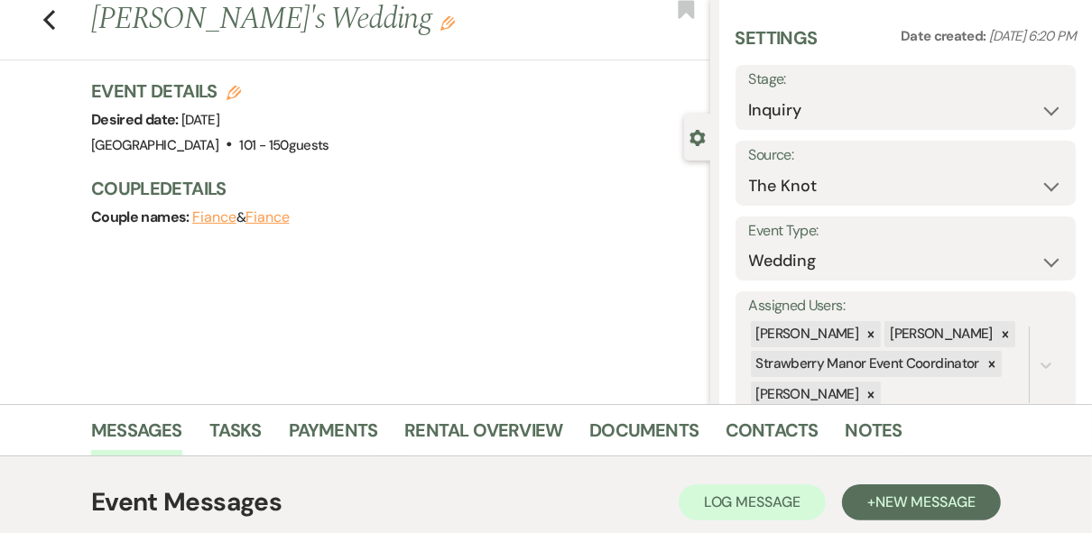
scroll to position [0, 0]
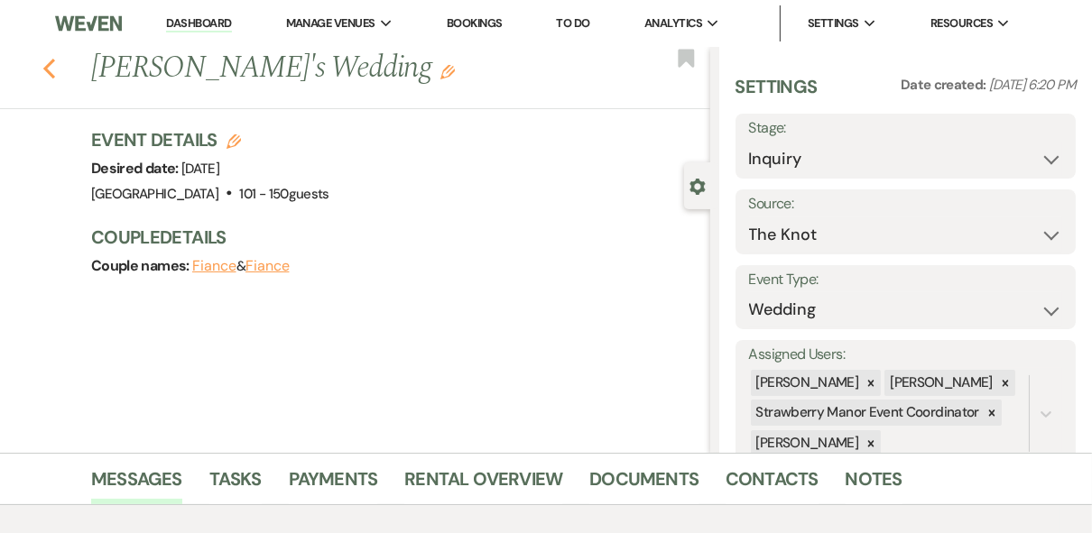
click at [49, 61] on icon "Previous" at bounding box center [49, 69] width 14 height 22
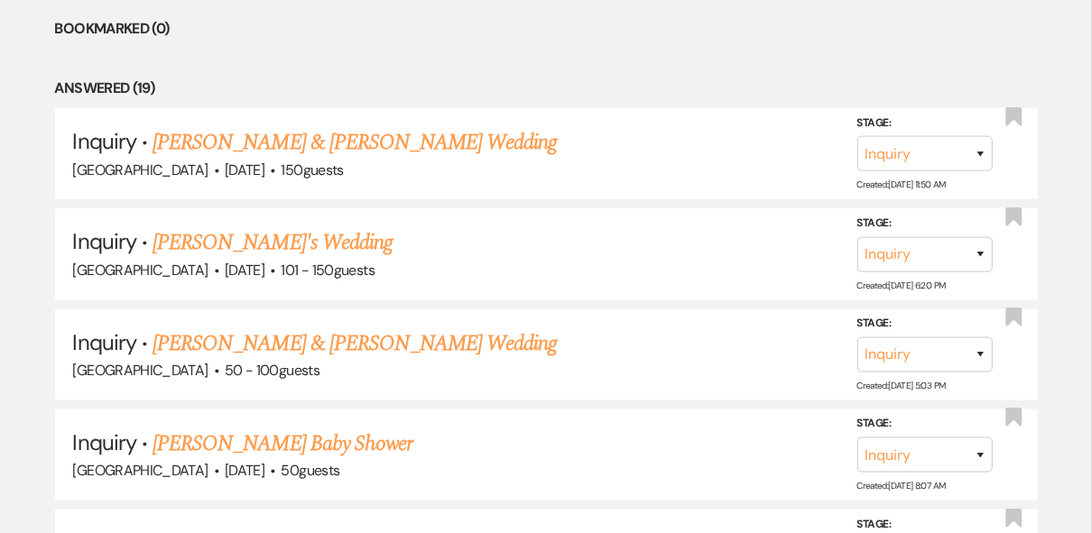
scroll to position [1155, 0]
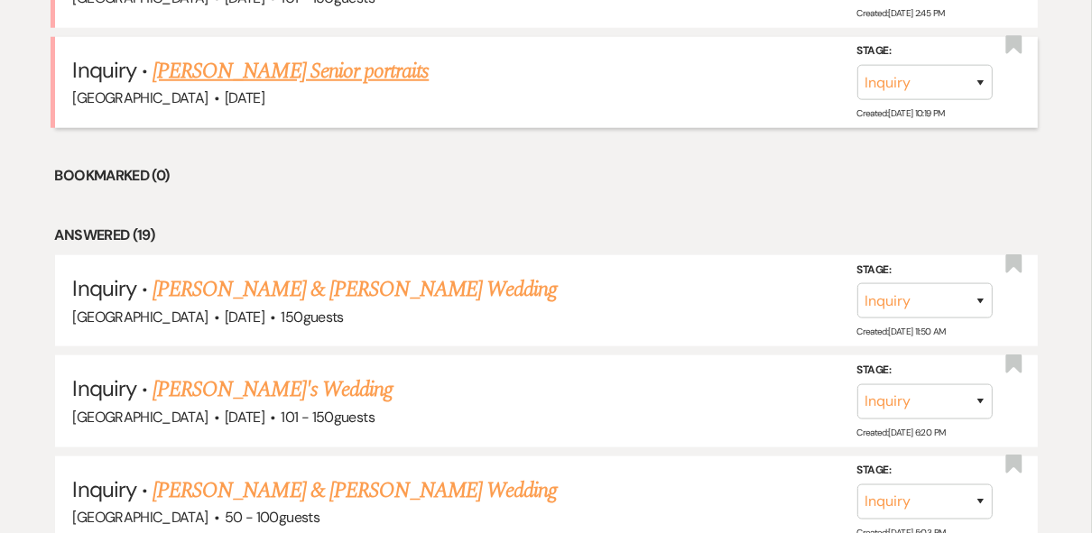
click at [312, 70] on link "[PERSON_NAME] Senior portraits" at bounding box center [290, 71] width 276 height 32
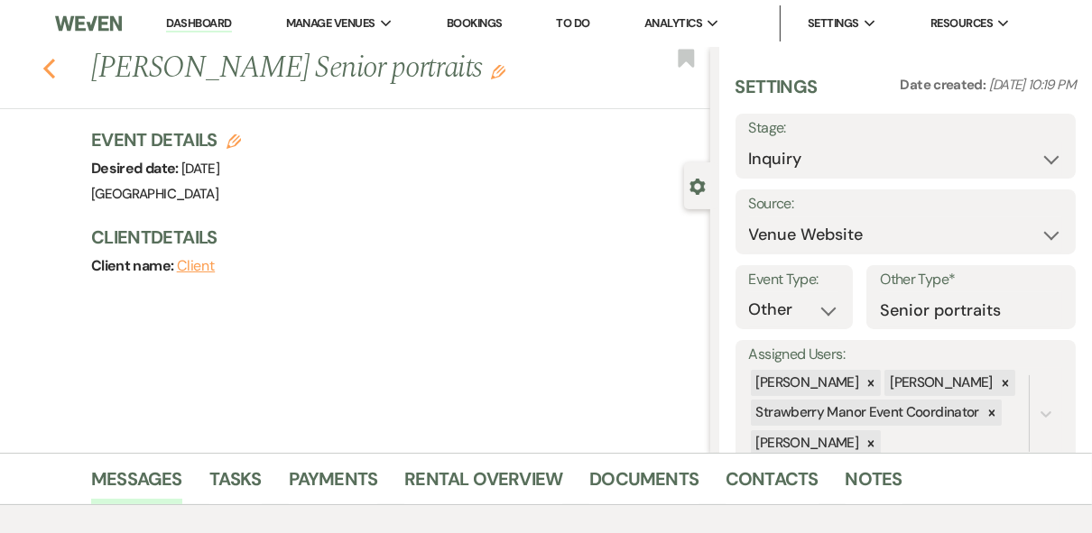
click at [51, 70] on icon "Previous" at bounding box center [49, 69] width 14 height 22
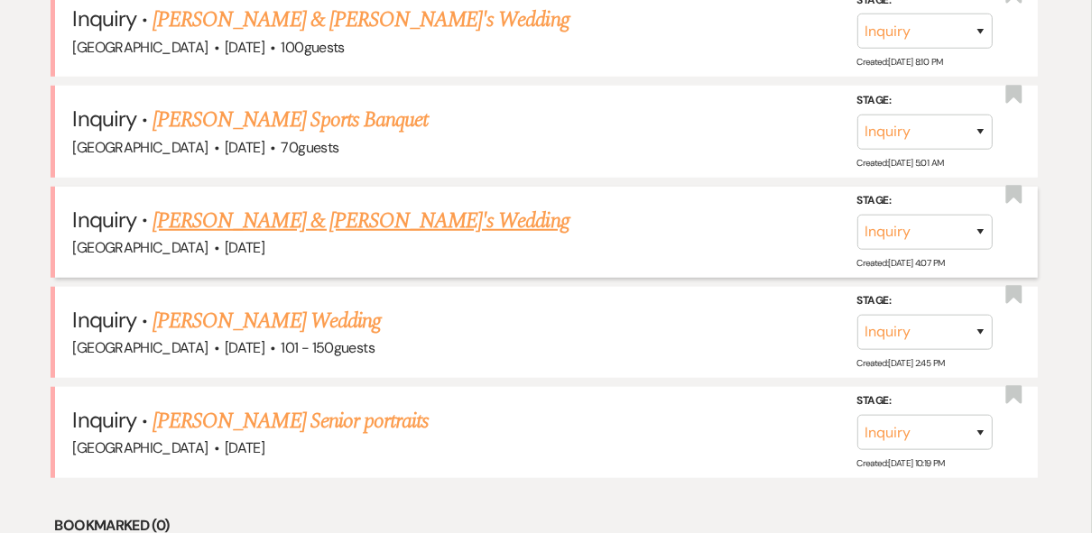
scroll to position [794, 0]
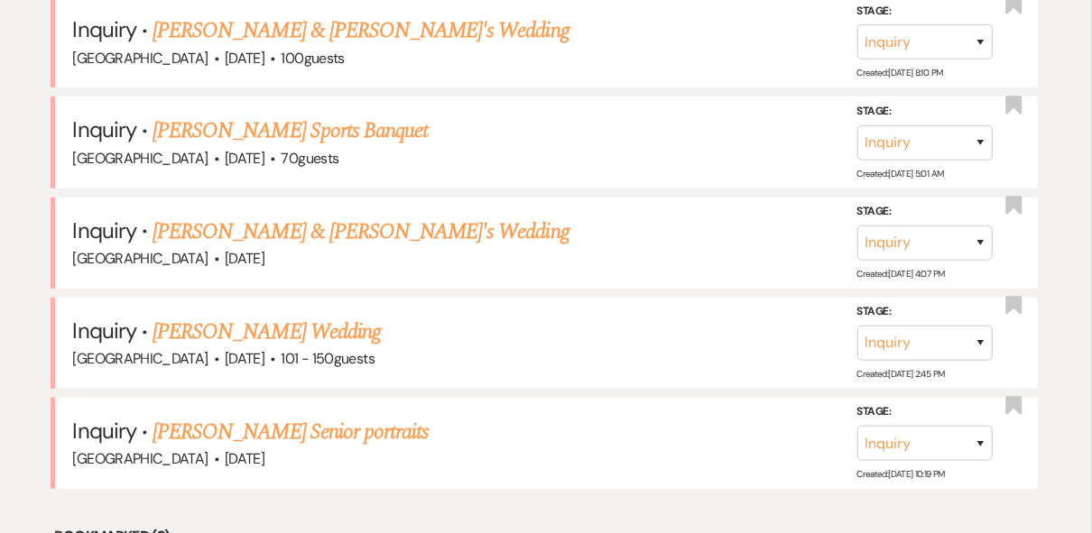
drag, startPoint x: 256, startPoint y: 326, endPoint x: 274, endPoint y: 331, distance: 18.8
click at [256, 326] on link "[PERSON_NAME] Wedding" at bounding box center [266, 332] width 228 height 32
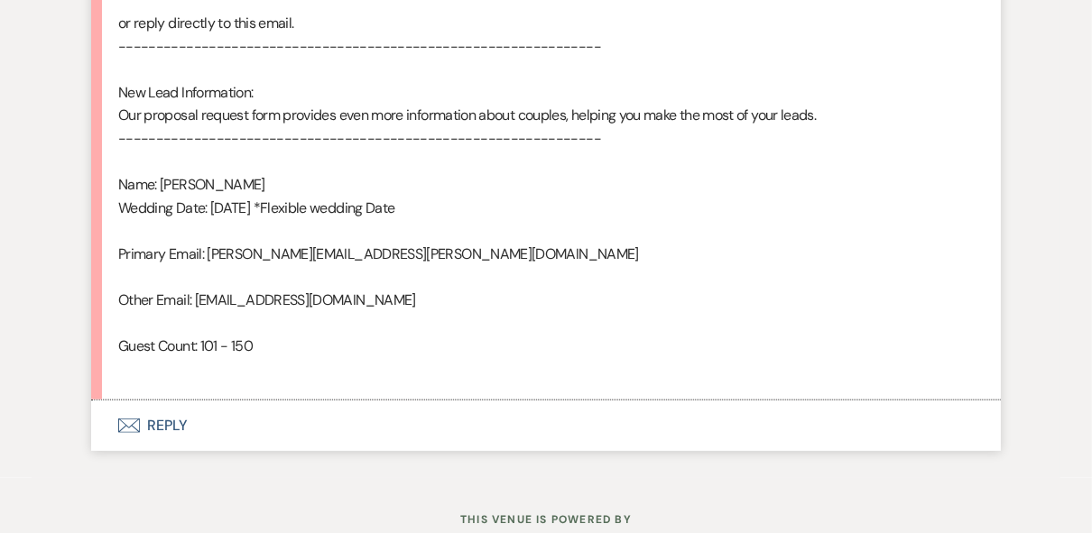
scroll to position [1216, 0]
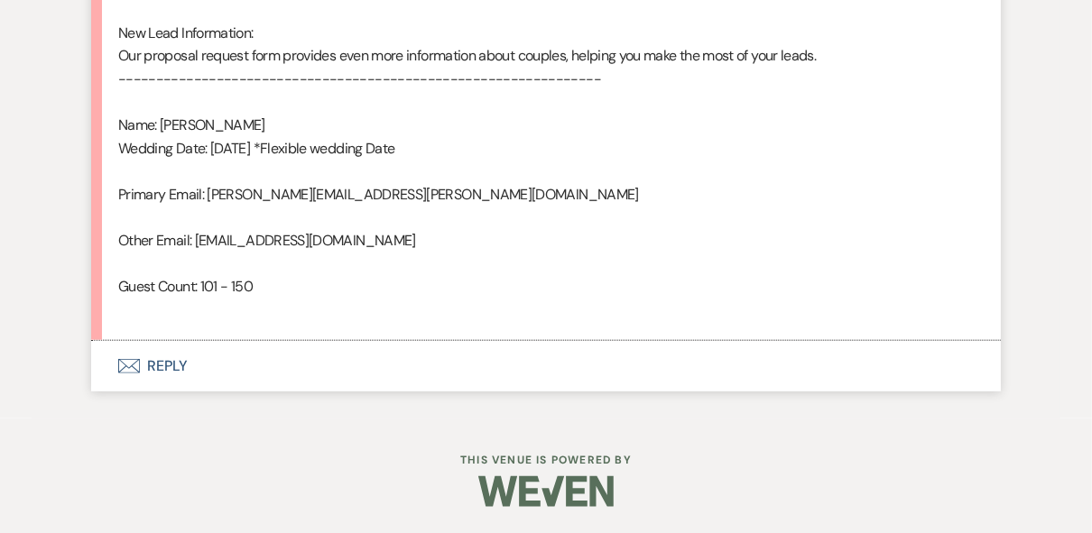
click at [171, 366] on button "Envelope Reply" at bounding box center [545, 366] width 909 height 51
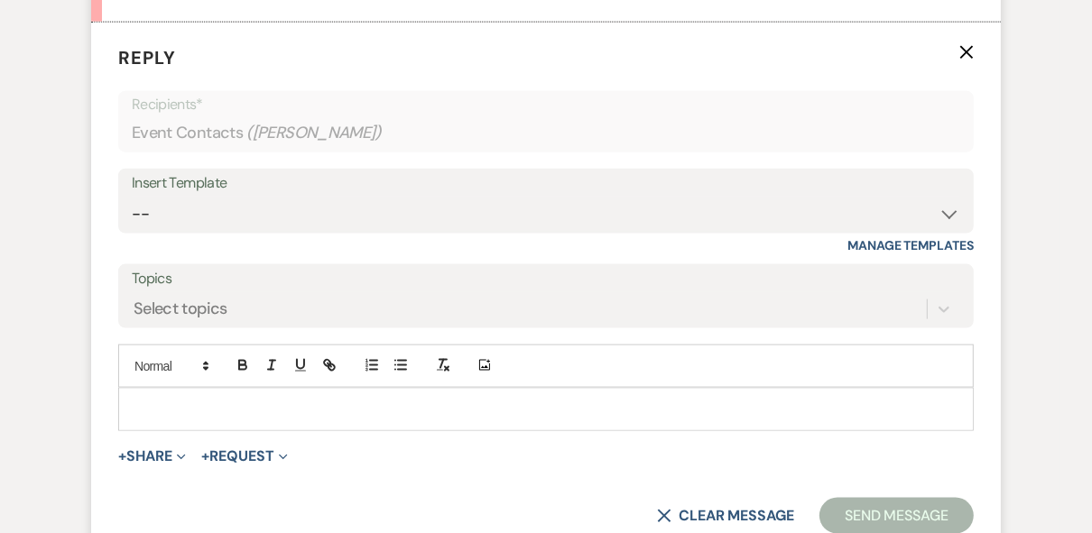
scroll to position [1555, 0]
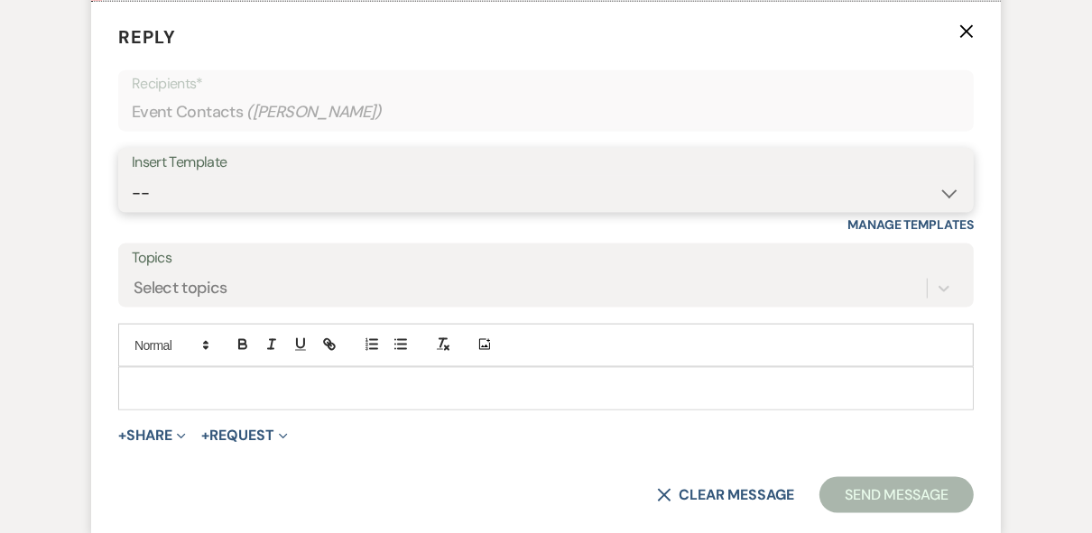
click at [173, 197] on select "-- Weven Planning Portal Introduction (Booked Events) Private Party Inquiry Res…" at bounding box center [546, 193] width 828 height 35
click at [132, 176] on select "-- Weven Planning Portal Introduction (Booked Events) Private Party Inquiry Res…" at bounding box center [546, 193] width 828 height 35
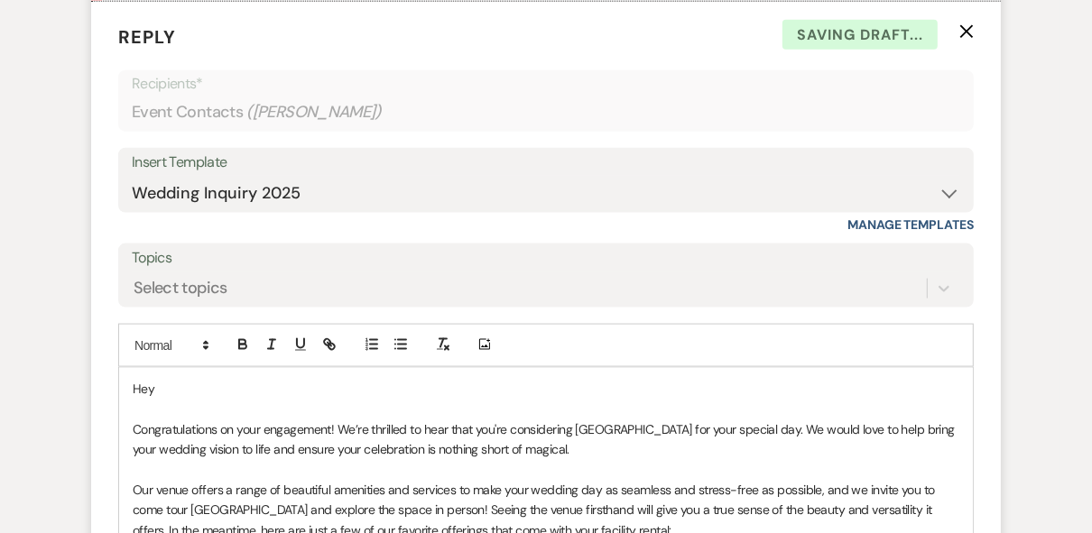
click at [171, 387] on p "Hey" at bounding box center [546, 389] width 826 height 20
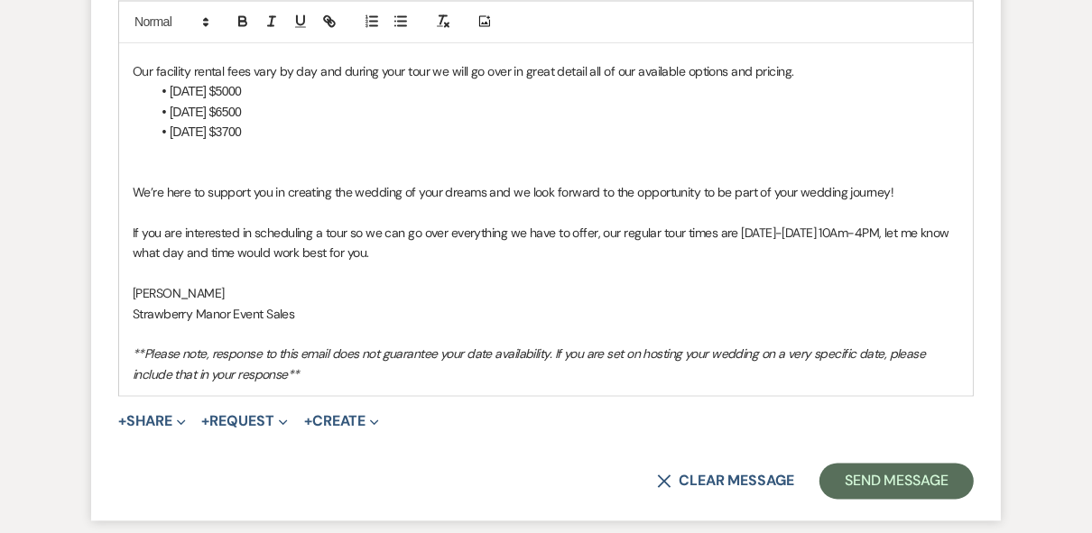
scroll to position [2349, 0]
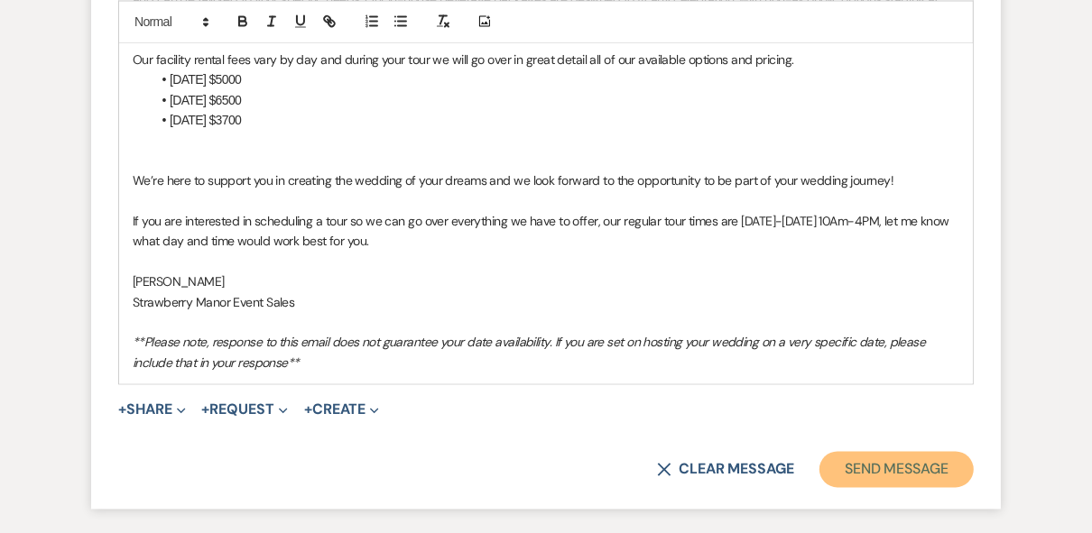
click at [874, 457] on button "Send Message" at bounding box center [896, 469] width 154 height 36
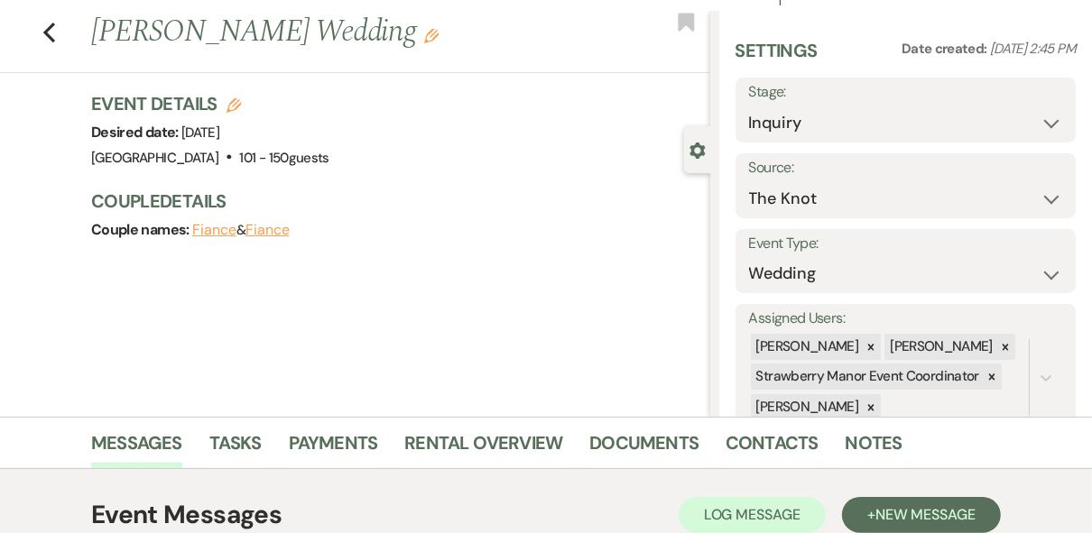
scroll to position [0, 0]
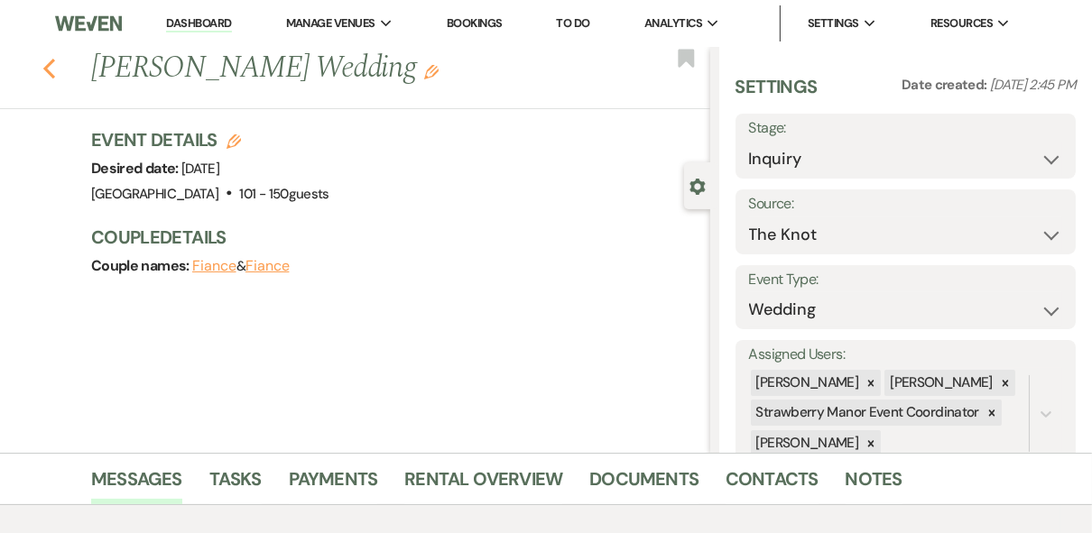
click at [48, 72] on icon "Previous" at bounding box center [49, 69] width 14 height 22
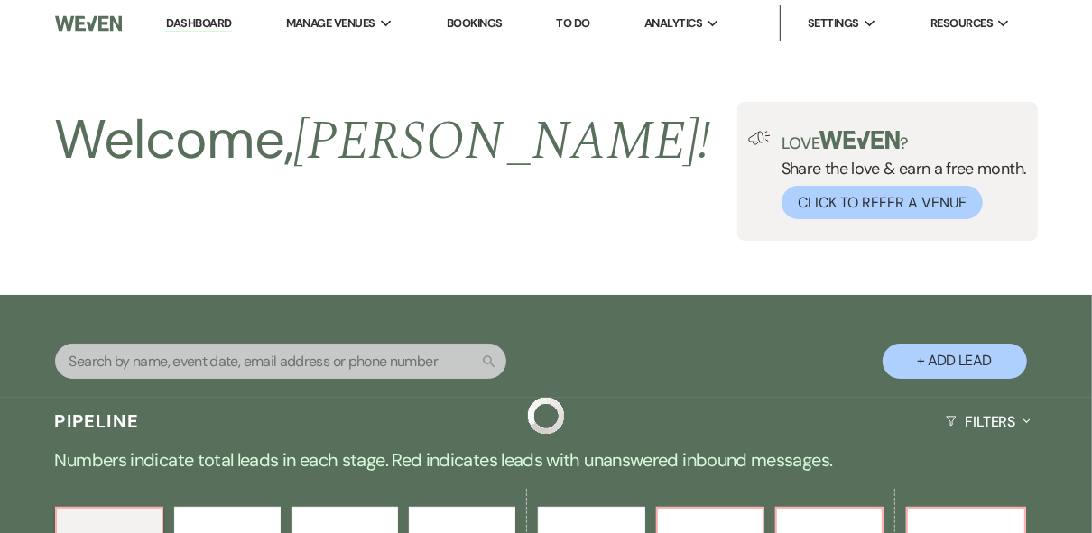
scroll to position [794, 0]
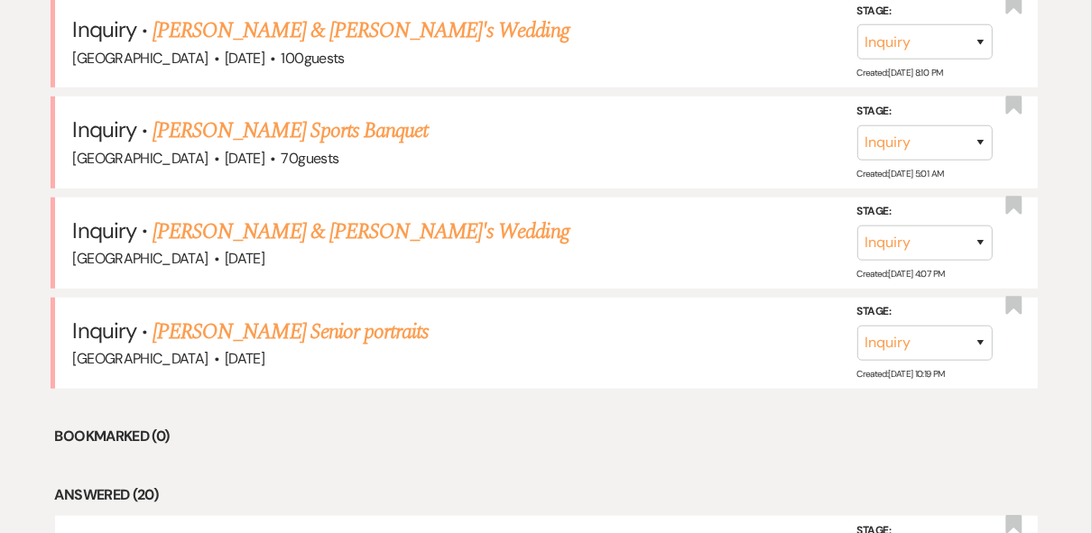
click at [269, 220] on link "[PERSON_NAME] & [PERSON_NAME]'s Wedding" at bounding box center [360, 232] width 417 height 32
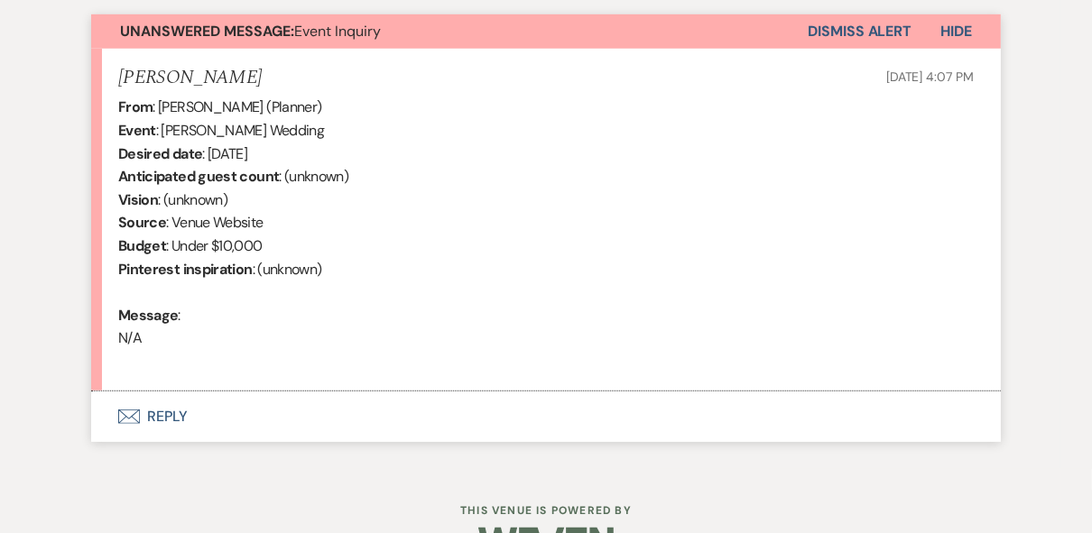
scroll to position [708, 0]
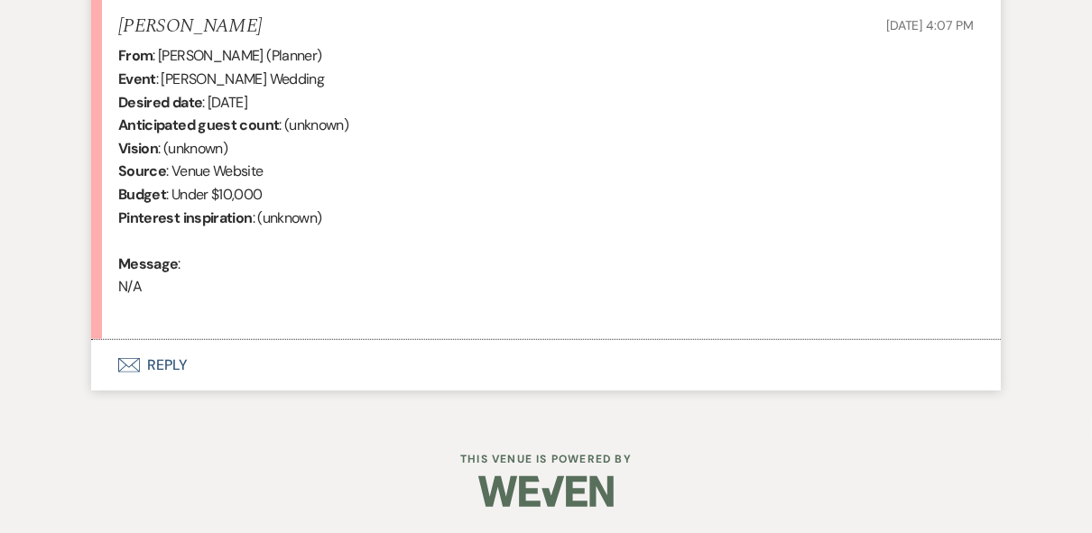
click at [160, 362] on button "Envelope Reply" at bounding box center [545, 365] width 909 height 51
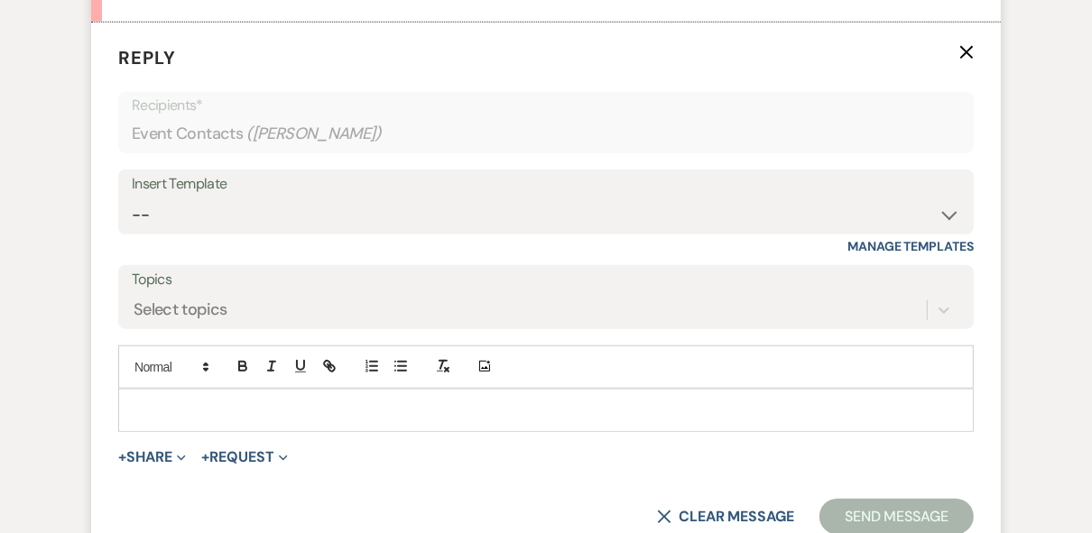
scroll to position [1047, 0]
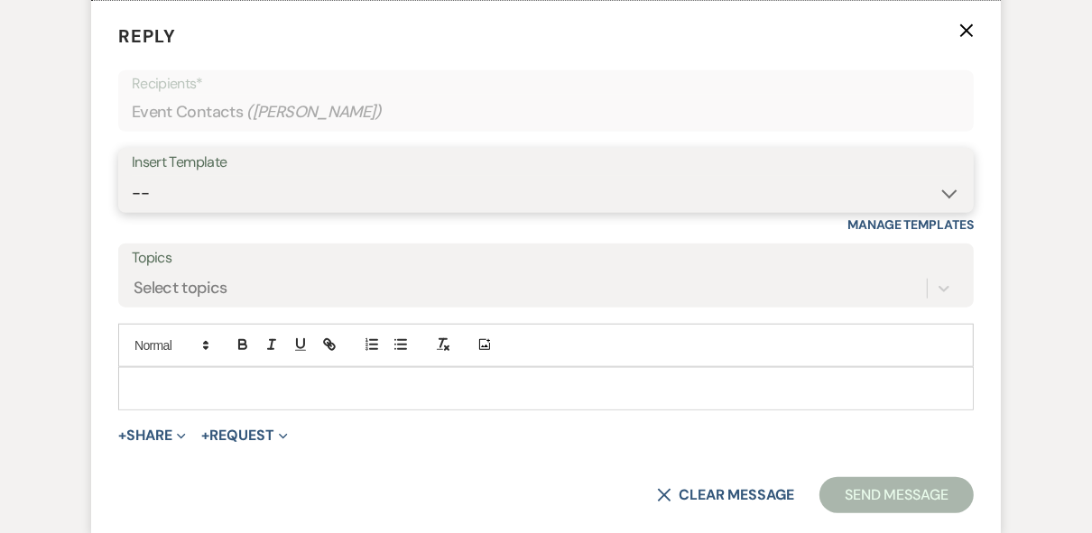
click at [226, 201] on select "-- Weven Planning Portal Introduction (Booked Events) Private Party Inquiry Res…" at bounding box center [546, 193] width 828 height 35
click at [132, 176] on select "-- Weven Planning Portal Introduction (Booked Events) Private Party Inquiry Res…" at bounding box center [546, 193] width 828 height 35
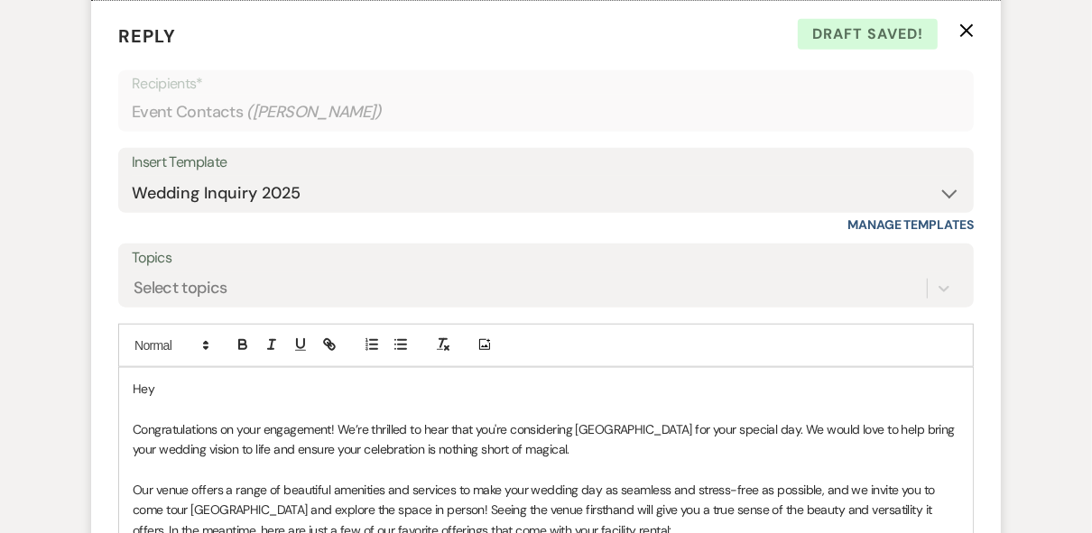
click at [206, 382] on p "Hey" at bounding box center [546, 389] width 826 height 20
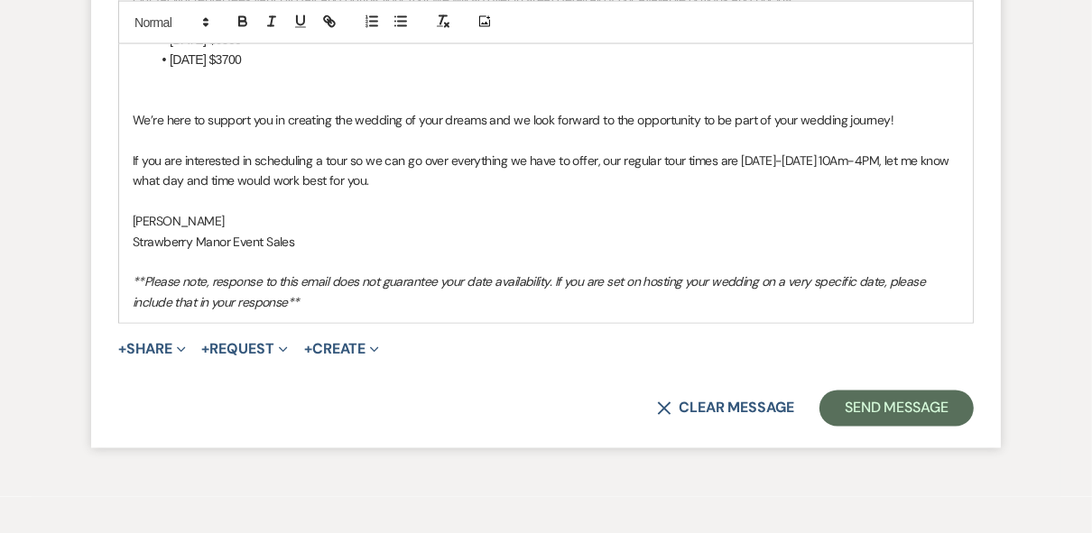
scroll to position [1980, 0]
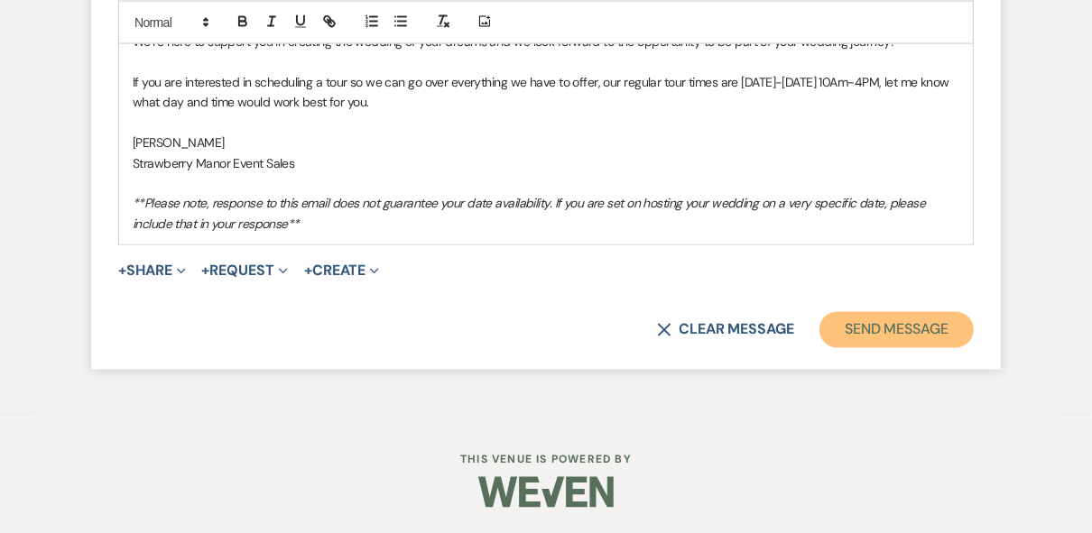
click at [900, 331] on button "Send Message" at bounding box center [896, 330] width 154 height 36
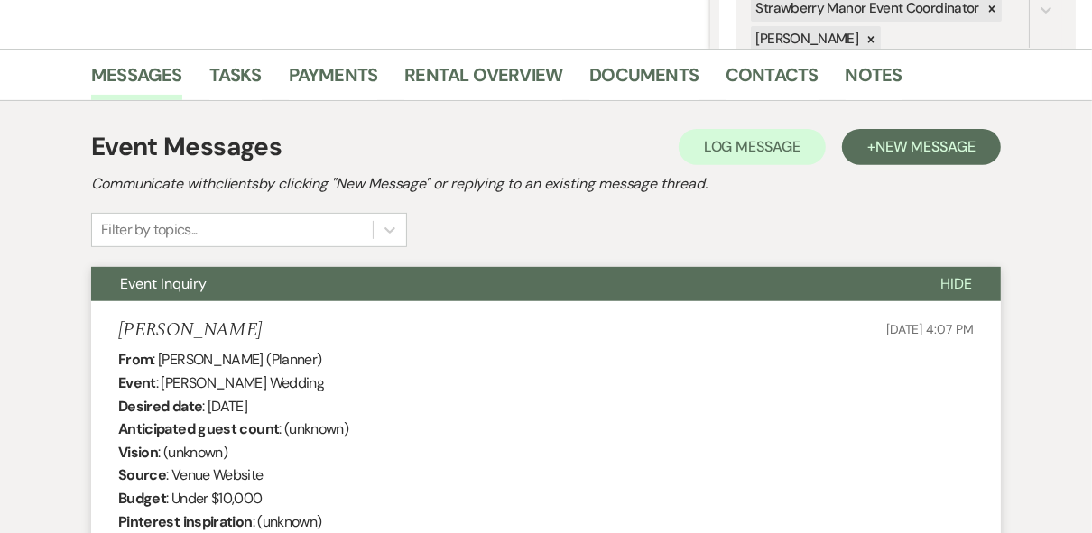
scroll to position [0, 0]
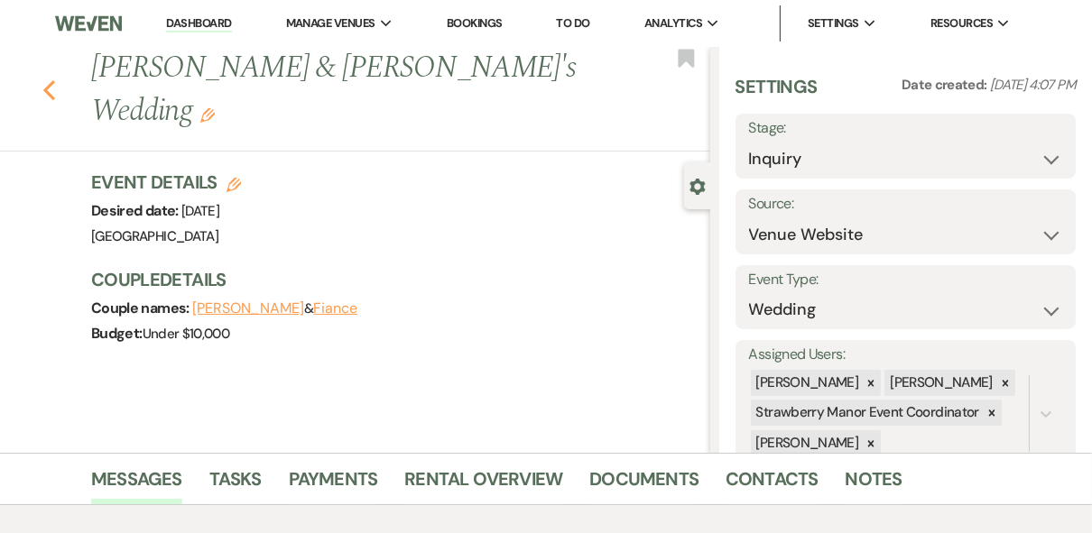
click at [55, 80] on use "button" at bounding box center [49, 90] width 12 height 20
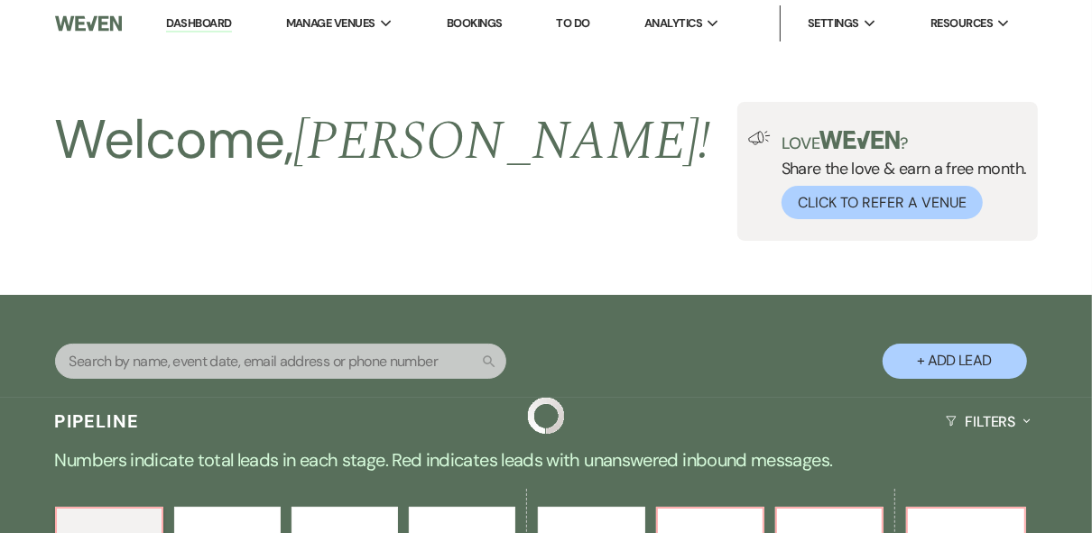
scroll to position [794, 0]
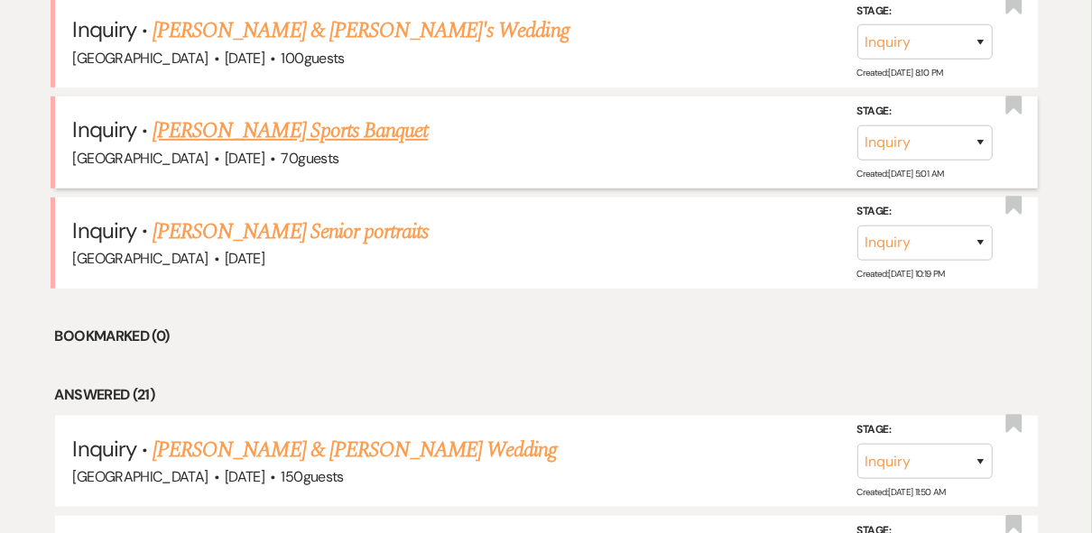
click at [296, 132] on link "[PERSON_NAME] Sports Banquet" at bounding box center [289, 131] width 275 height 32
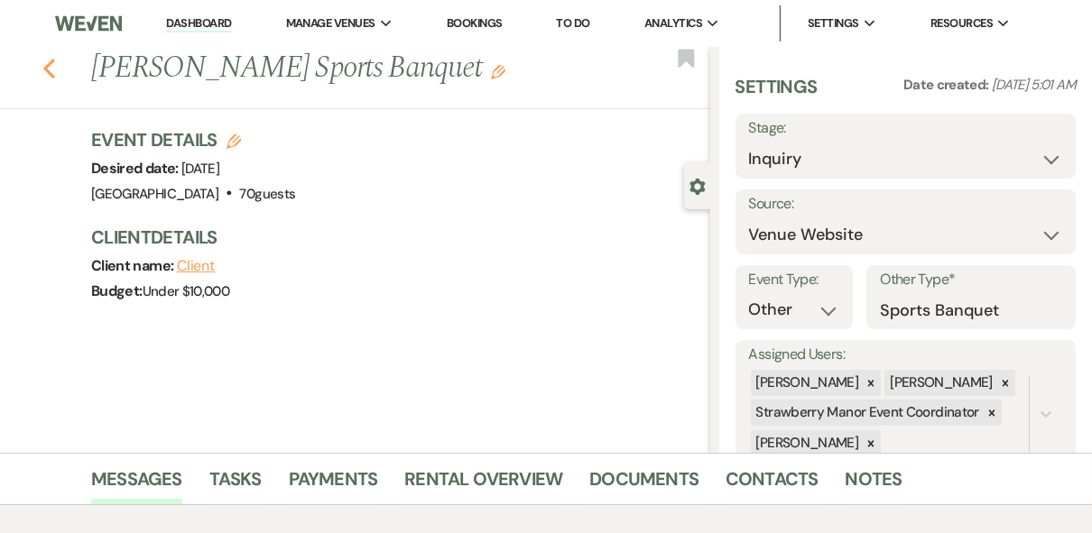
click at [51, 71] on icon "Previous" at bounding box center [49, 69] width 14 height 22
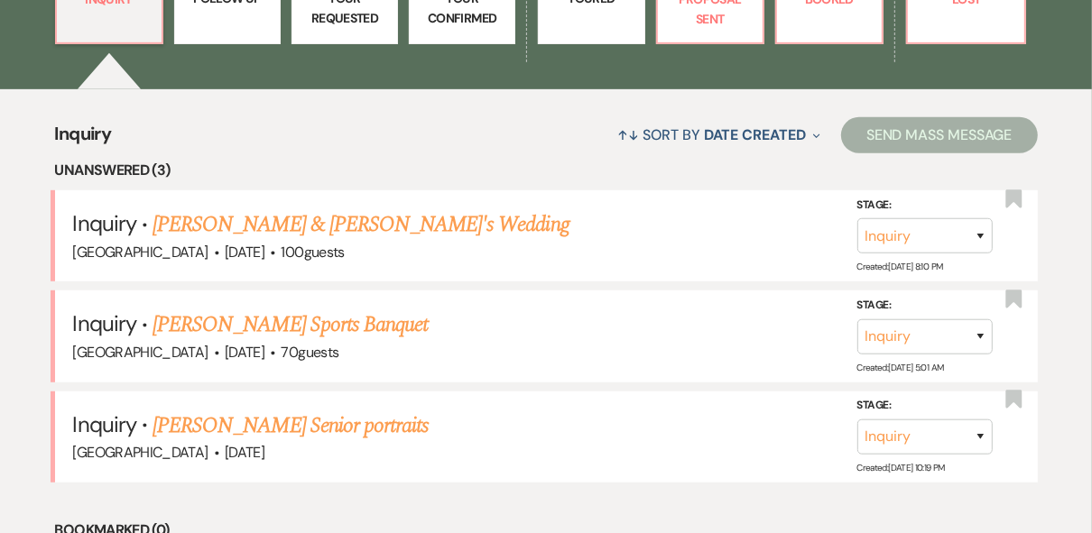
scroll to position [433, 0]
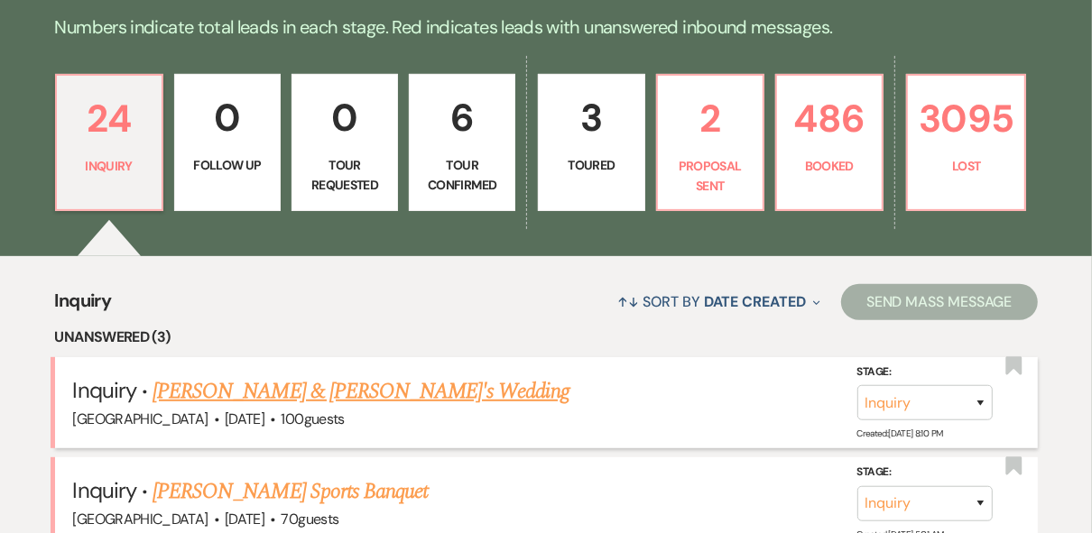
click at [309, 392] on link "[PERSON_NAME] & [PERSON_NAME]'s Wedding" at bounding box center [360, 391] width 417 height 32
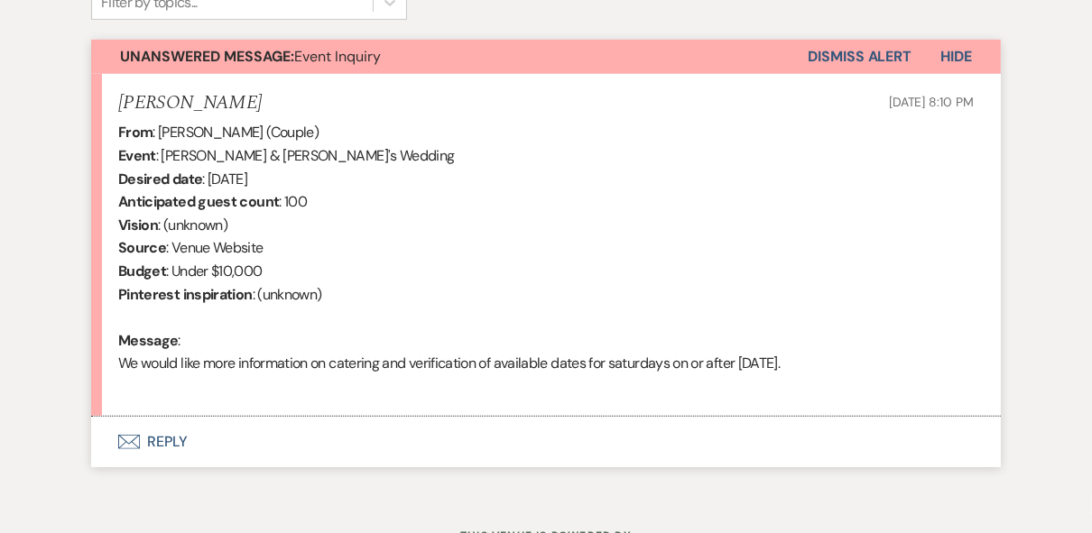
scroll to position [708, 0]
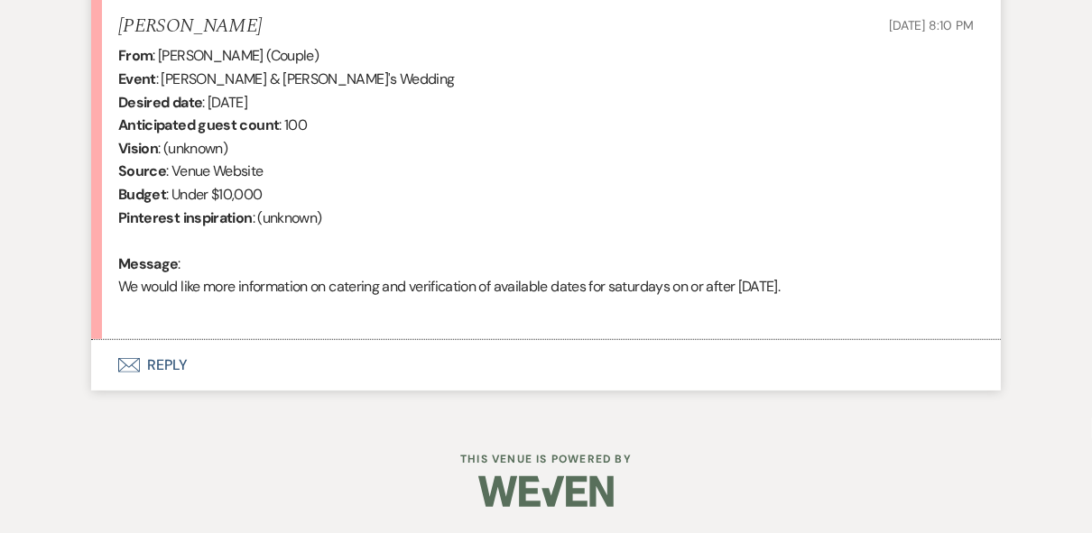
click at [176, 367] on button "Envelope Reply" at bounding box center [545, 365] width 909 height 51
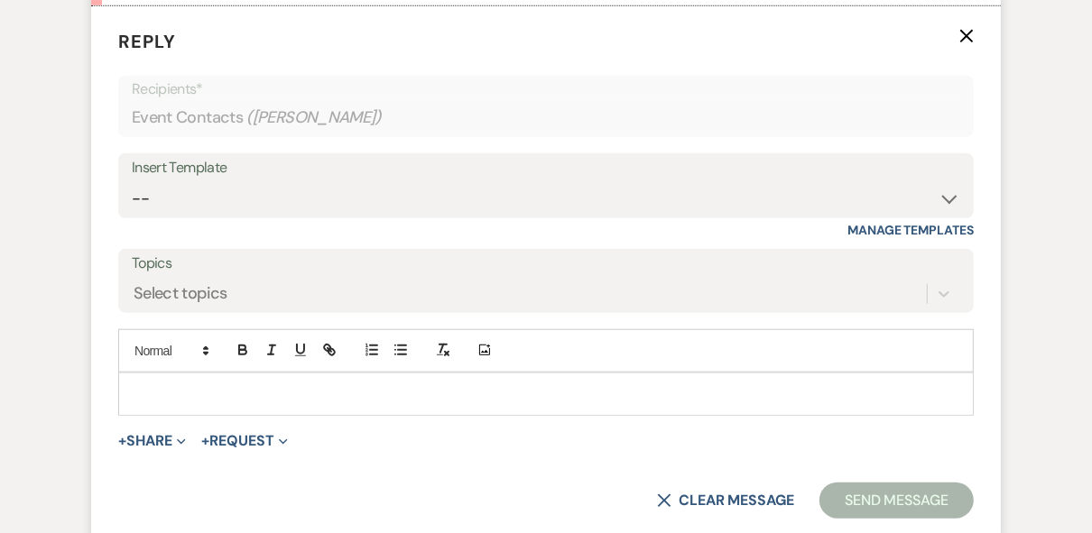
scroll to position [1047, 0]
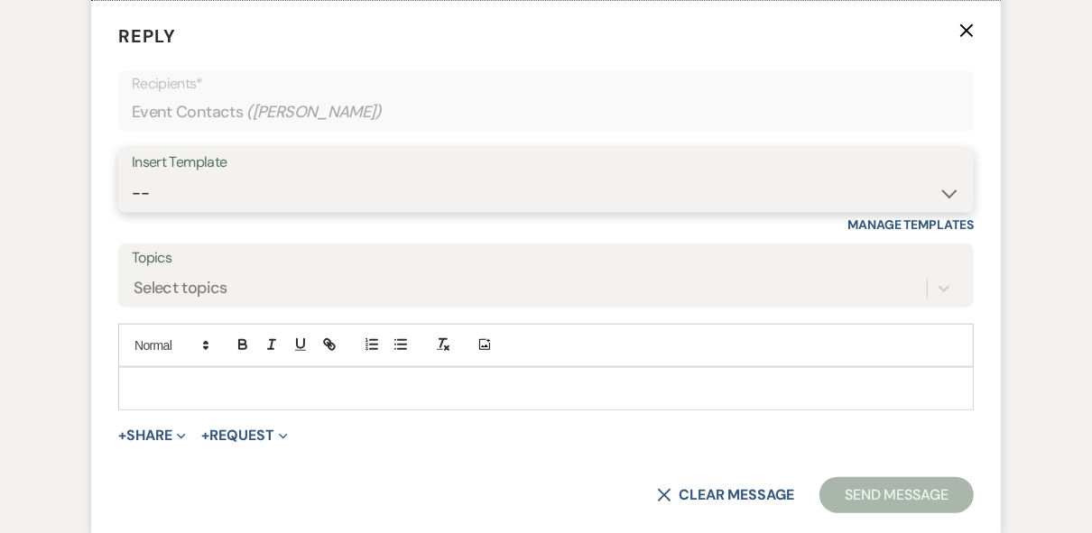
click at [226, 178] on select "-- Weven Planning Portal Introduction (Booked Events) Private Party Inquiry Res…" at bounding box center [546, 193] width 828 height 35
click at [132, 176] on select "-- Weven Planning Portal Introduction (Booked Events) Private Party Inquiry Res…" at bounding box center [546, 193] width 828 height 35
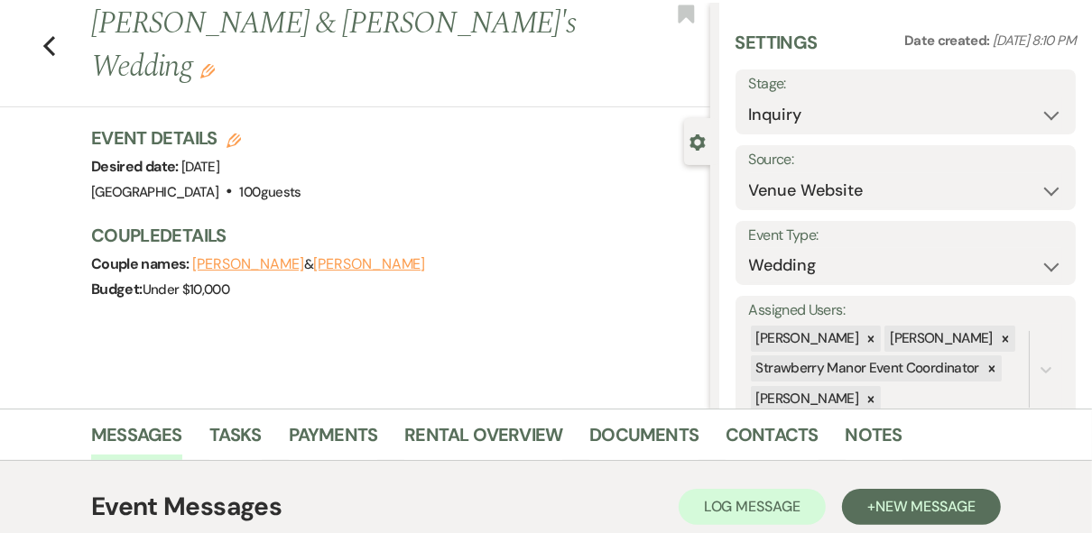
scroll to position [0, 0]
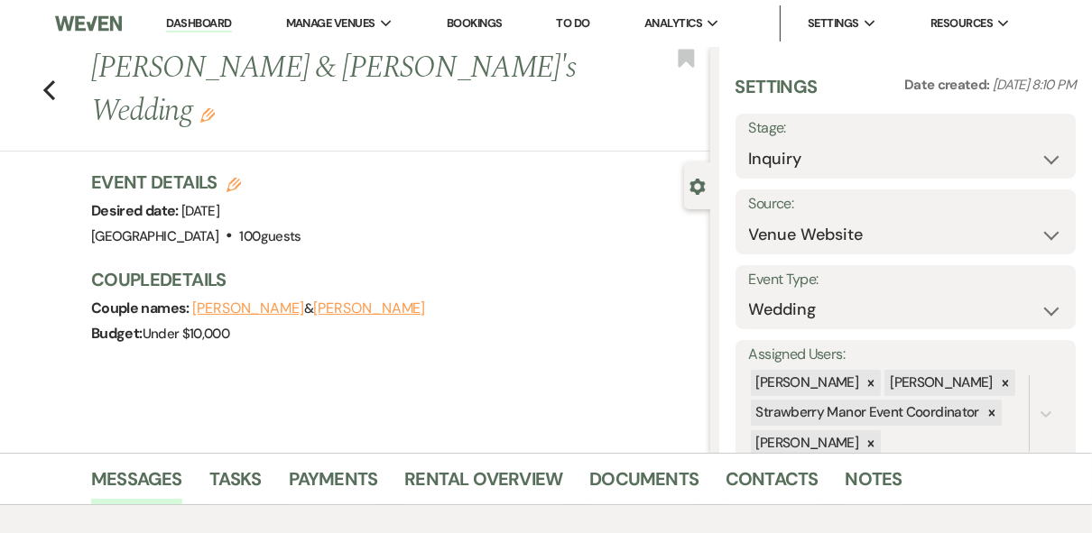
click at [217, 22] on link "Dashboard" at bounding box center [198, 23] width 65 height 17
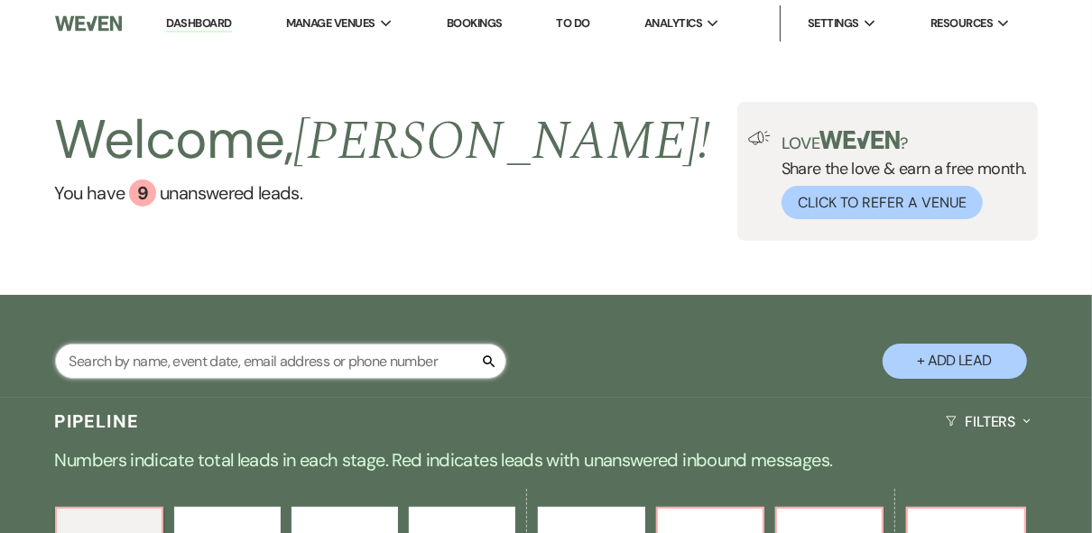
click at [229, 355] on input "text" at bounding box center [280, 361] width 451 height 35
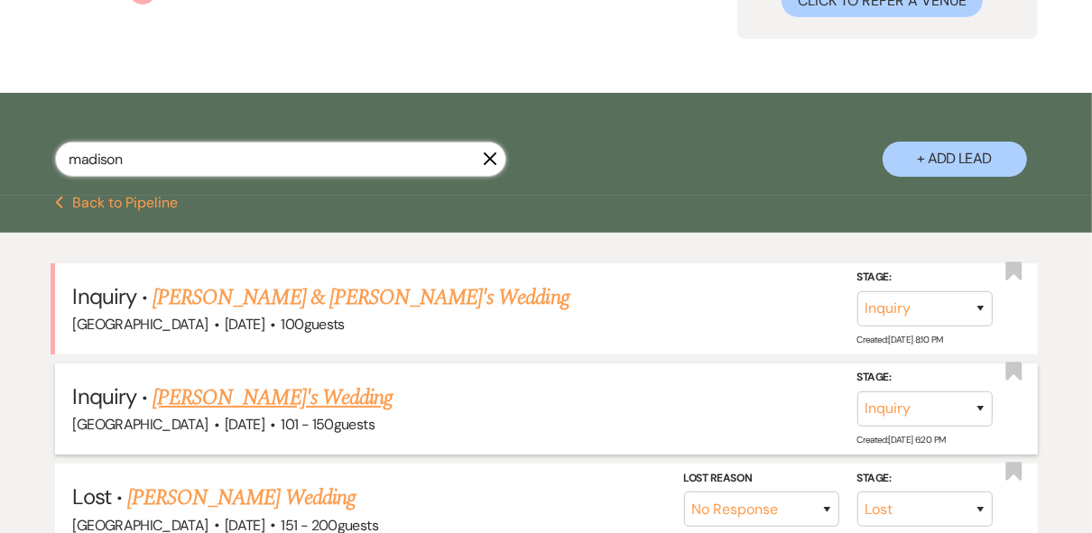
scroll to position [289, 0]
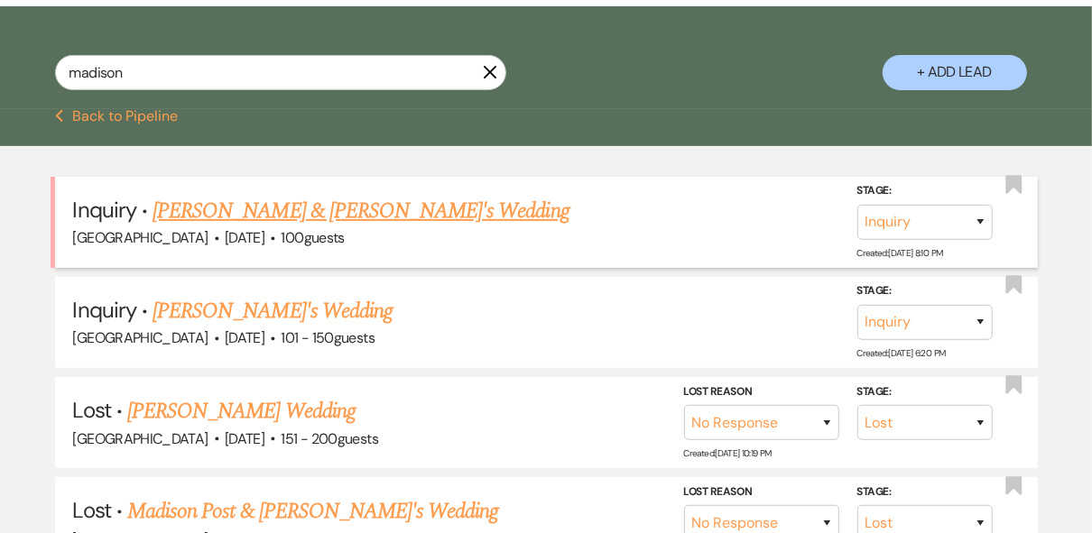
click at [992, 219] on div "Stage: Inquiry Follow Up Tour Requested Tour Confirmed Toured Proposal Sent Boo…" at bounding box center [924, 210] width 135 height 59
click at [978, 216] on select "Inquiry Follow Up Tour Requested Tour Confirmed Toured Proposal Sent Booked Lost" at bounding box center [924, 222] width 135 height 35
click at [355, 209] on link "[PERSON_NAME] & [PERSON_NAME]'s Wedding" at bounding box center [360, 211] width 417 height 32
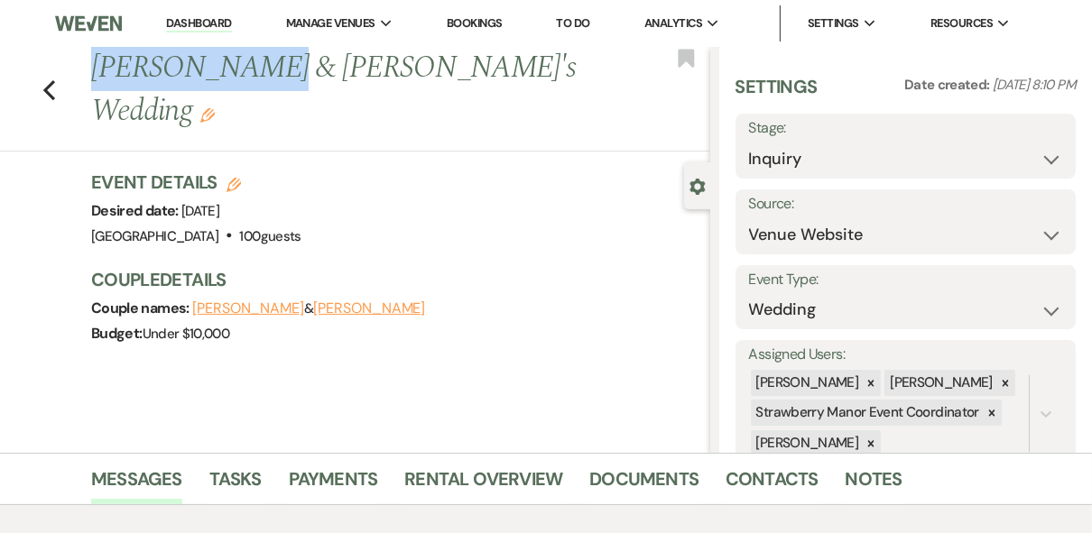
drag, startPoint x: 226, startPoint y: 63, endPoint x: 97, endPoint y: 60, distance: 129.1
click at [97, 60] on h1 "[PERSON_NAME] & [PERSON_NAME]'s Wedding Edit" at bounding box center [334, 90] width 487 height 86
copy h1 "[PERSON_NAME]"
click at [51, 94] on icon "Previous" at bounding box center [49, 90] width 14 height 22
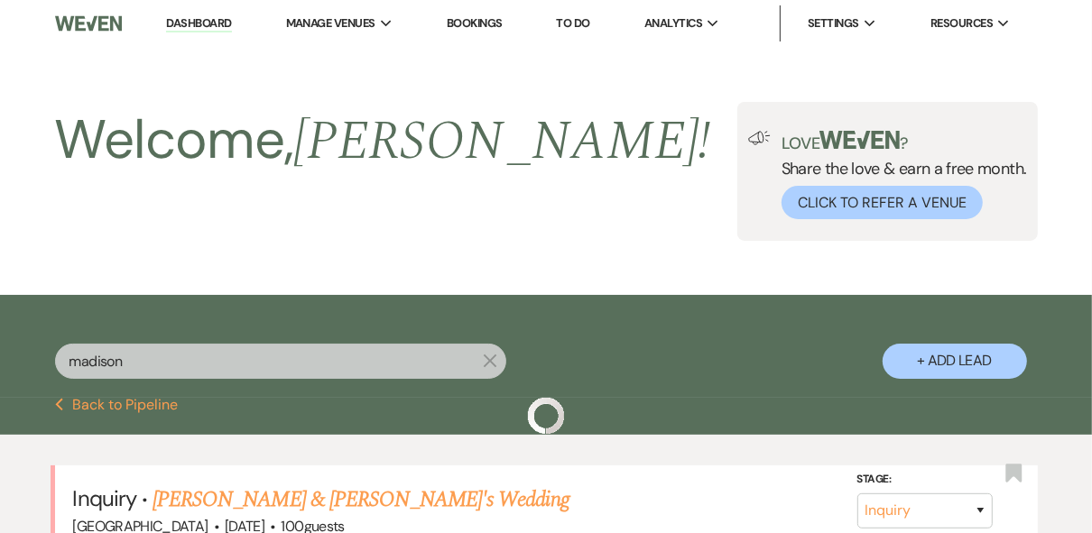
scroll to position [289, 0]
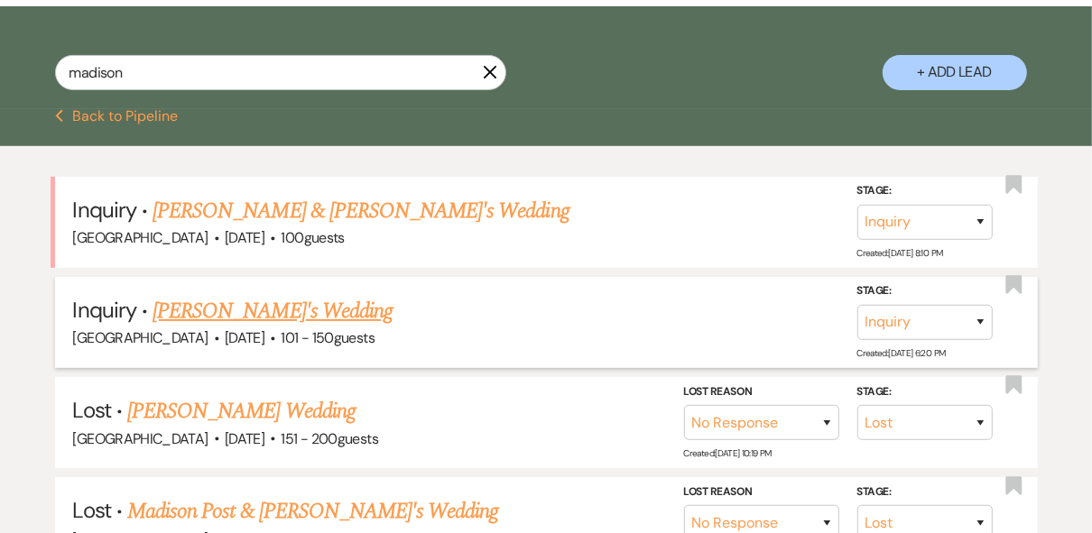
click at [319, 304] on link "[PERSON_NAME]'s Wedding" at bounding box center [272, 311] width 240 height 32
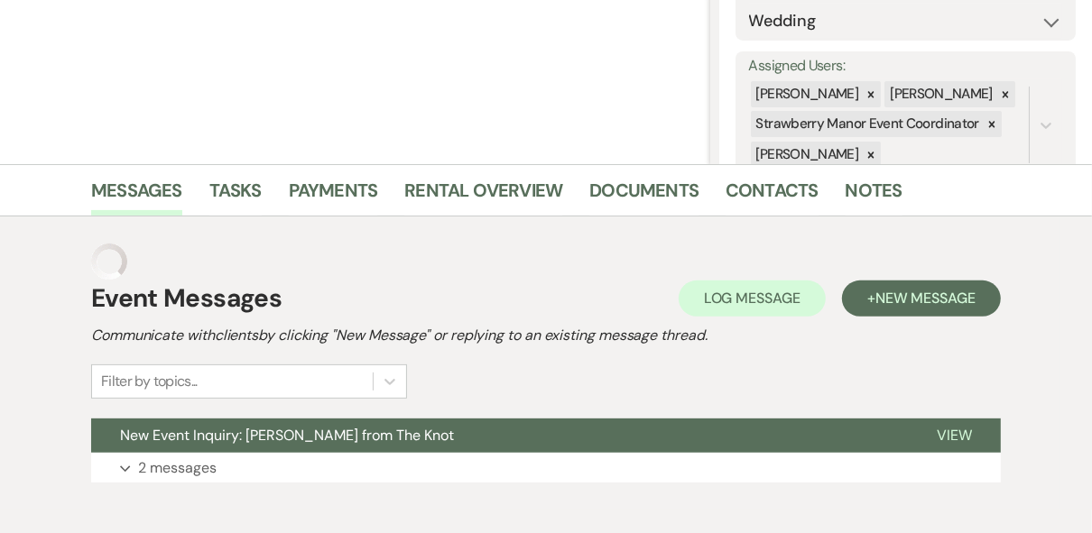
scroll to position [40, 0]
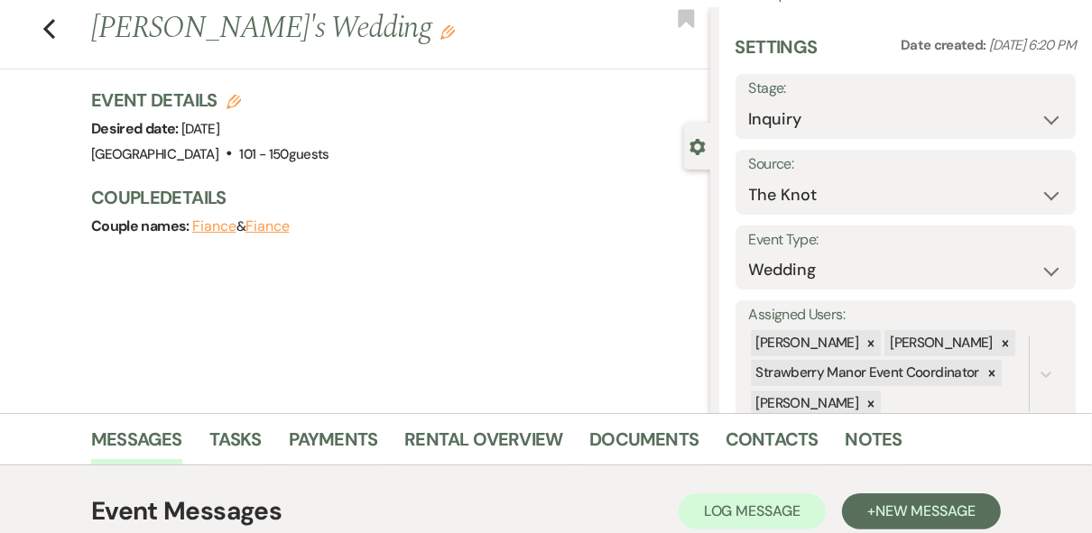
click at [440, 32] on icon "Edit" at bounding box center [447, 32] width 14 height 14
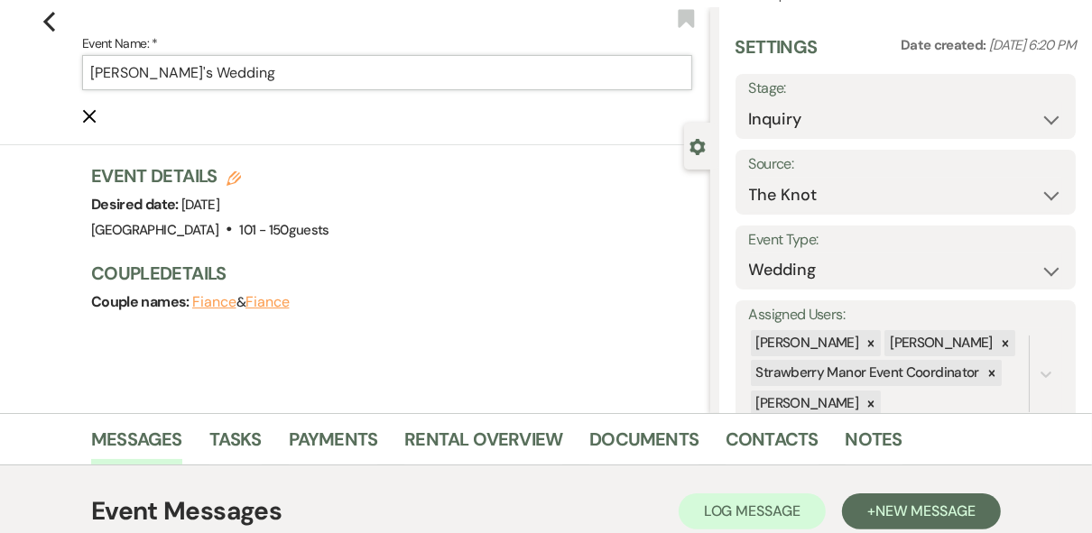
click at [94, 66] on input "[PERSON_NAME]'s Wedding" at bounding box center [387, 72] width 610 height 35
paste input "[PERSON_NAME]"
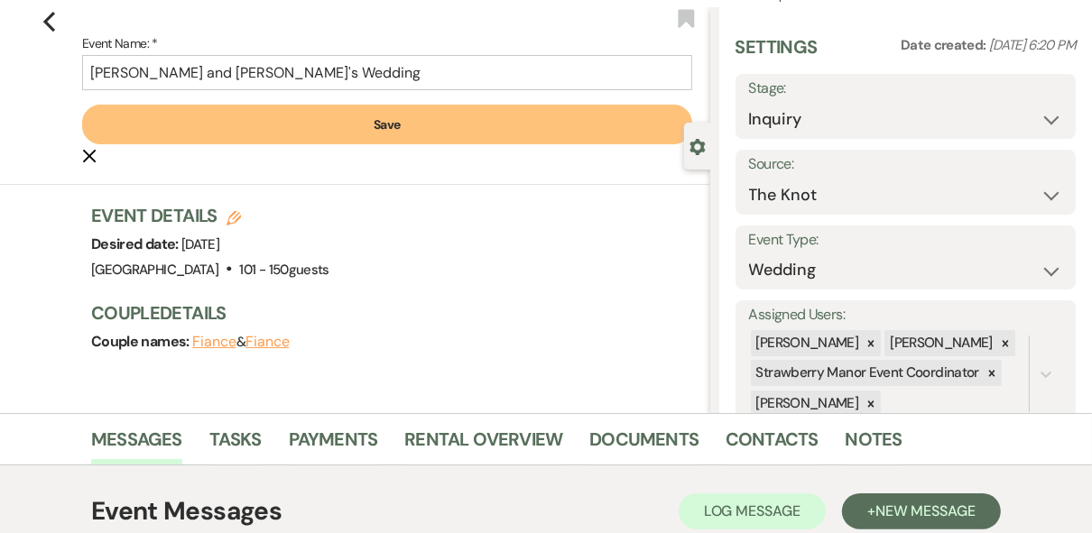
click at [367, 119] on button "Save" at bounding box center [387, 125] width 610 height 40
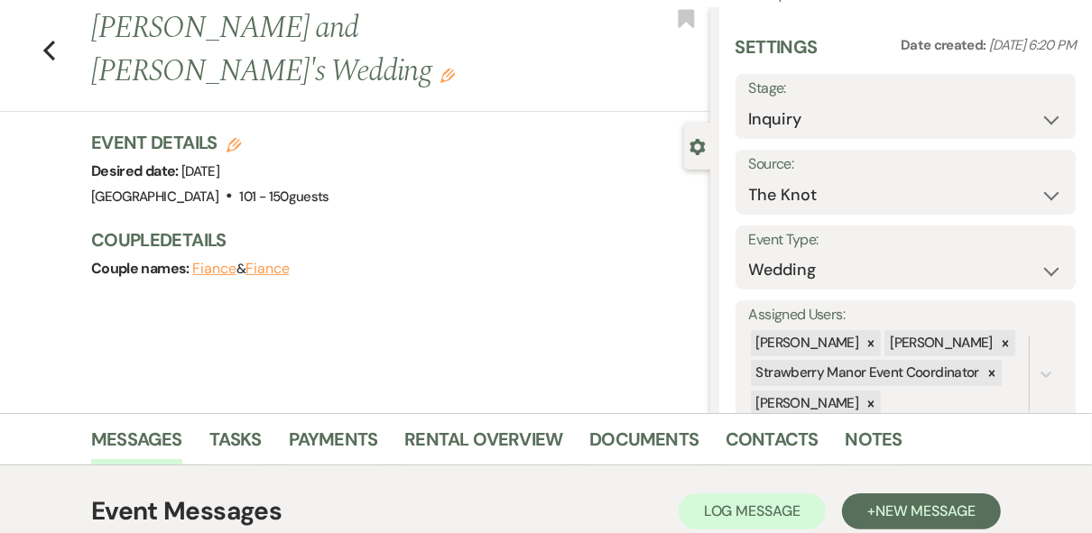
click at [62, 48] on div "Previous [PERSON_NAME] and [PERSON_NAME]'s Wedding Edit Bookmark" at bounding box center [350, 59] width 719 height 105
click at [56, 47] on icon "Previous" at bounding box center [49, 51] width 14 height 22
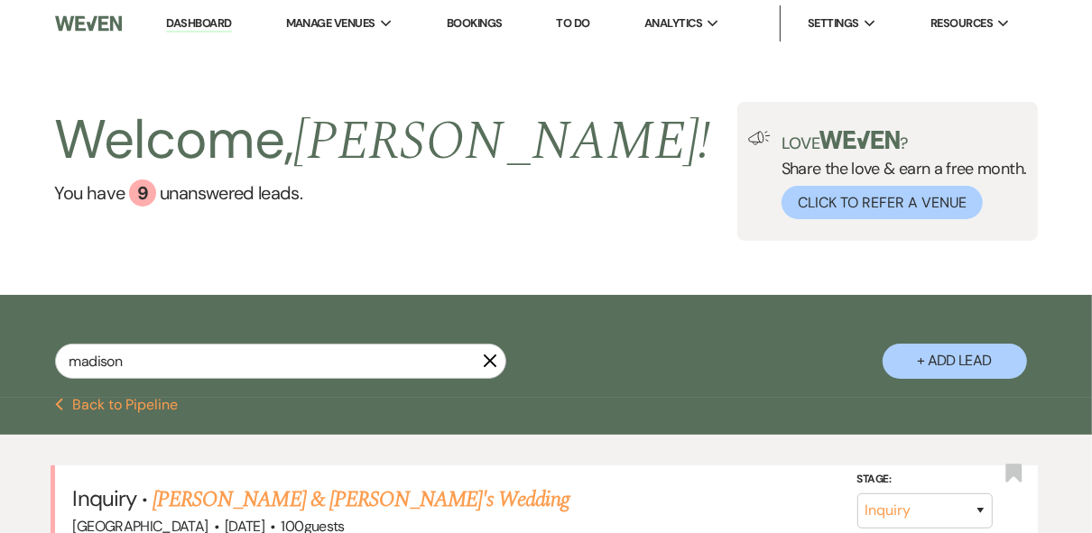
click at [207, 21] on link "Dashboard" at bounding box center [198, 23] width 65 height 17
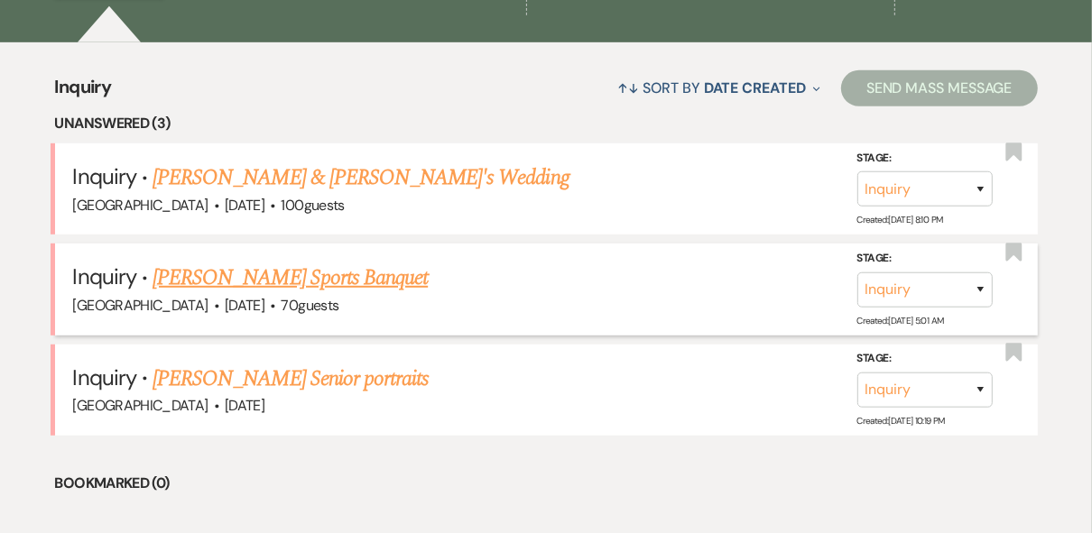
scroll to position [650, 0]
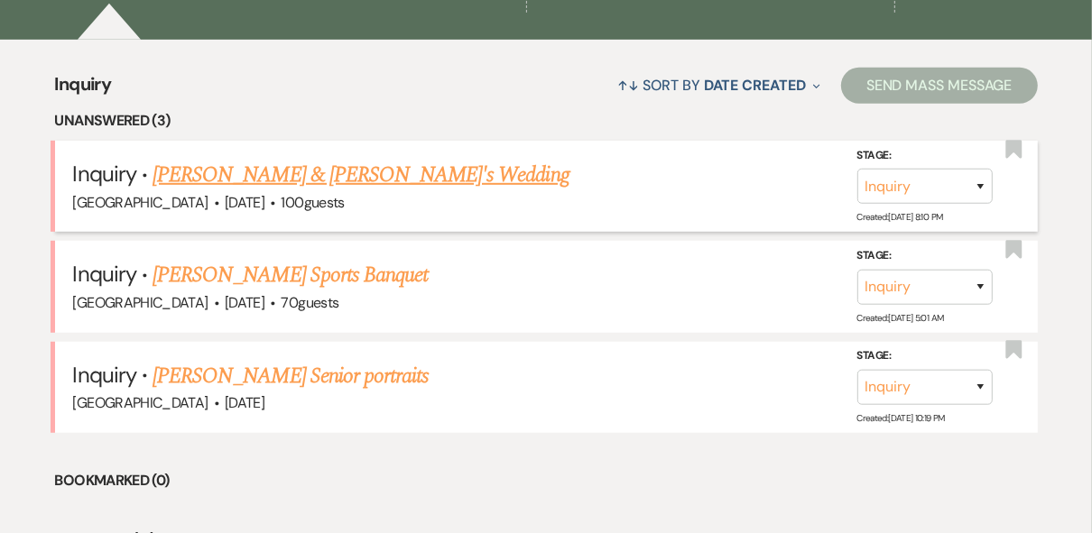
click at [327, 168] on link "[PERSON_NAME] & [PERSON_NAME]'s Wedding" at bounding box center [360, 175] width 417 height 32
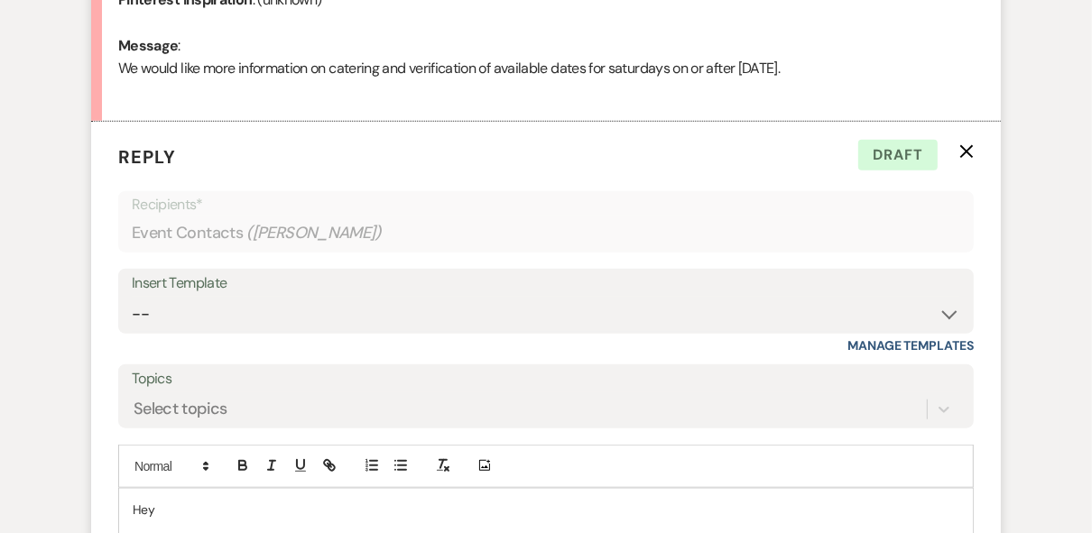
click at [964, 150] on icon "X" at bounding box center [966, 151] width 14 height 14
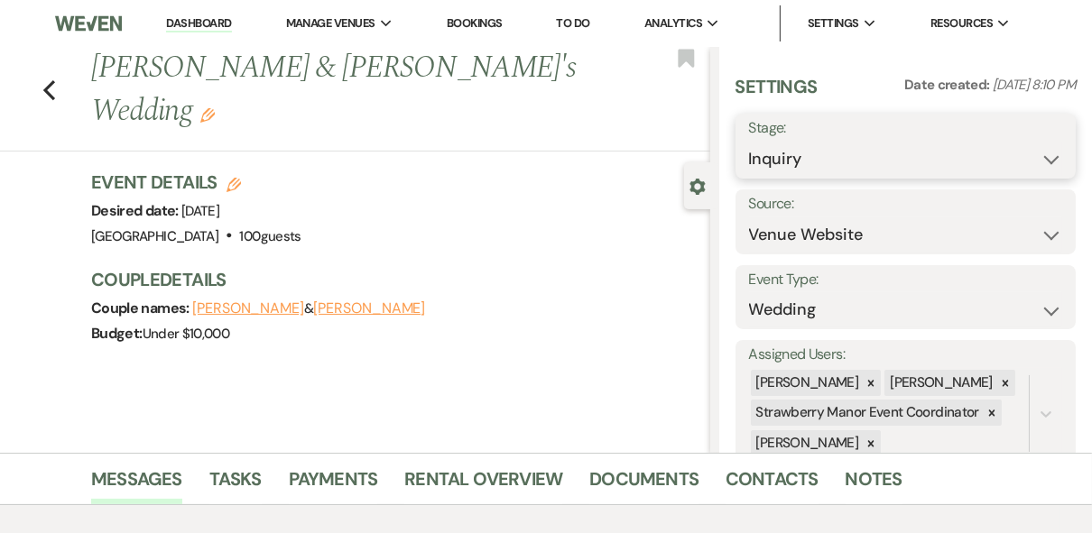
click at [1048, 161] on select "Inquiry Follow Up Tour Requested Tour Confirmed Toured Proposal Sent Booked Lost" at bounding box center [906, 159] width 314 height 35
click at [749, 142] on select "Inquiry Follow Up Tour Requested Tour Confirmed Toured Proposal Sent Booked Lost" at bounding box center [906, 159] width 314 height 35
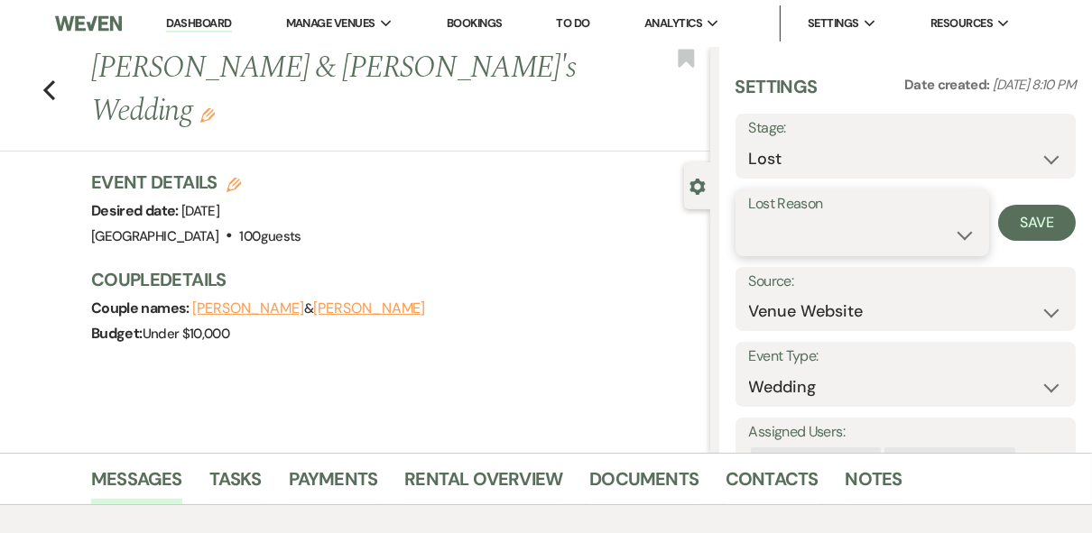
click at [868, 235] on select "Booked Elsewhere Budget Date Unavailable No Response Not a Good Match Capacity …" at bounding box center [862, 234] width 226 height 35
click at [749, 217] on select "Booked Elsewhere Budget Date Unavailable No Response Not a Good Match Capacity …" at bounding box center [862, 234] width 226 height 35
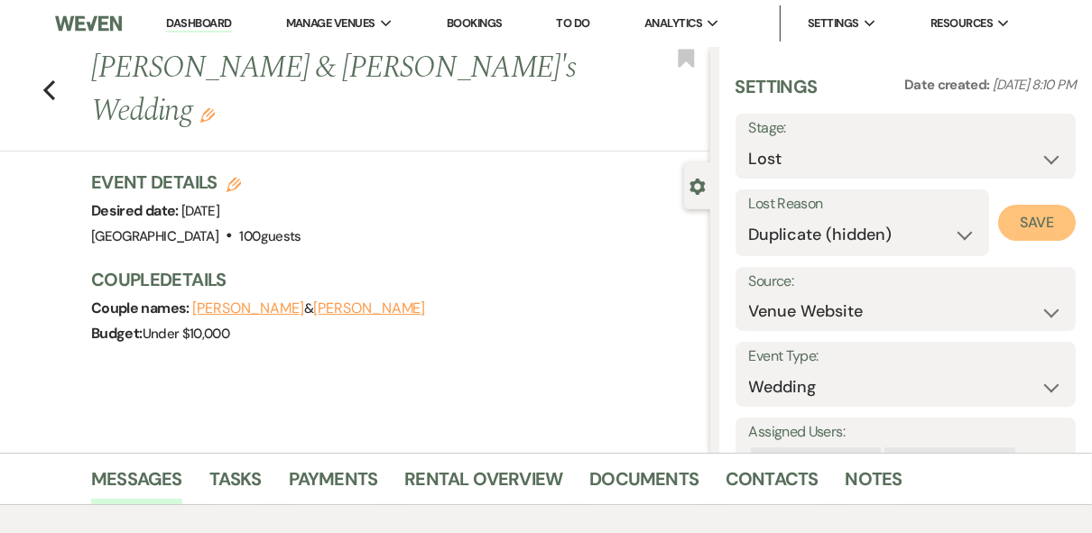
click at [1037, 225] on button "Save" at bounding box center [1037, 223] width 78 height 36
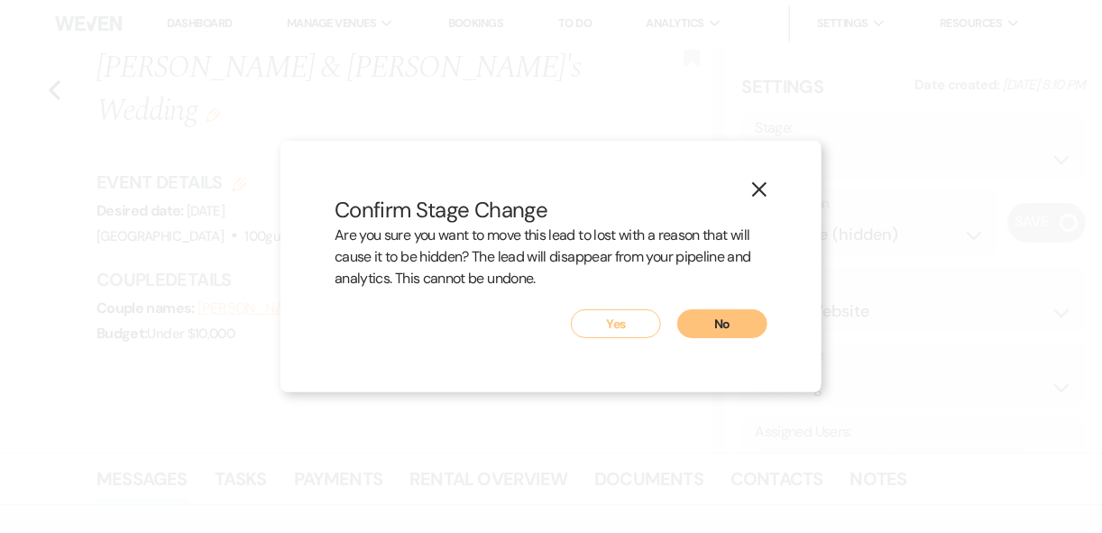
click at [603, 333] on button "Yes" at bounding box center [616, 323] width 90 height 29
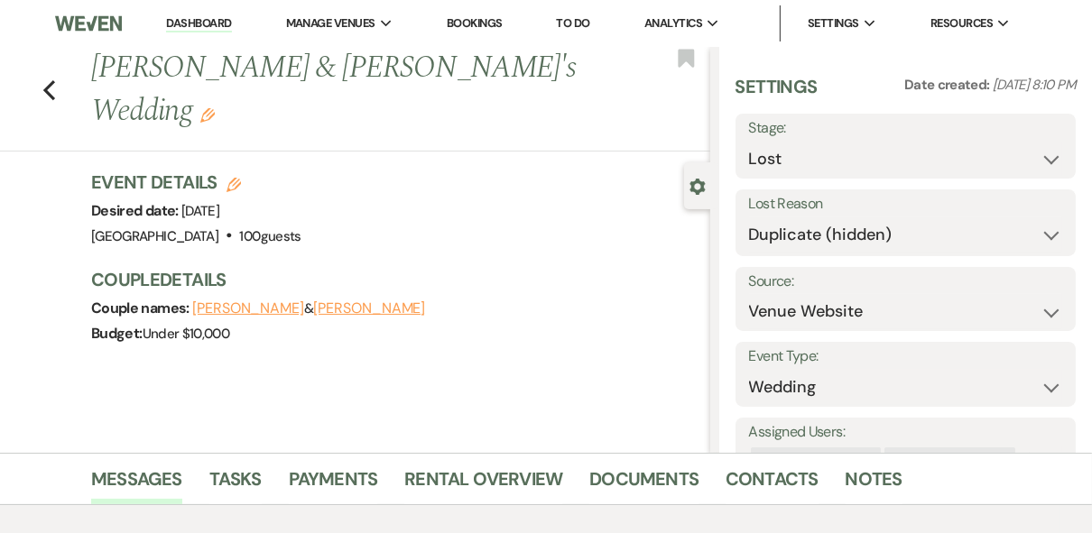
click at [195, 25] on link "Dashboard" at bounding box center [198, 23] width 65 height 17
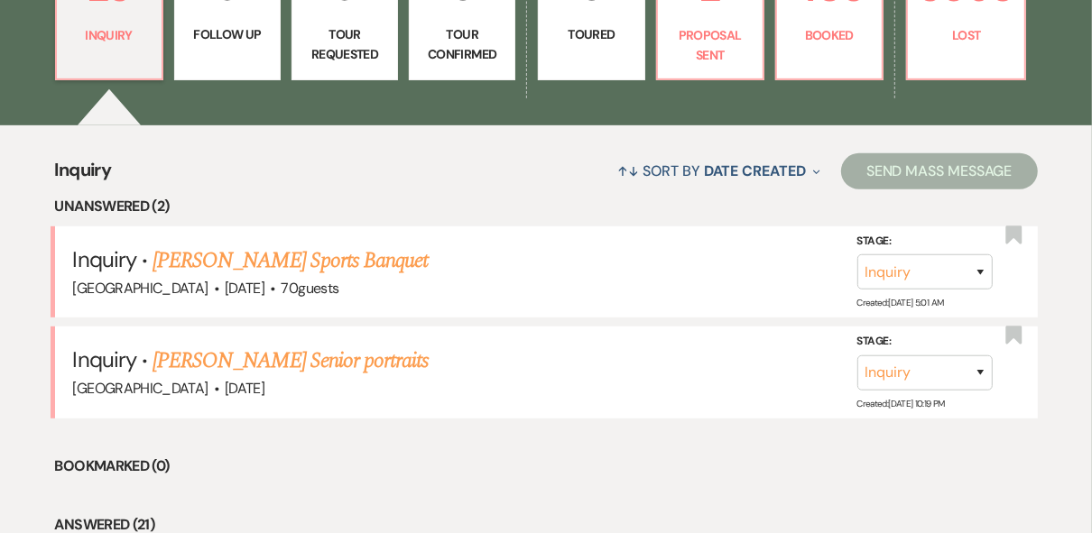
scroll to position [433, 0]
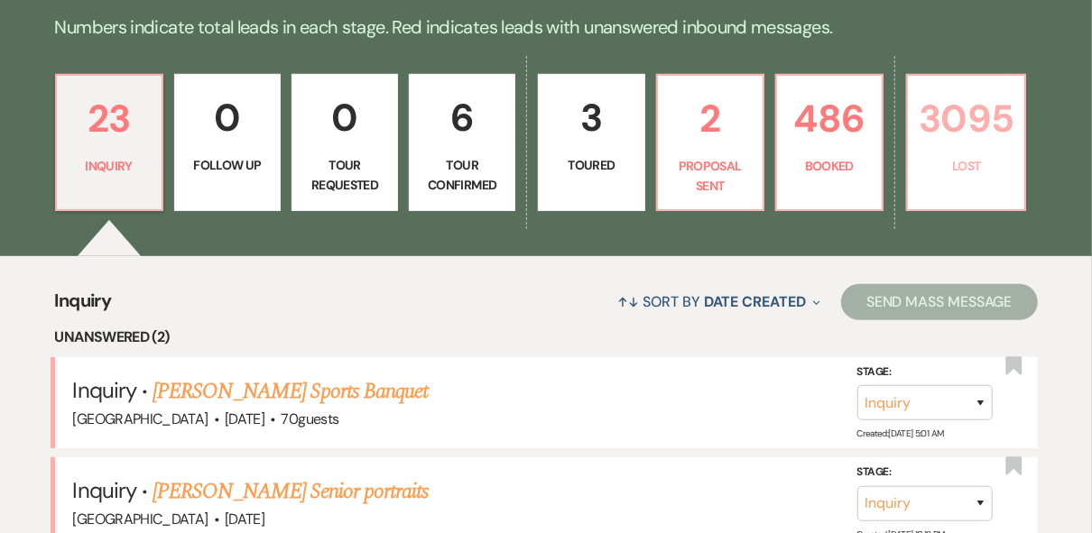
click at [982, 141] on p "3095" at bounding box center [965, 118] width 95 height 60
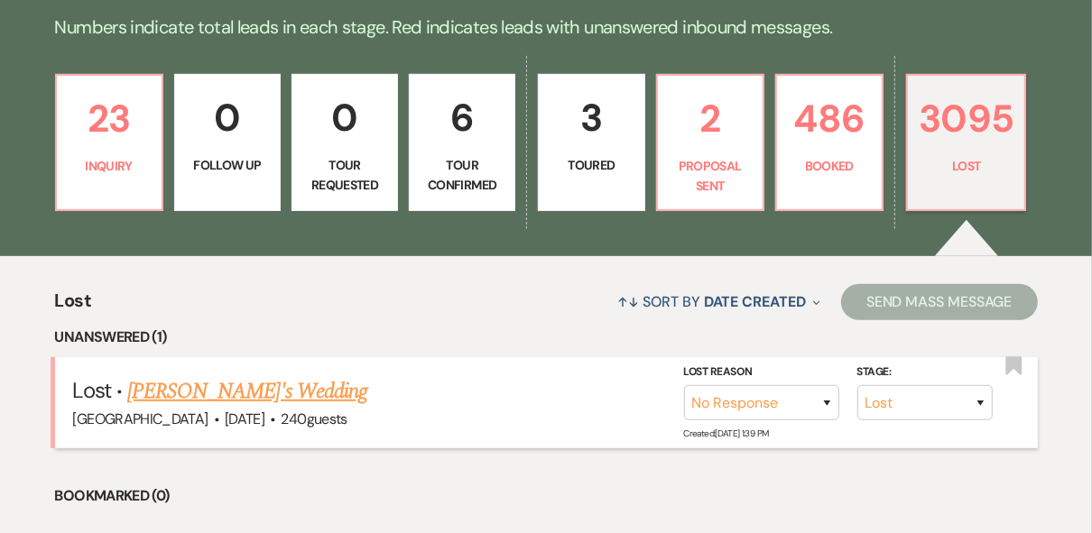
click at [191, 392] on link "[PERSON_NAME]'s Wedding" at bounding box center [247, 391] width 240 height 32
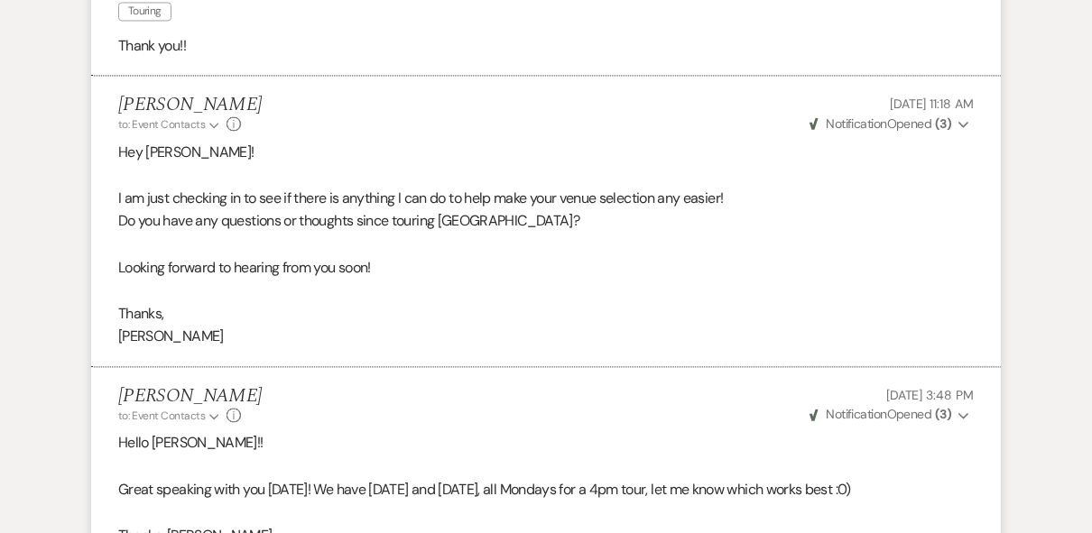
scroll to position [2849, 0]
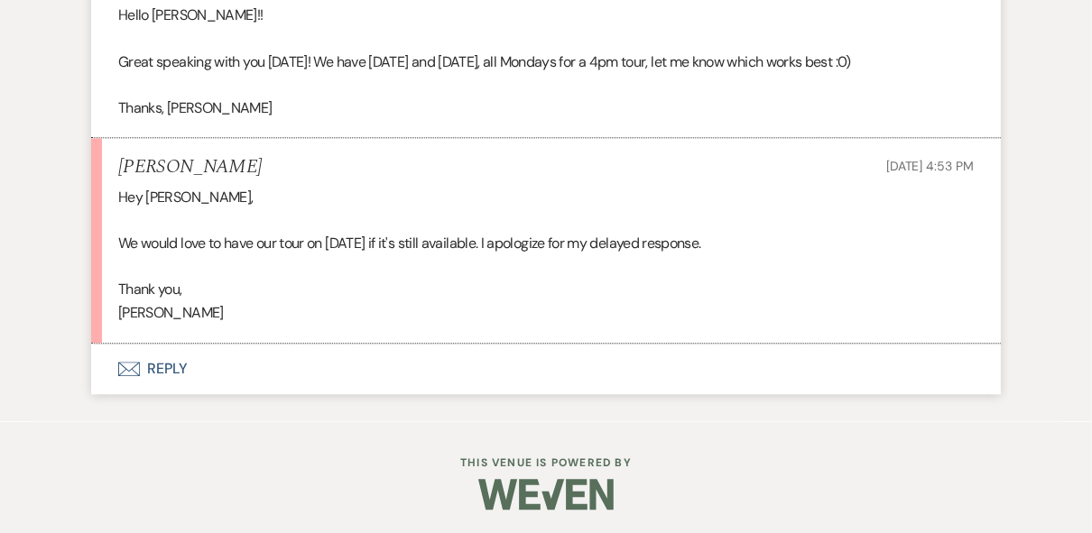
click at [157, 364] on button "Envelope Reply" at bounding box center [545, 369] width 909 height 51
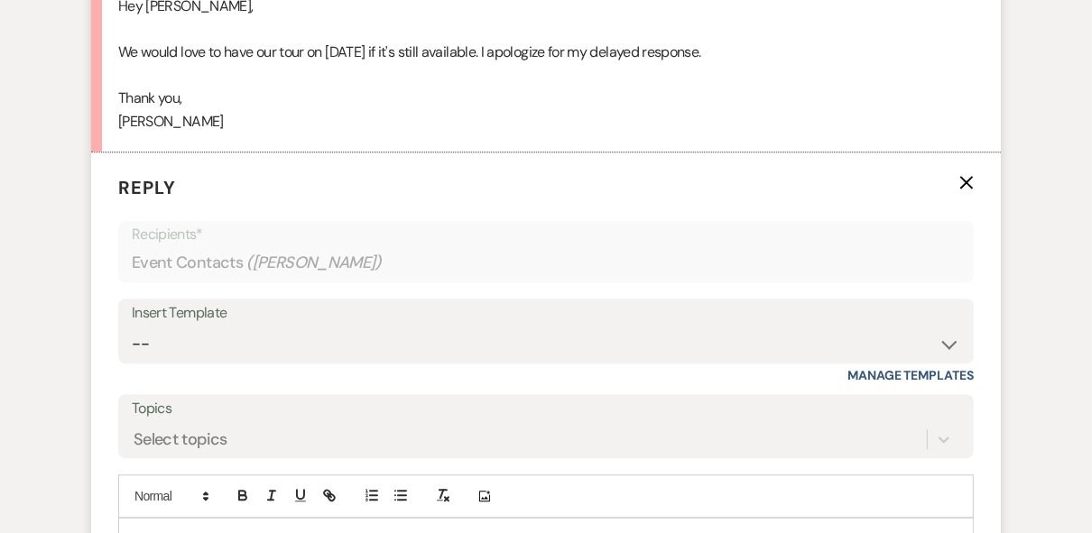
scroll to position [3189, 0]
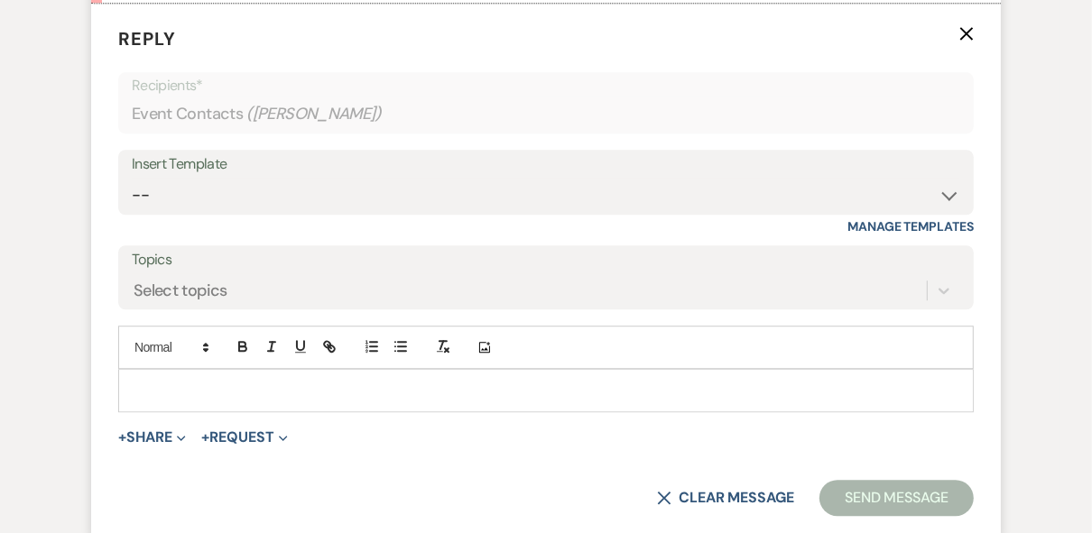
click at [217, 381] on p at bounding box center [546, 391] width 826 height 20
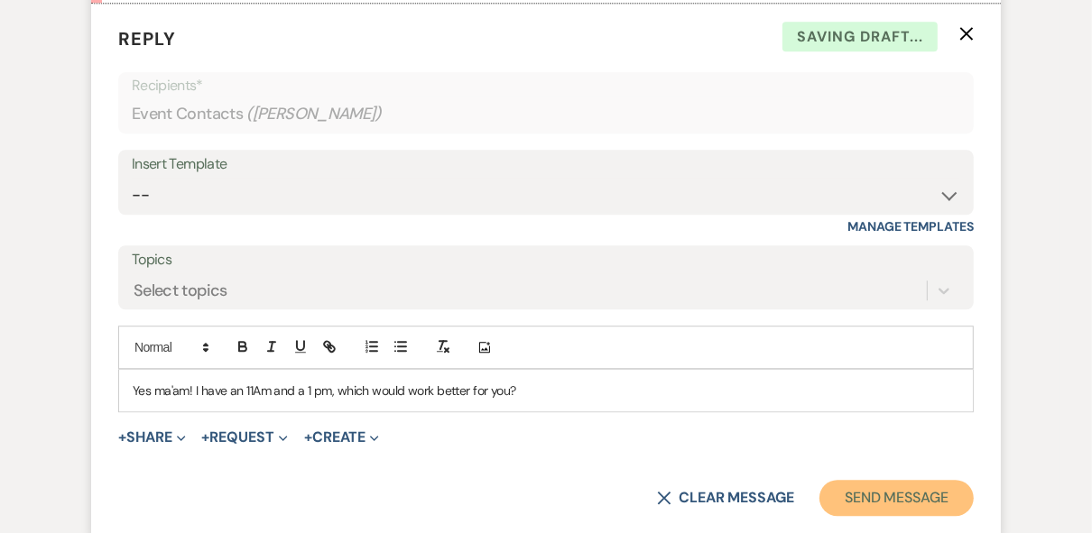
click at [854, 501] on button "Send Message" at bounding box center [896, 498] width 154 height 36
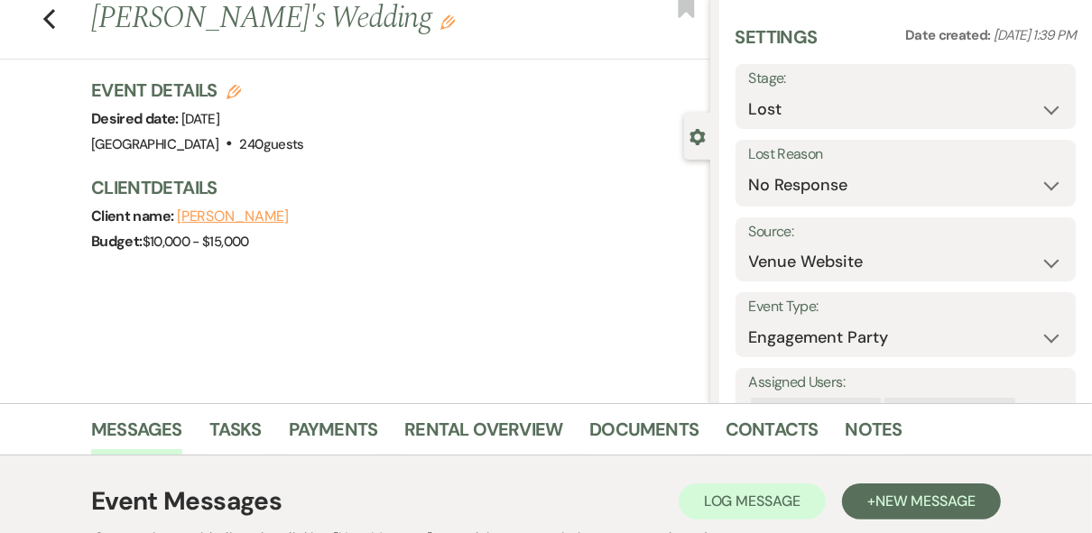
scroll to position [0, 0]
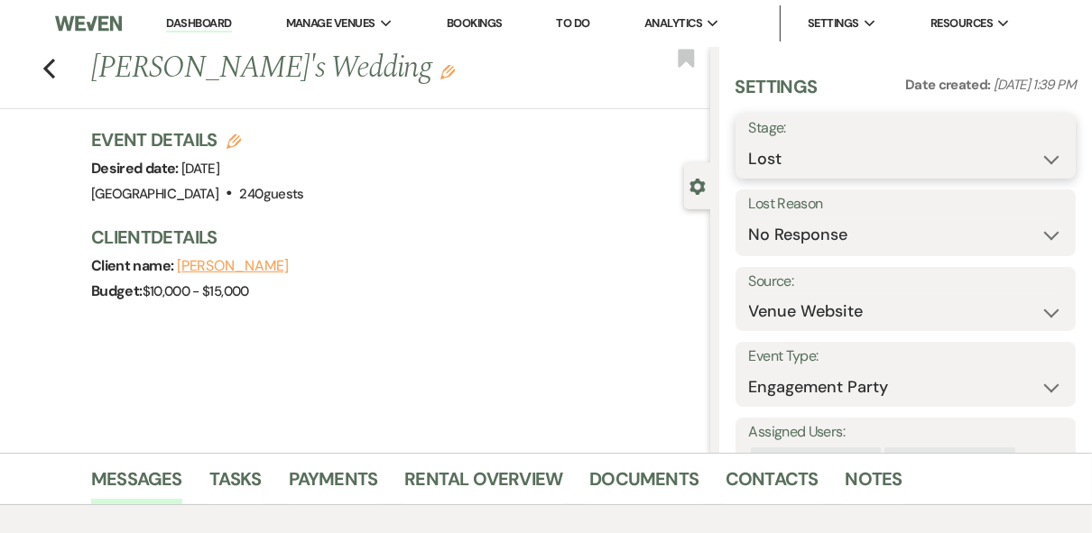
click at [1046, 158] on select "Inquiry Follow Up Tour Requested Tour Confirmed Toured Proposal Sent Booked Lost" at bounding box center [906, 159] width 314 height 35
click at [749, 142] on select "Inquiry Follow Up Tour Requested Tour Confirmed Toured Proposal Sent Booked Lost" at bounding box center [906, 159] width 314 height 35
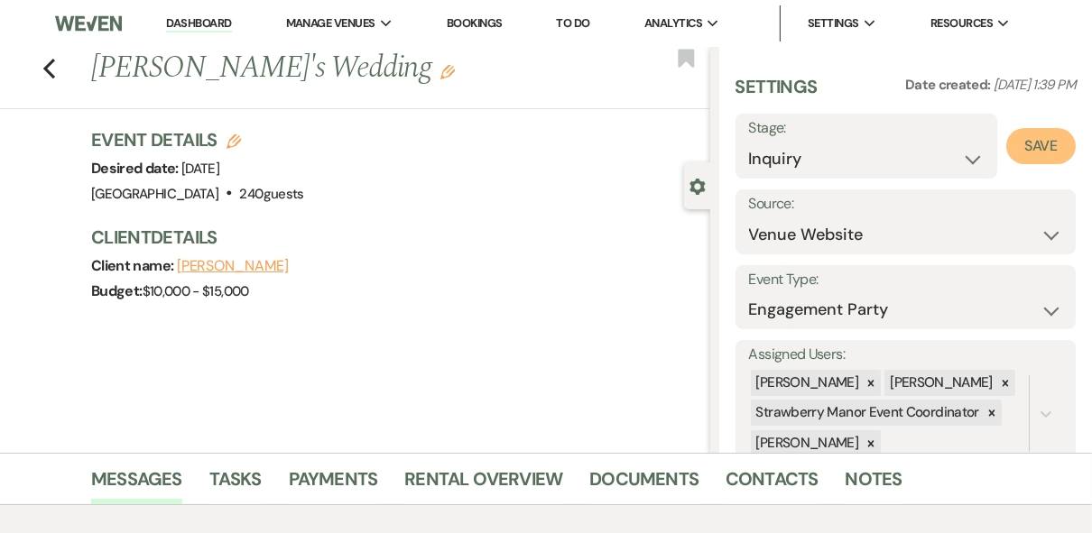
click at [1017, 149] on button "Save" at bounding box center [1040, 146] width 69 height 36
click at [52, 66] on use "button" at bounding box center [49, 69] width 12 height 20
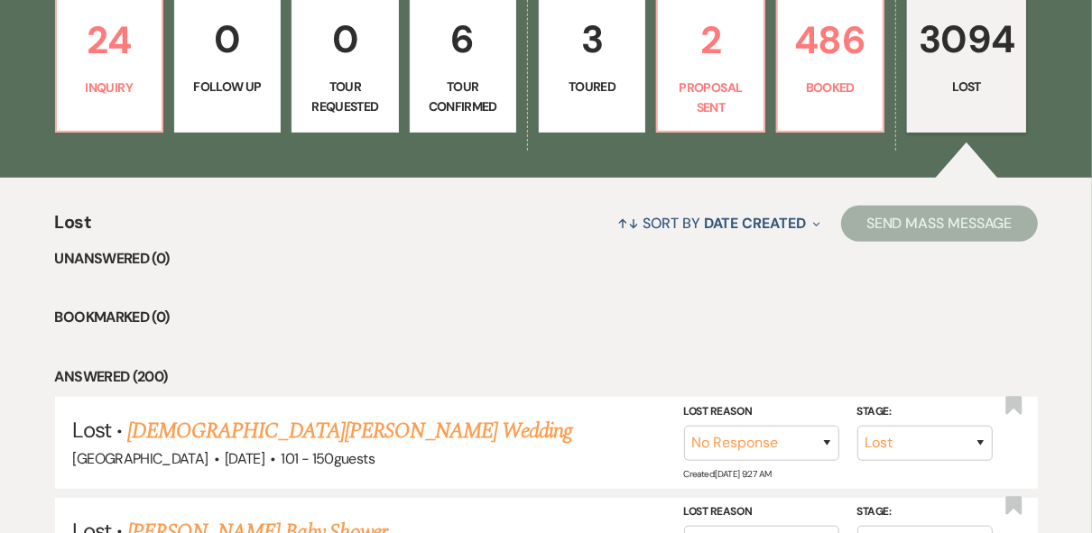
scroll to position [433, 0]
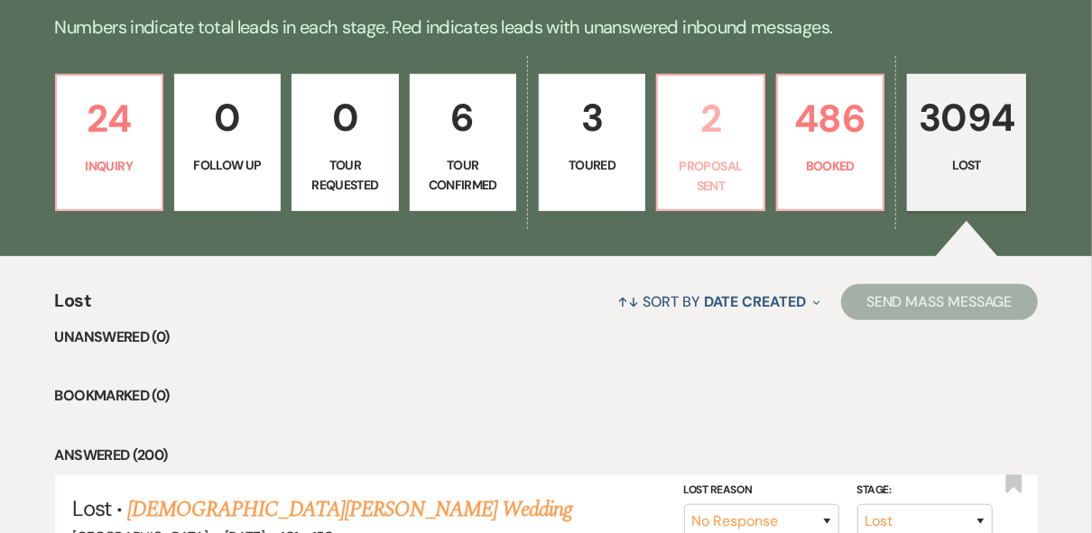
click at [713, 156] on p "Proposal Sent" at bounding box center [710, 176] width 83 height 41
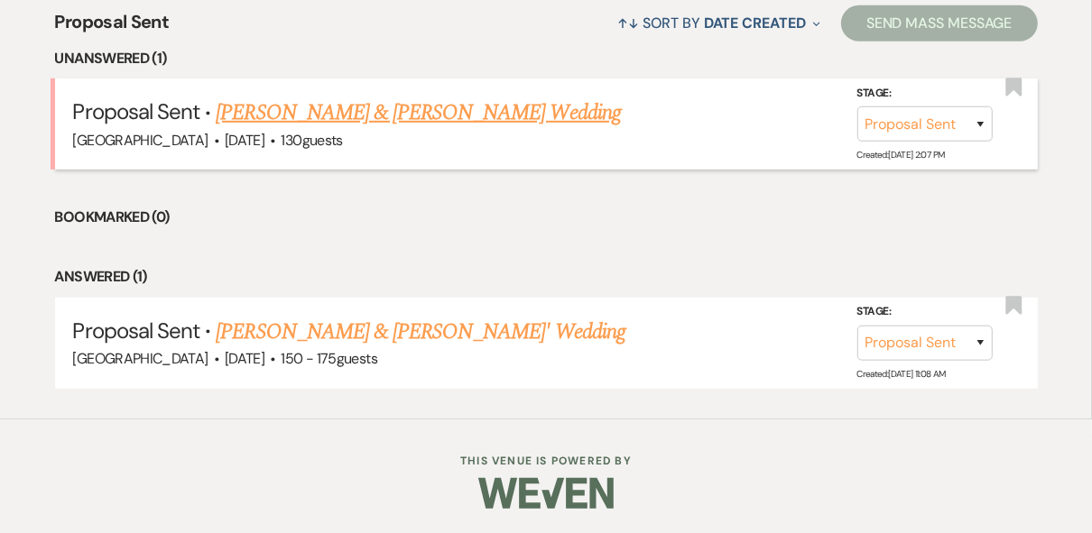
click at [431, 110] on link "[PERSON_NAME] & [PERSON_NAME] Wedding" at bounding box center [418, 113] width 404 height 32
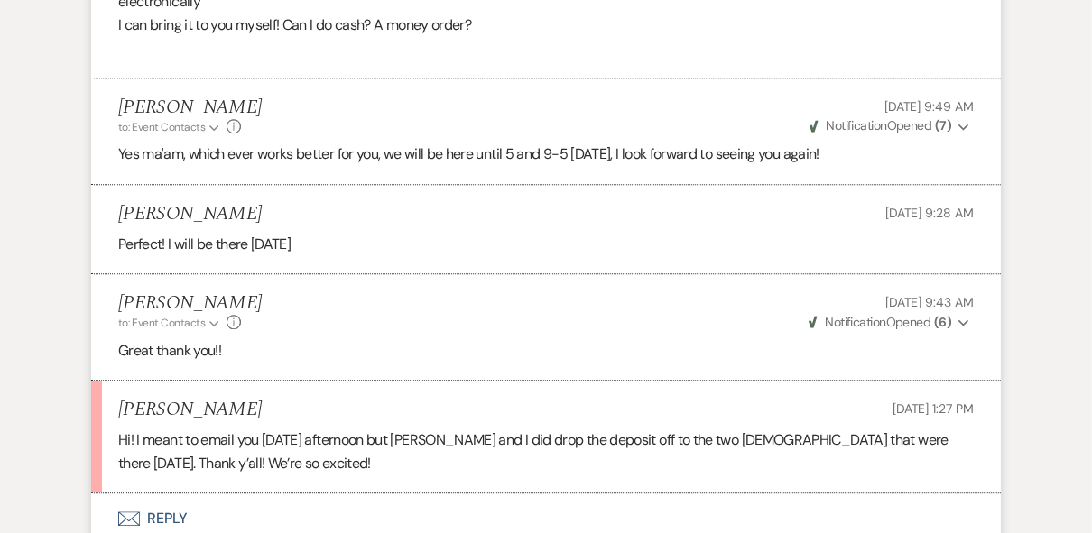
scroll to position [3193, 0]
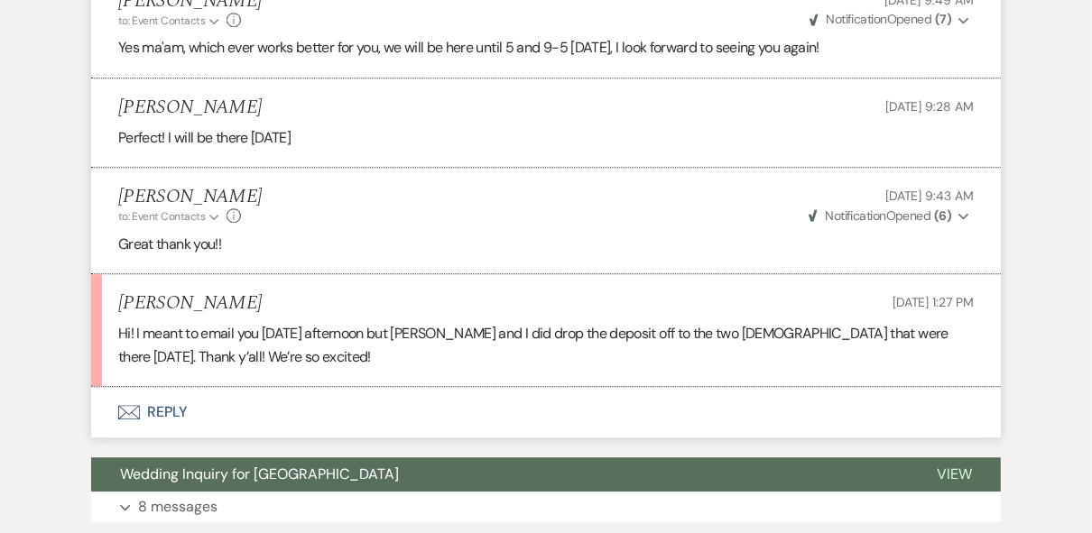
click at [173, 401] on button "Envelope Reply" at bounding box center [545, 412] width 909 height 51
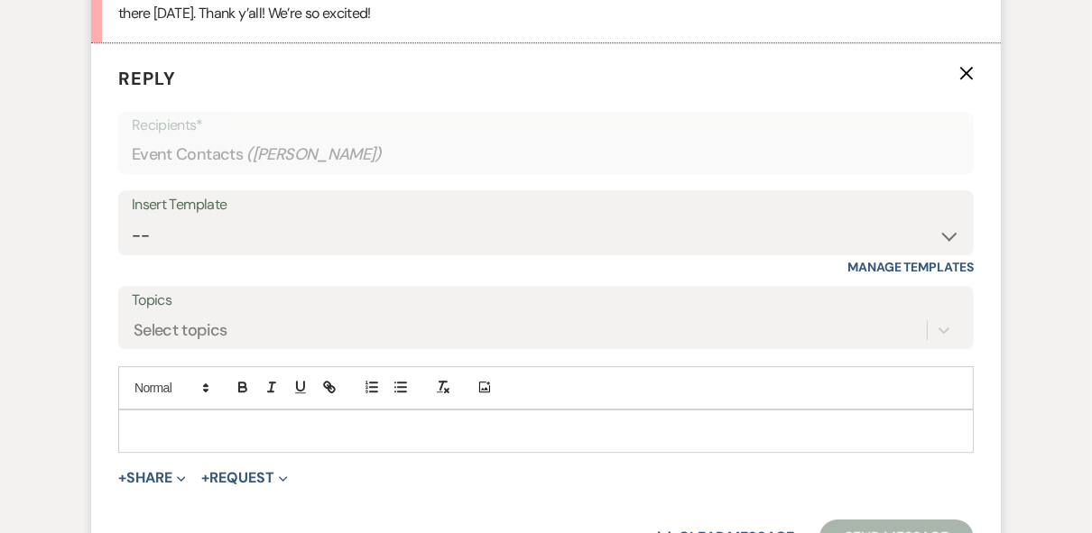
scroll to position [3575, 0]
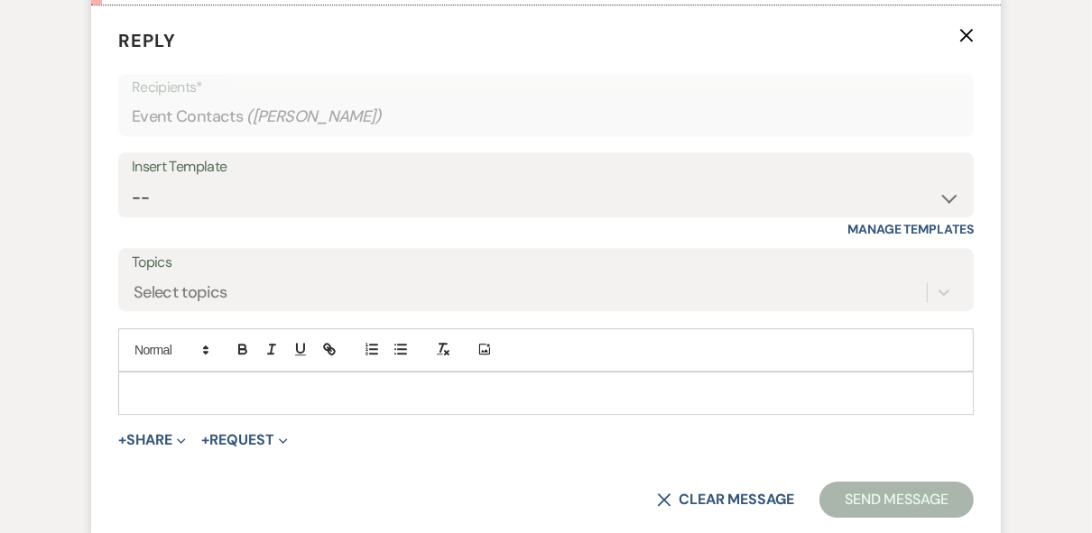
click at [184, 373] on div at bounding box center [545, 394] width 853 height 42
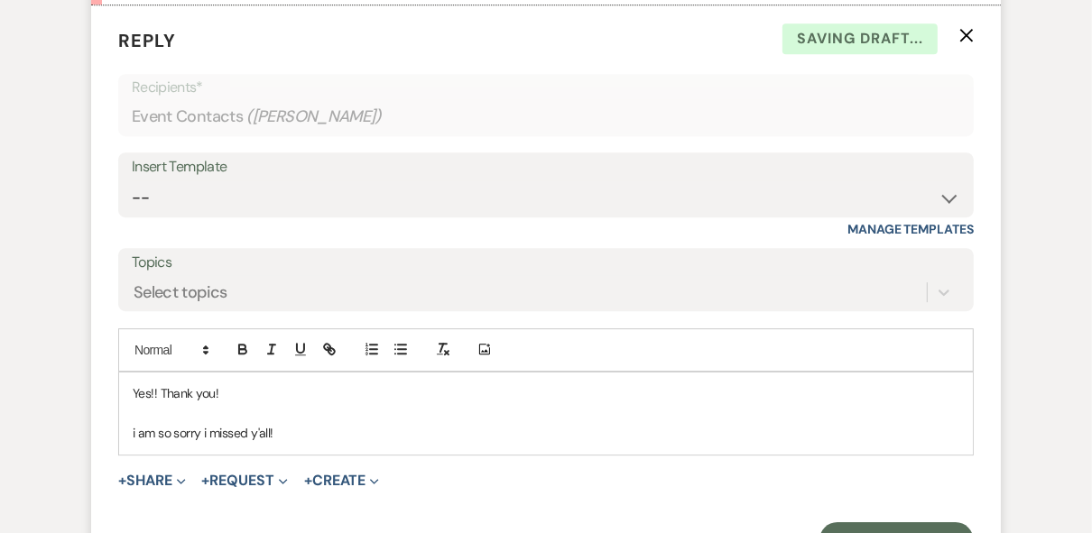
click at [136, 429] on p "i am so sorry i missed y'all!" at bounding box center [546, 433] width 826 height 20
click at [298, 425] on p "I am so sorry i missed y'all!" at bounding box center [546, 433] width 826 height 20
click at [295, 423] on p "I am so sorry i missed y'all!" at bounding box center [546, 433] width 826 height 20
click at [158, 383] on p "Yes!! Thank you!" at bounding box center [546, 393] width 826 height 20
click at [296, 426] on p "I am so sorry i missed y'all!" at bounding box center [546, 433] width 826 height 20
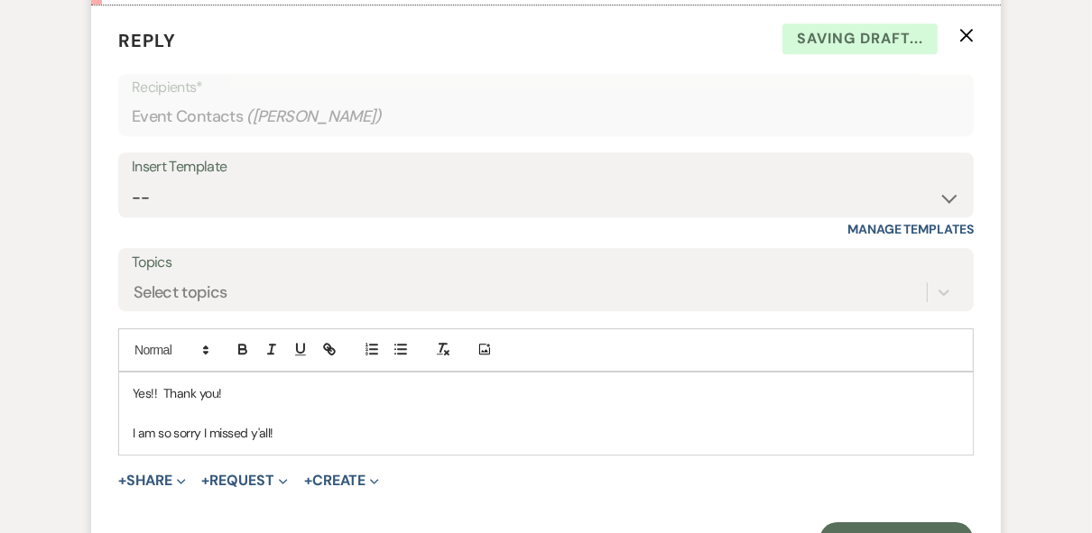
click at [290, 430] on p "I am so sorry I missed y'all!" at bounding box center [546, 433] width 826 height 20
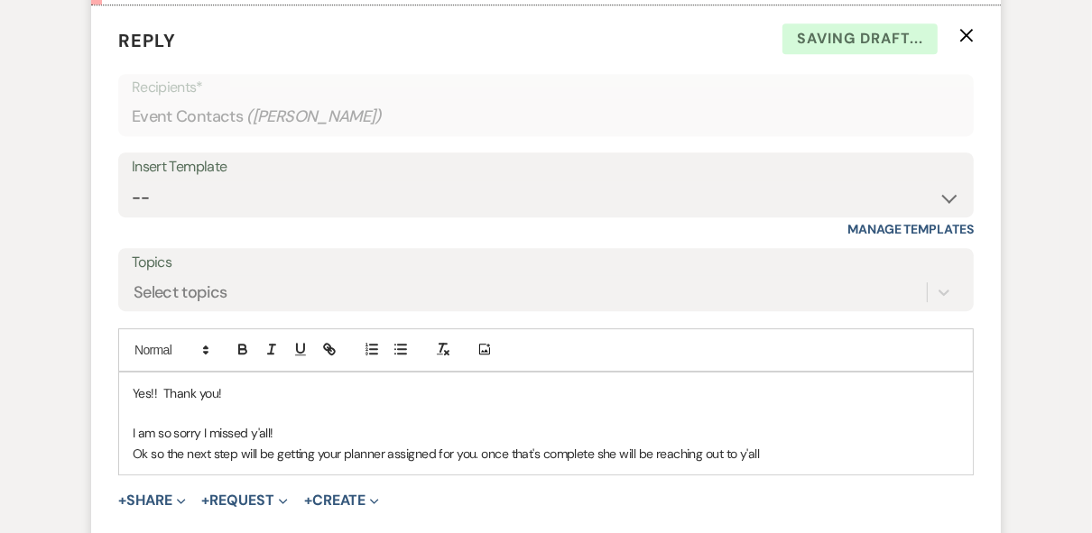
click at [476, 450] on p "Ok so the next step will be getting your planner assigned for you. once that's …" at bounding box center [546, 454] width 826 height 20
click at [789, 444] on p "Ok so the next step will be getting your planner assigned for you, once that's …" at bounding box center [546, 454] width 826 height 20
click at [779, 453] on p "Ok so the next step will be getting your planner assigned for you, once that's …" at bounding box center [546, 454] width 826 height 20
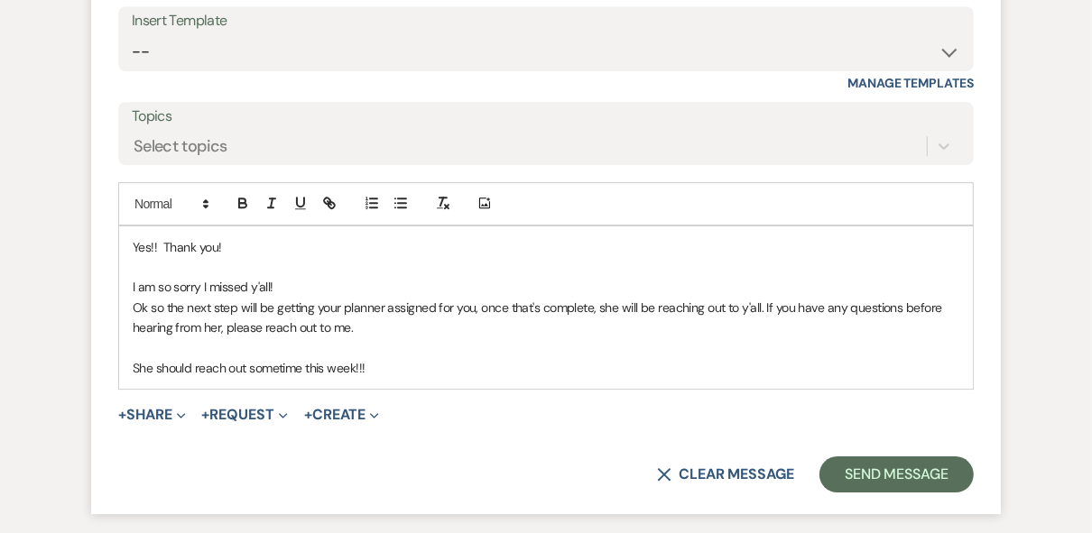
scroll to position [3863, 0]
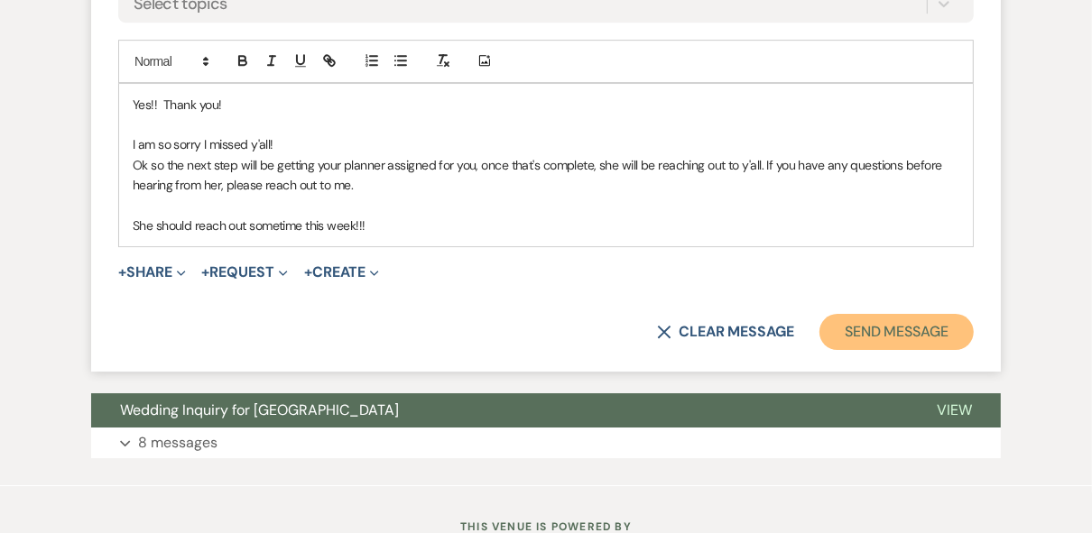
click at [871, 323] on button "Send Message" at bounding box center [896, 332] width 154 height 36
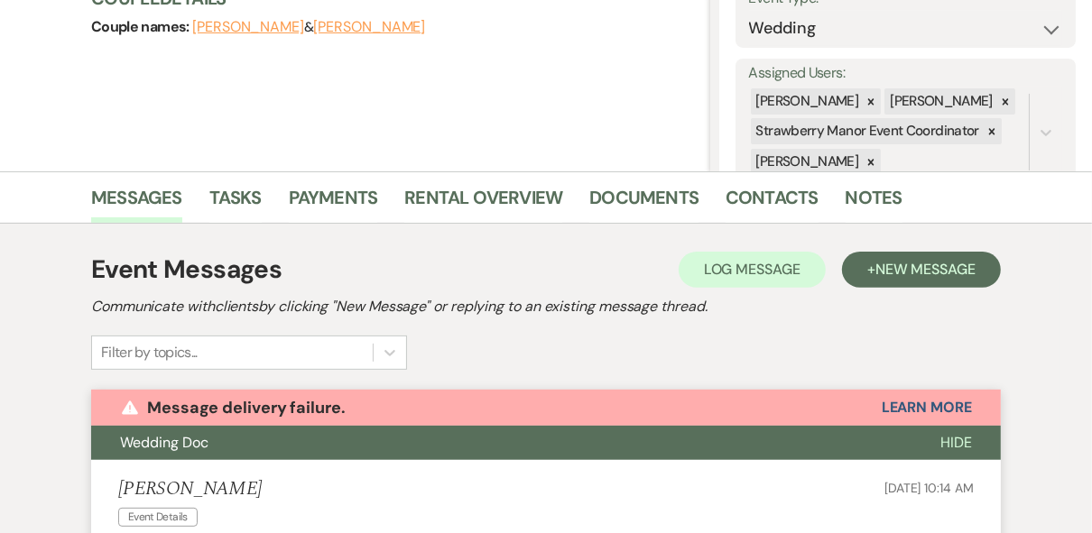
scroll to position [0, 0]
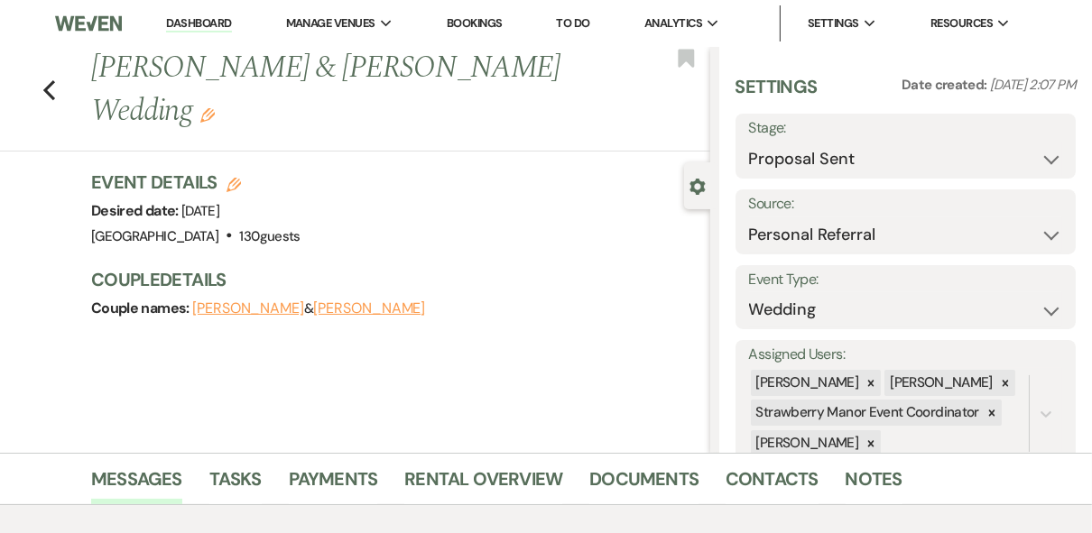
click at [208, 26] on link "Dashboard" at bounding box center [198, 23] width 65 height 17
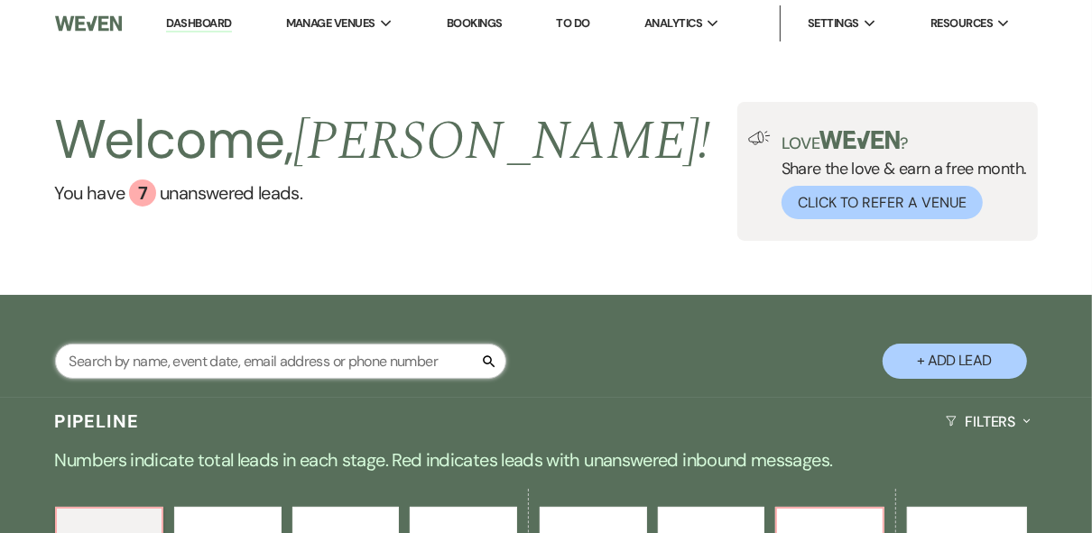
click at [161, 373] on input "text" at bounding box center [280, 361] width 451 height 35
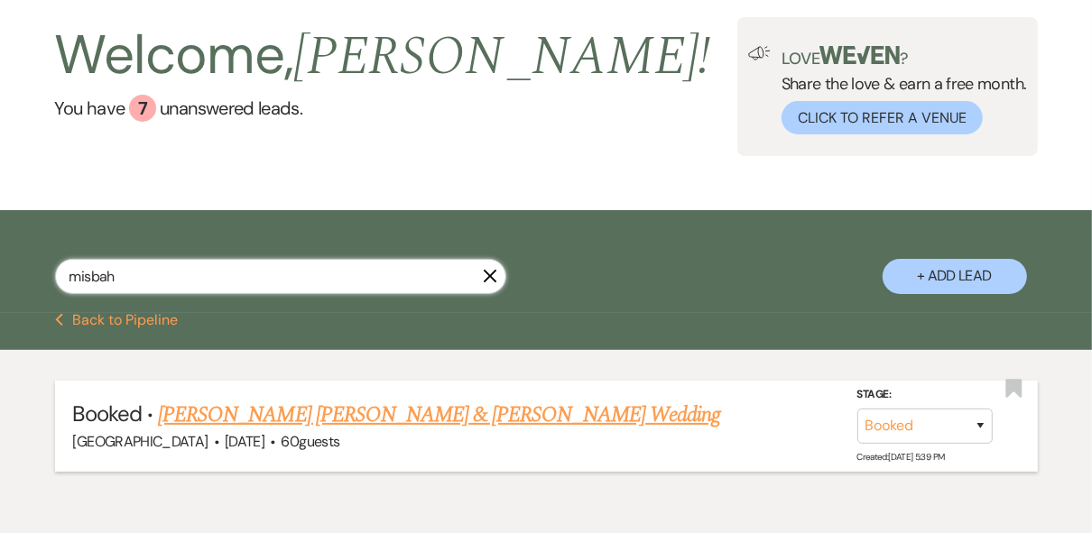
scroll to position [169, 0]
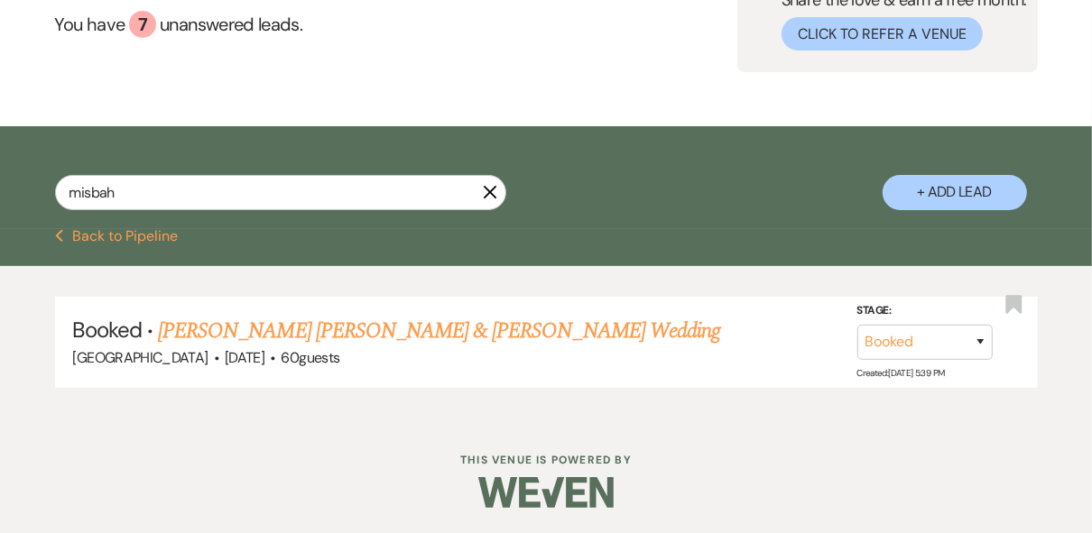
drag, startPoint x: 447, startPoint y: 330, endPoint x: 455, endPoint y: 336, distance: 9.8
click at [446, 329] on link "[PERSON_NAME] [PERSON_NAME] & [PERSON_NAME] Wedding" at bounding box center [439, 331] width 562 height 32
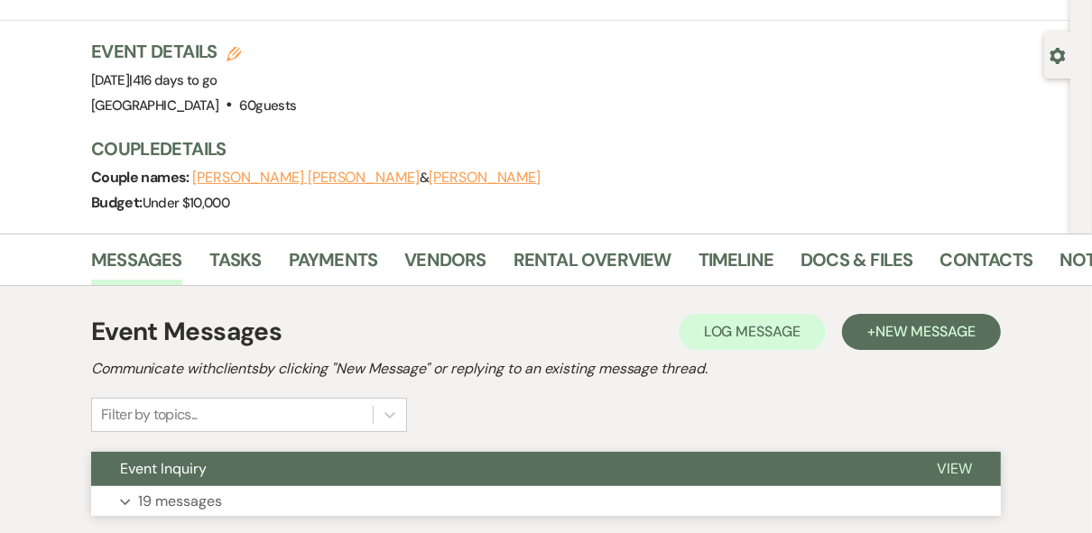
scroll to position [213, 0]
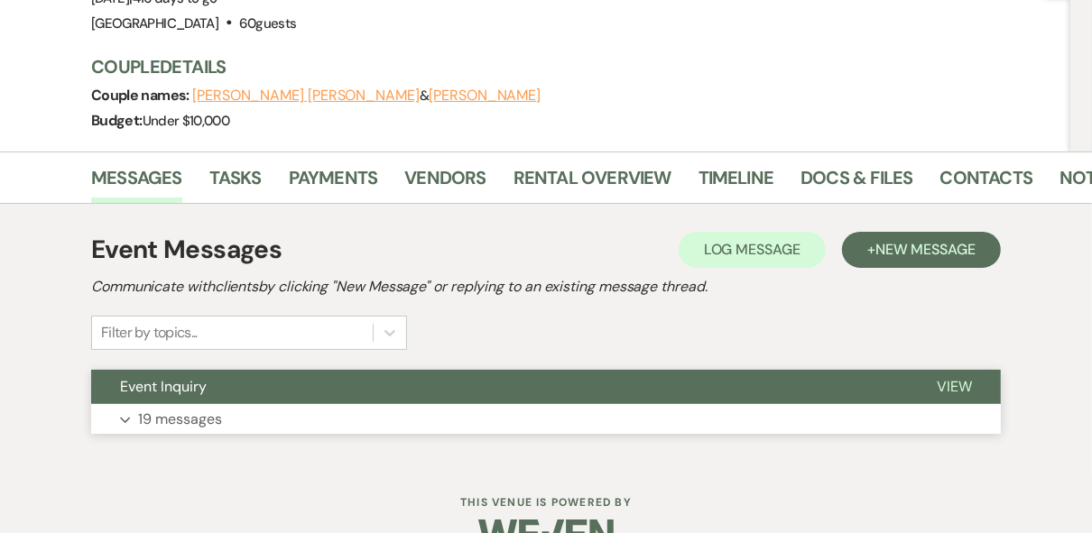
click at [947, 377] on span "View" at bounding box center [953, 386] width 35 height 19
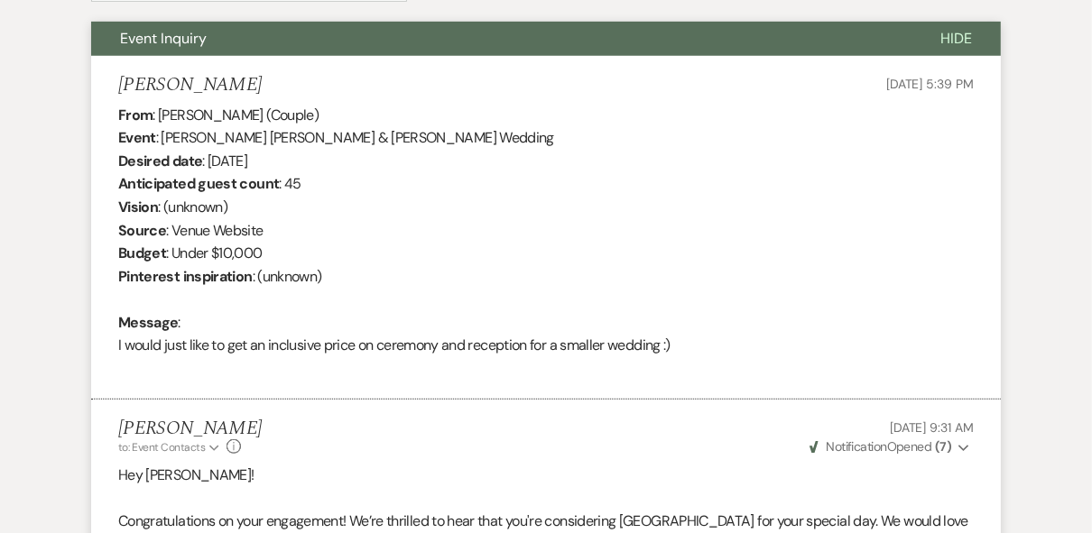
scroll to position [0, 0]
